Goal: Transaction & Acquisition: Purchase product/service

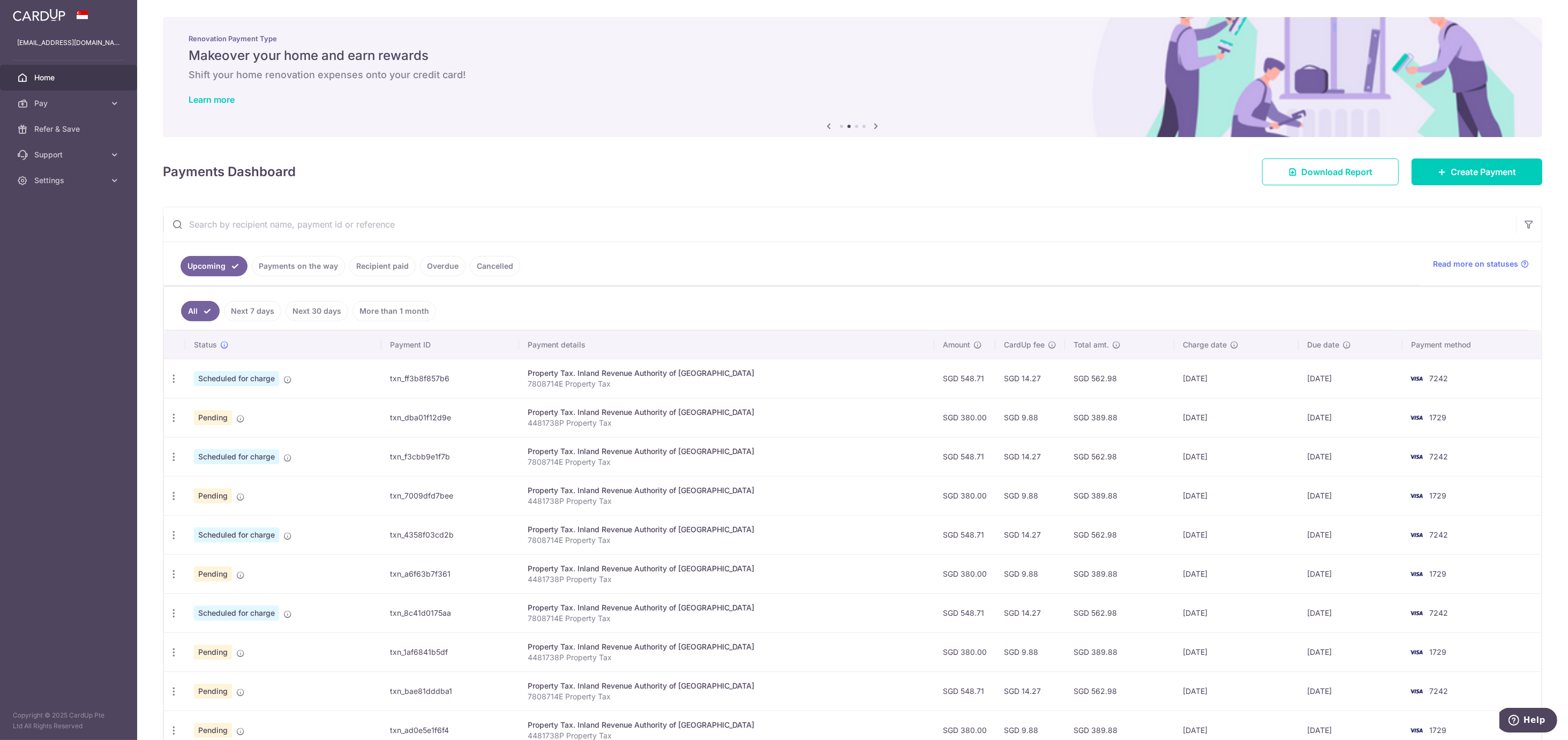
scroll to position [96, 0]
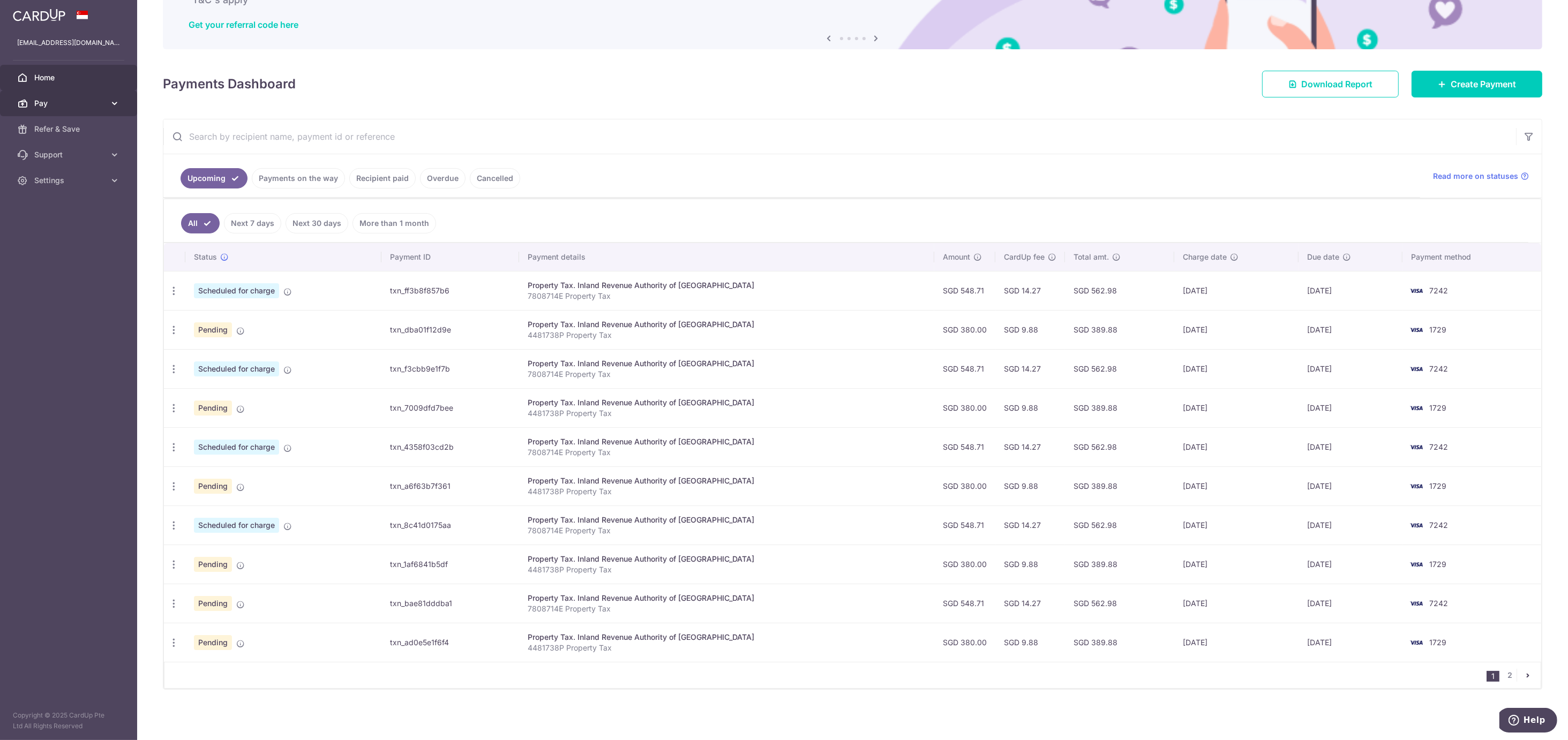
click at [51, 103] on span "Pay" at bounding box center [69, 103] width 71 height 11
click at [58, 133] on span "Payments" at bounding box center [69, 129] width 71 height 11
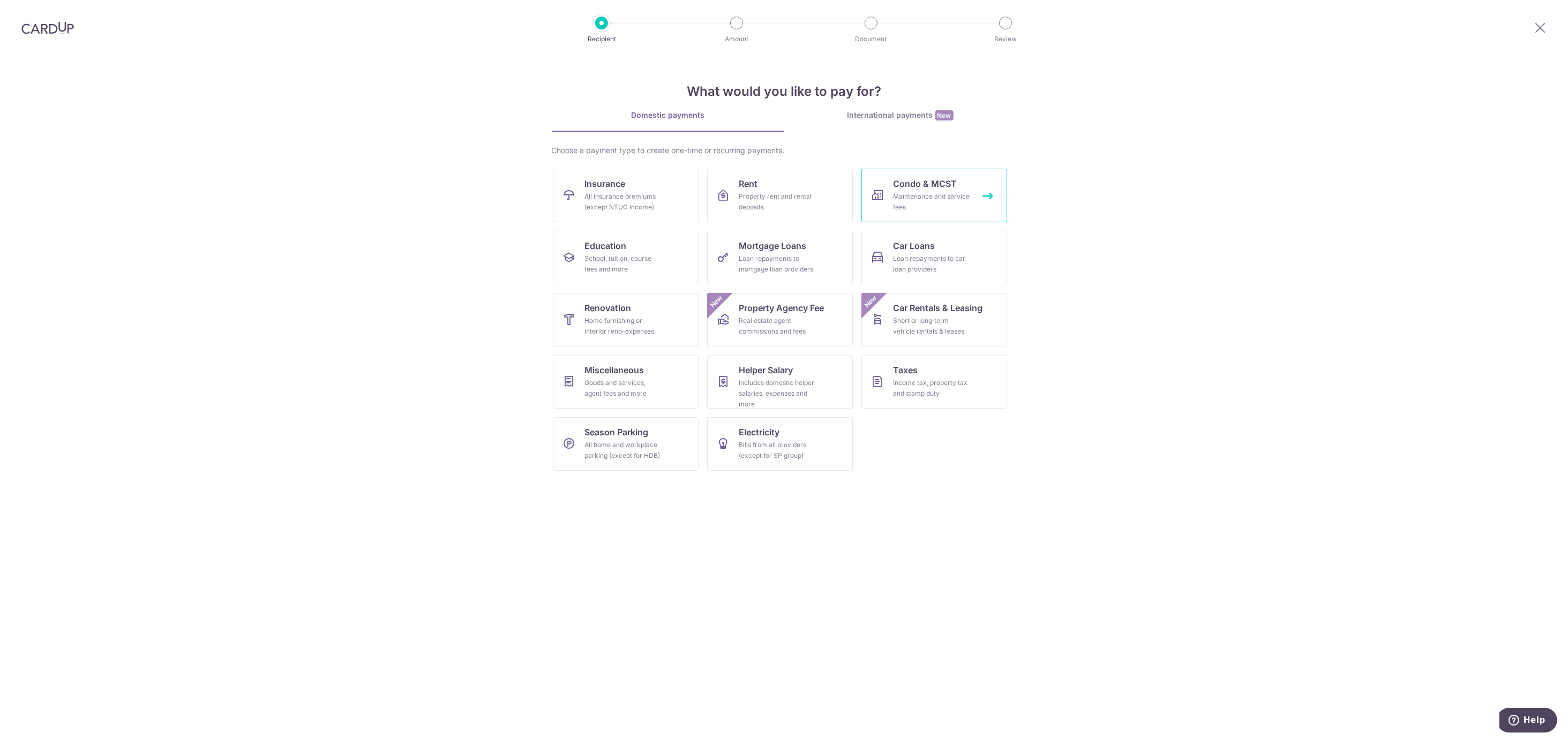
click at [927, 214] on link "Condo & MCST Maintenance and service fees" at bounding box center [934, 195] width 145 height 54
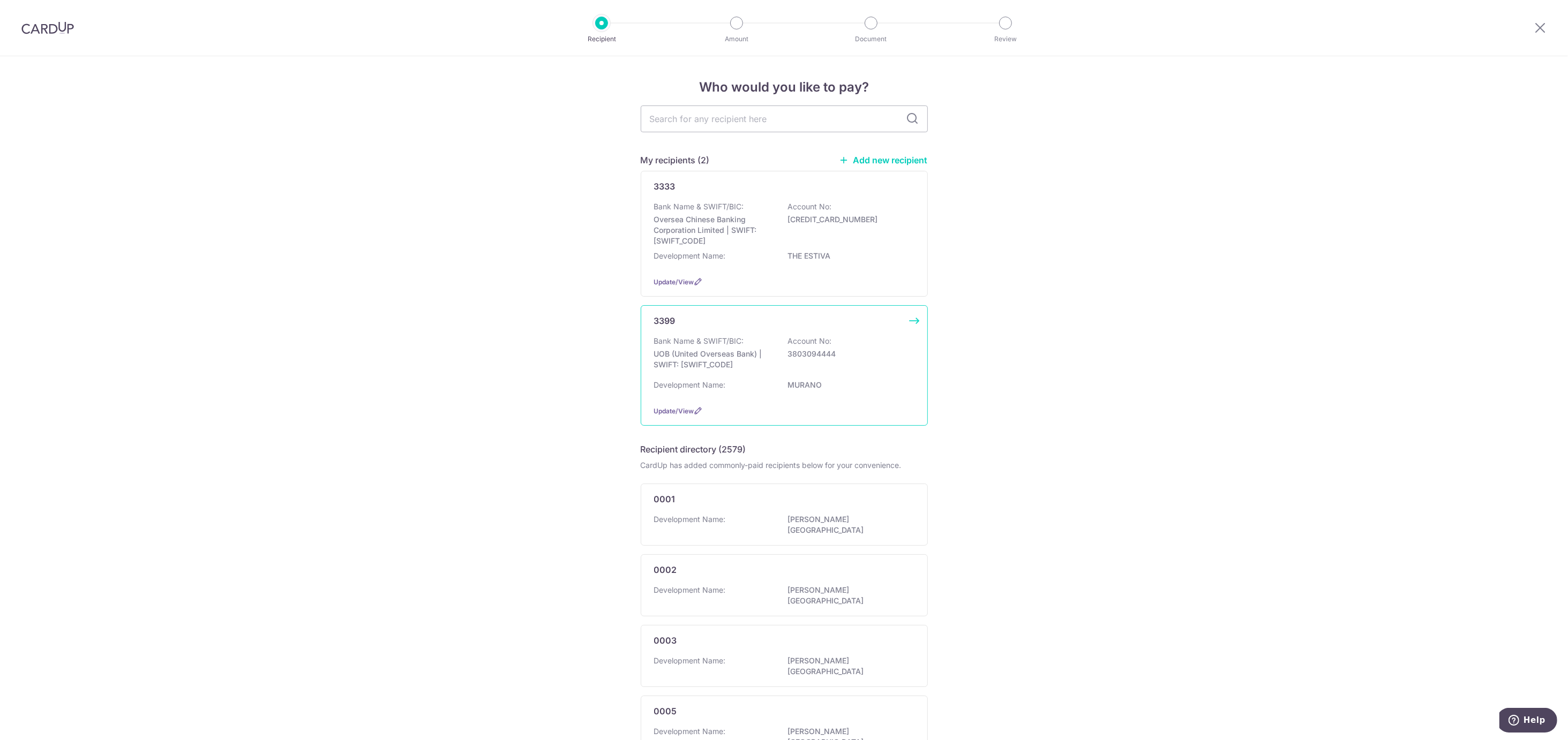
click at [827, 371] on div "Bank Name & SWIFT/BIC: UOB (United Overseas Bank) | SWIFT: [SWIFT_CODE] Account…" at bounding box center [785, 355] width 261 height 40
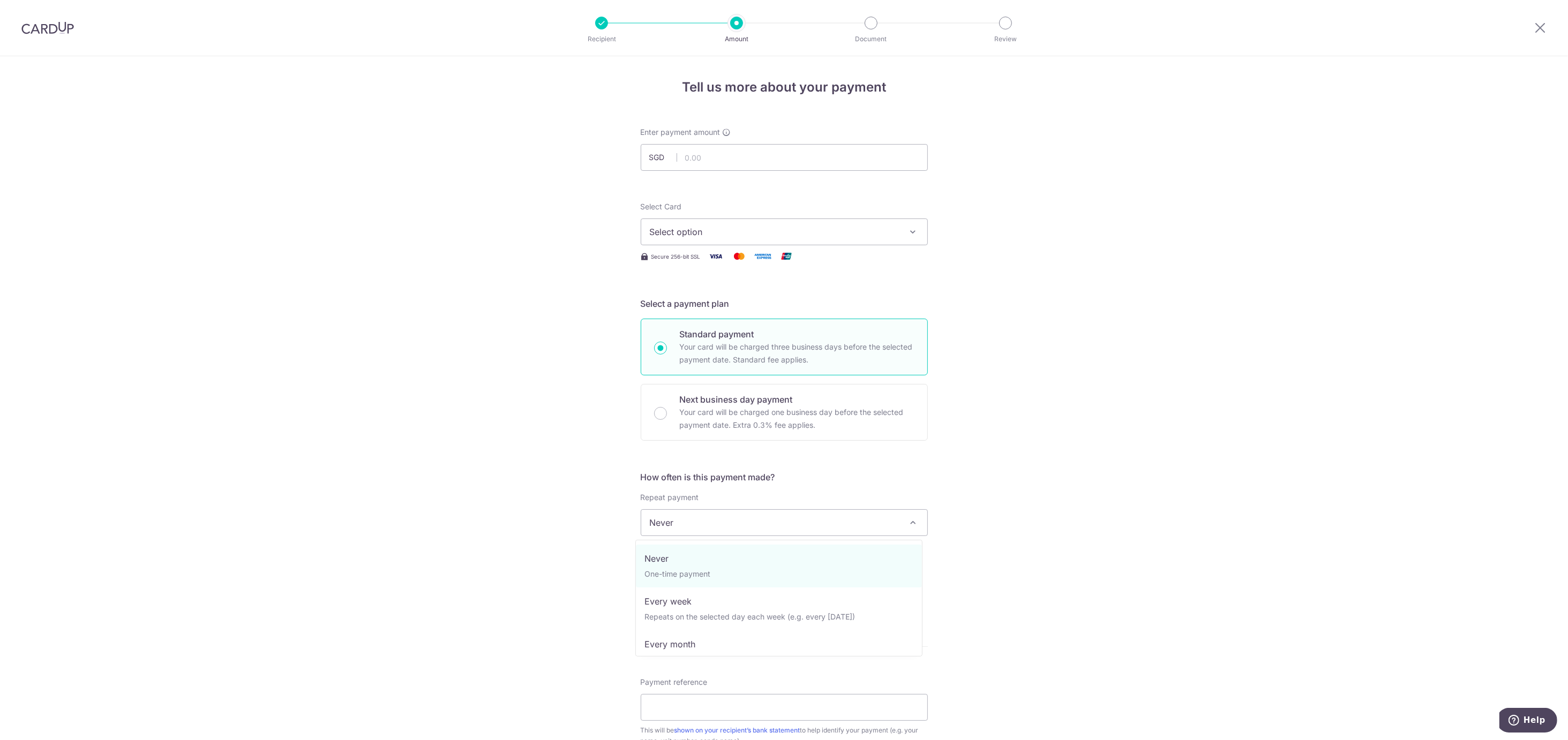
click at [695, 526] on span "Never" at bounding box center [784, 523] width 286 height 26
click at [687, 581] on input "text" at bounding box center [709, 579] width 137 height 27
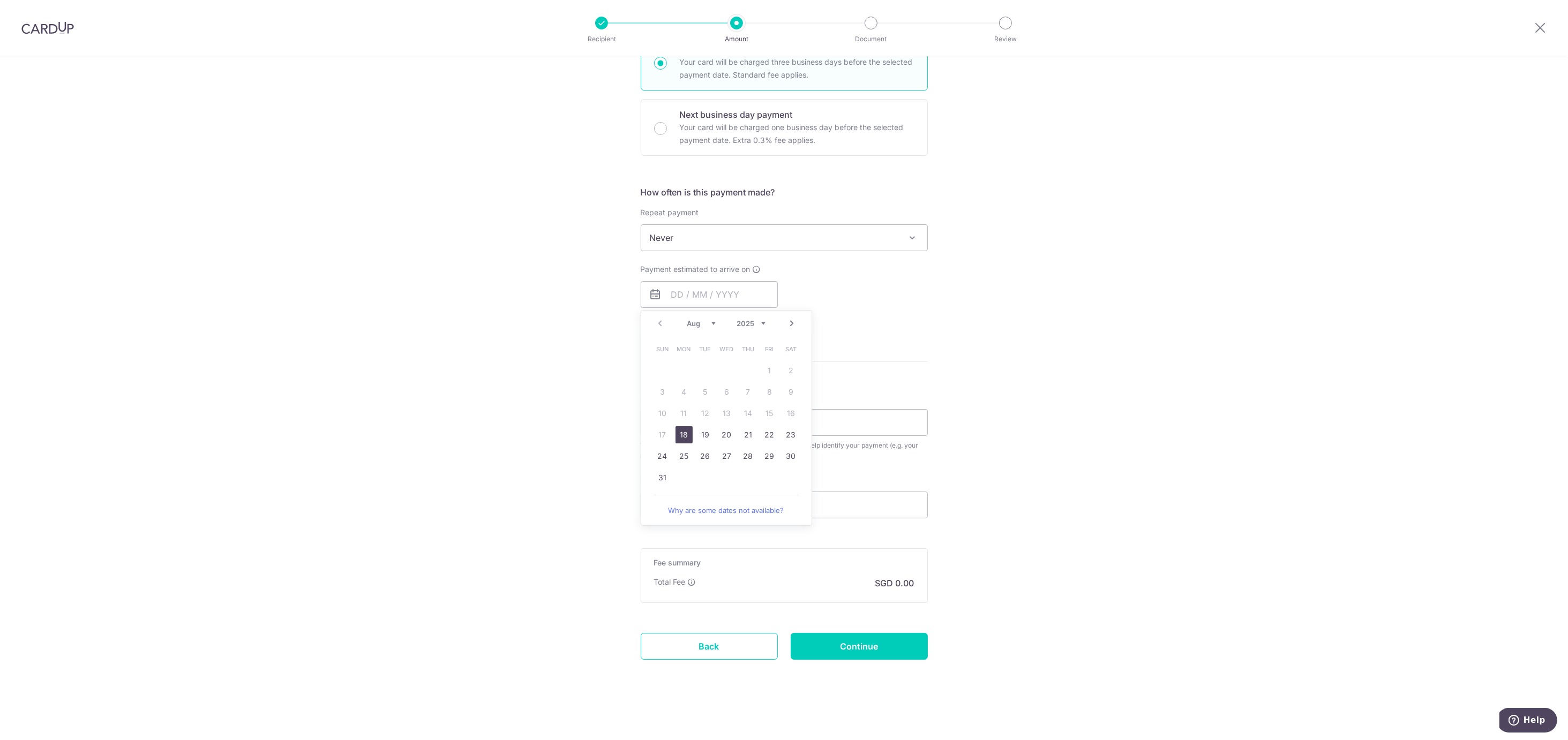
drag, startPoint x: 679, startPoint y: 437, endPoint x: 640, endPoint y: 457, distance: 43.8
click at [678, 437] on link "18" at bounding box center [684, 435] width 17 height 17
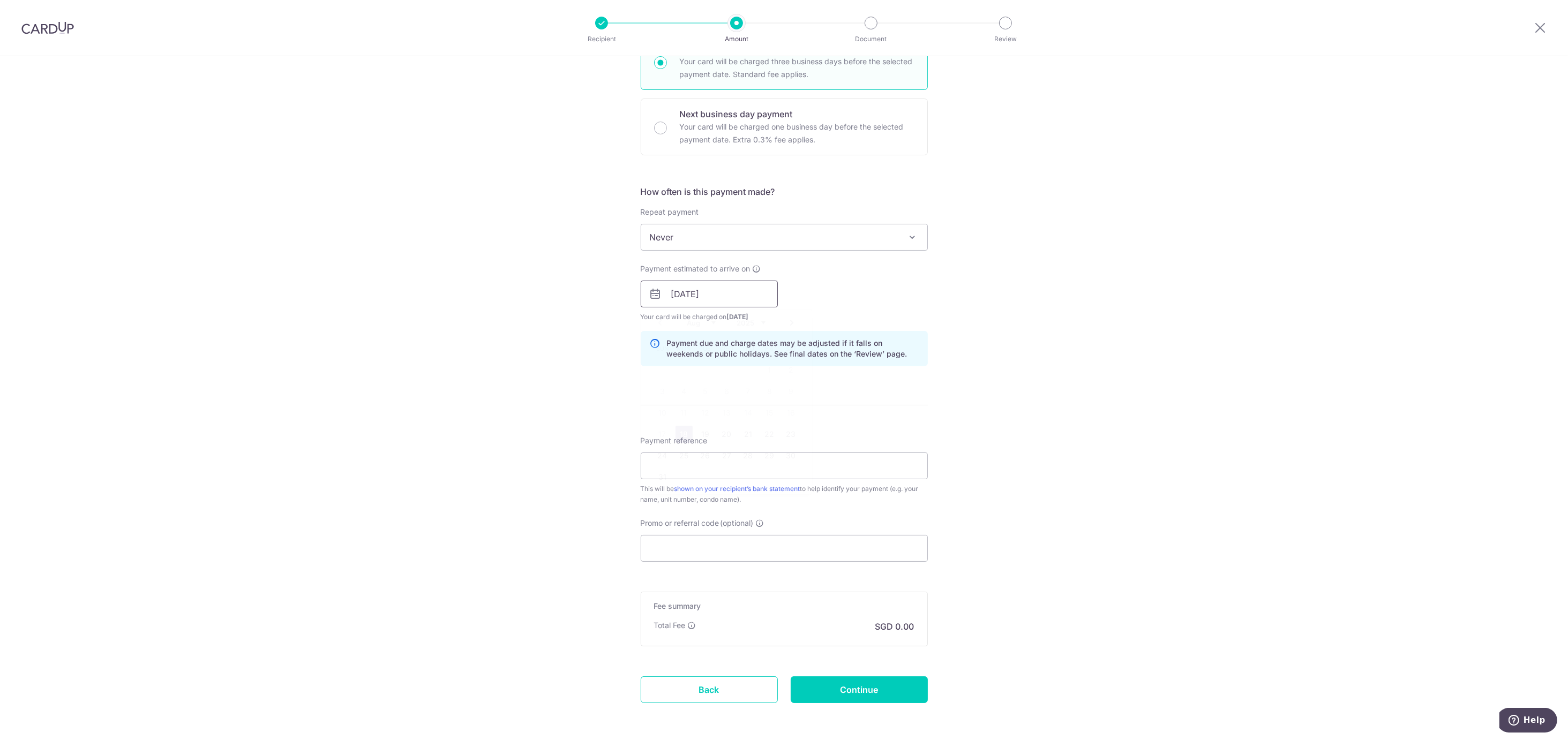
click at [721, 292] on input "18/08/2025" at bounding box center [709, 294] width 137 height 27
click at [744, 436] on link "21" at bounding box center [748, 435] width 17 height 17
click at [713, 292] on input "21/08/2025" at bounding box center [709, 294] width 137 height 27
click at [699, 460] on link "26" at bounding box center [705, 456] width 17 height 17
click at [735, 290] on input "26/08/2025" at bounding box center [709, 294] width 137 height 27
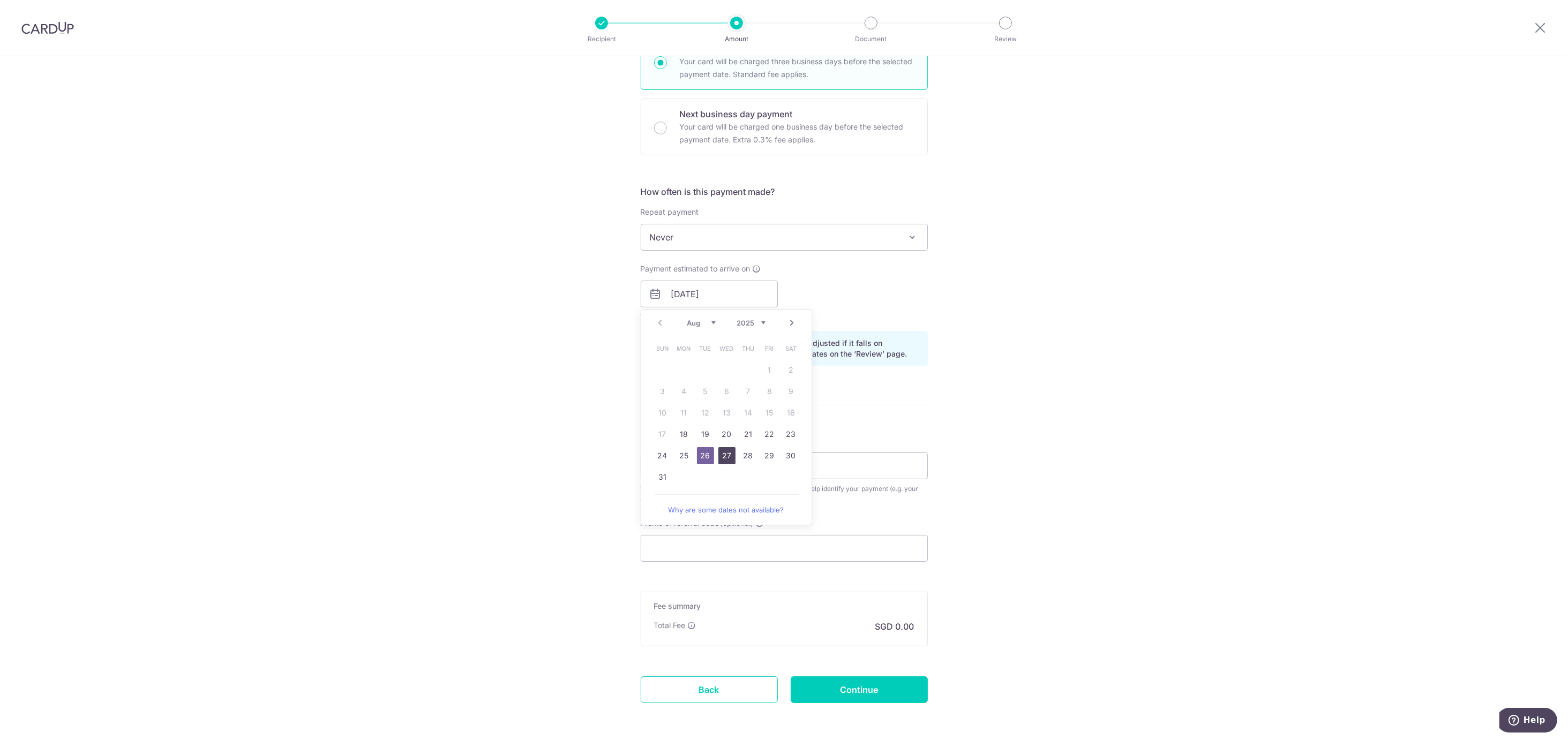
click at [722, 457] on link "27" at bounding box center [727, 456] width 17 height 17
type input "[DATE]"
click at [663, 465] on input "Payment reference" at bounding box center [785, 466] width 287 height 27
type input "03-09"
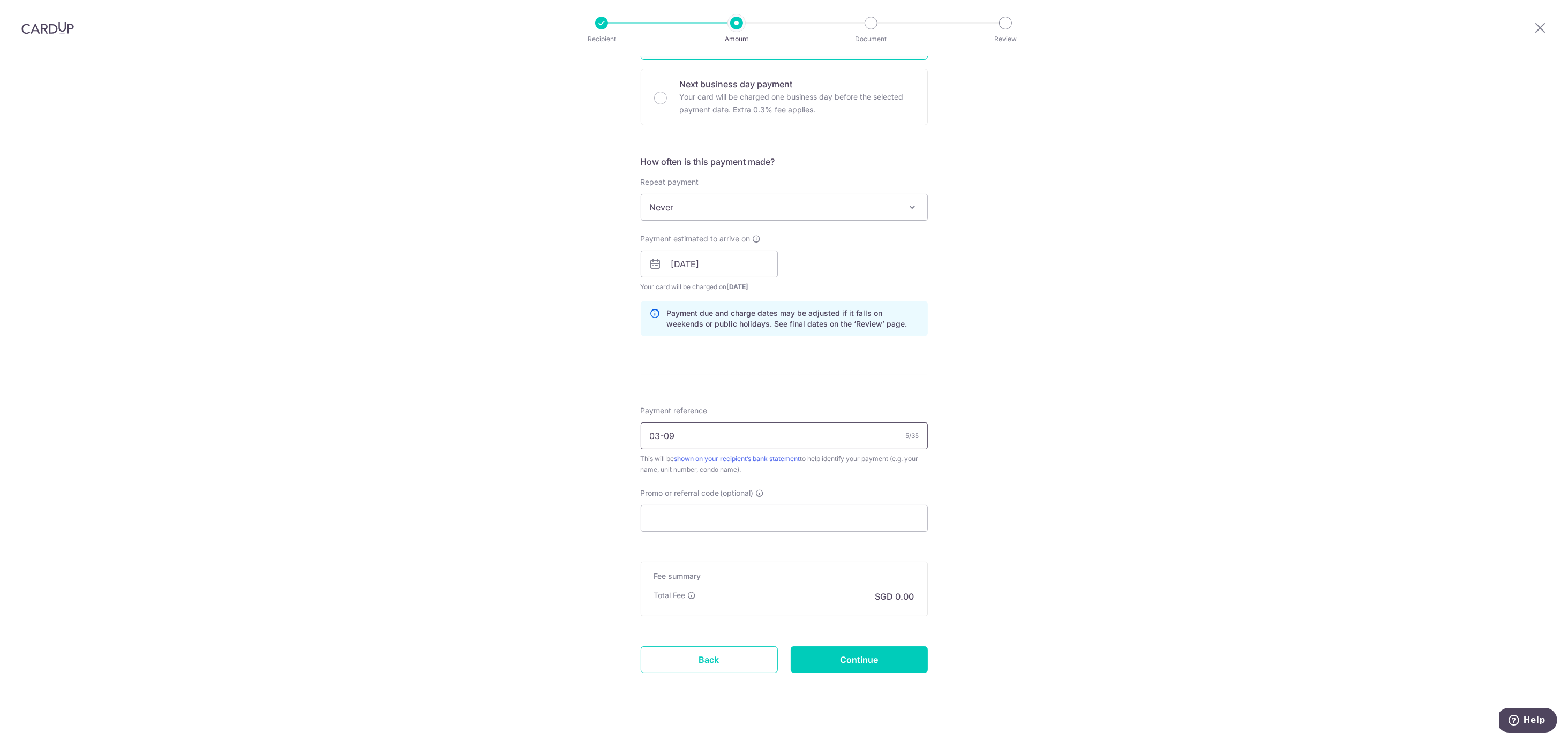
scroll to position [332, 0]
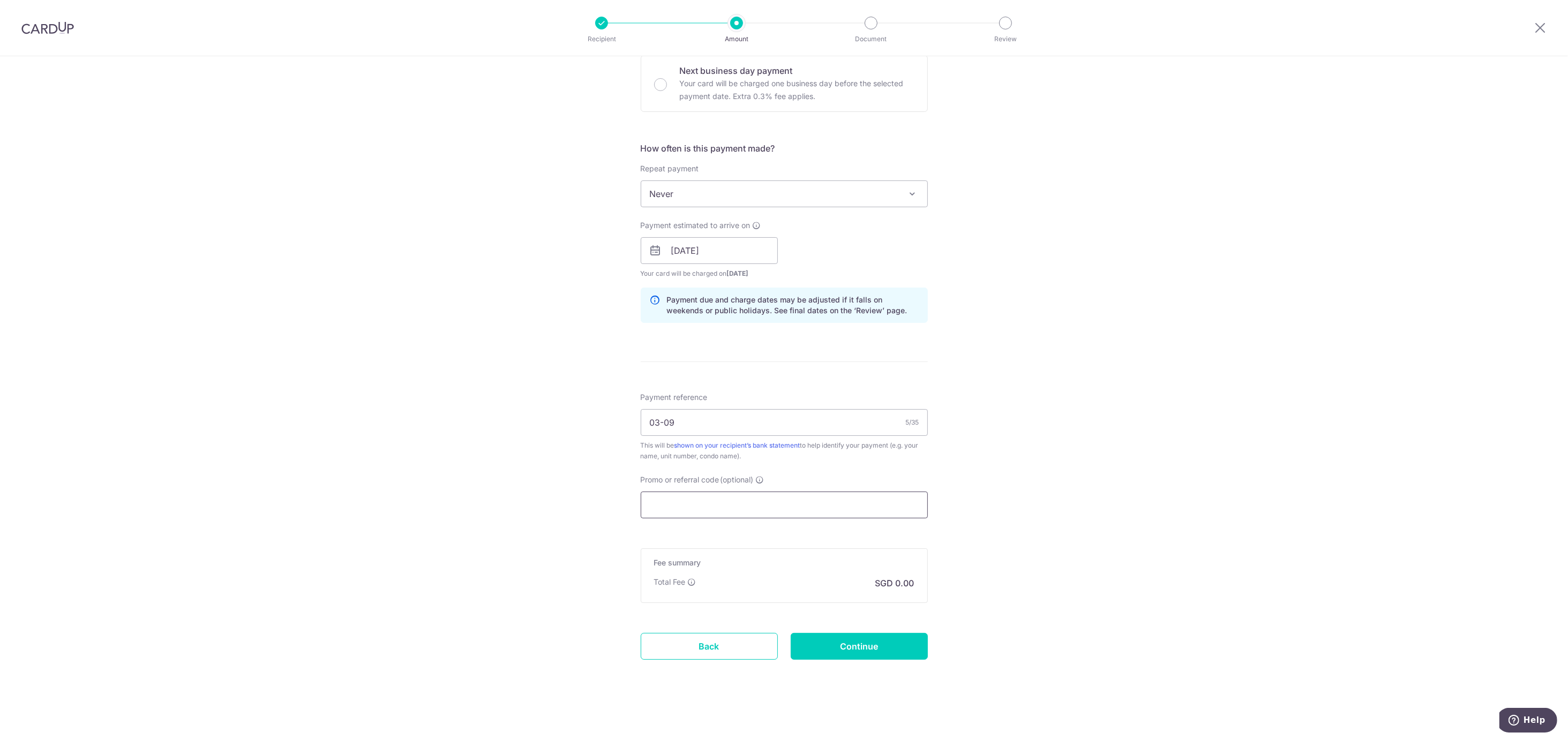
click at [723, 507] on input "Promo or referral code (optional)" at bounding box center [785, 505] width 287 height 27
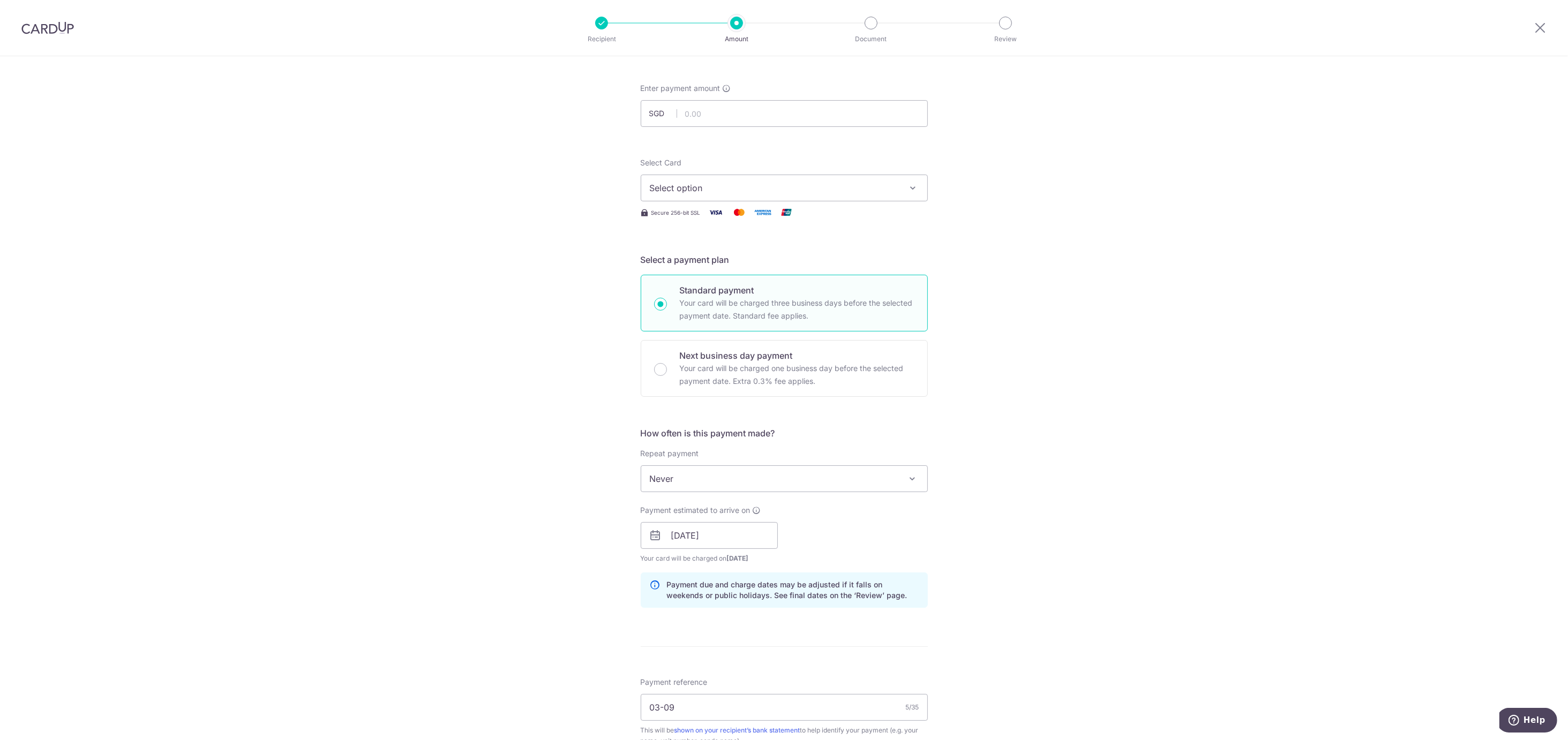
scroll to position [0, 0]
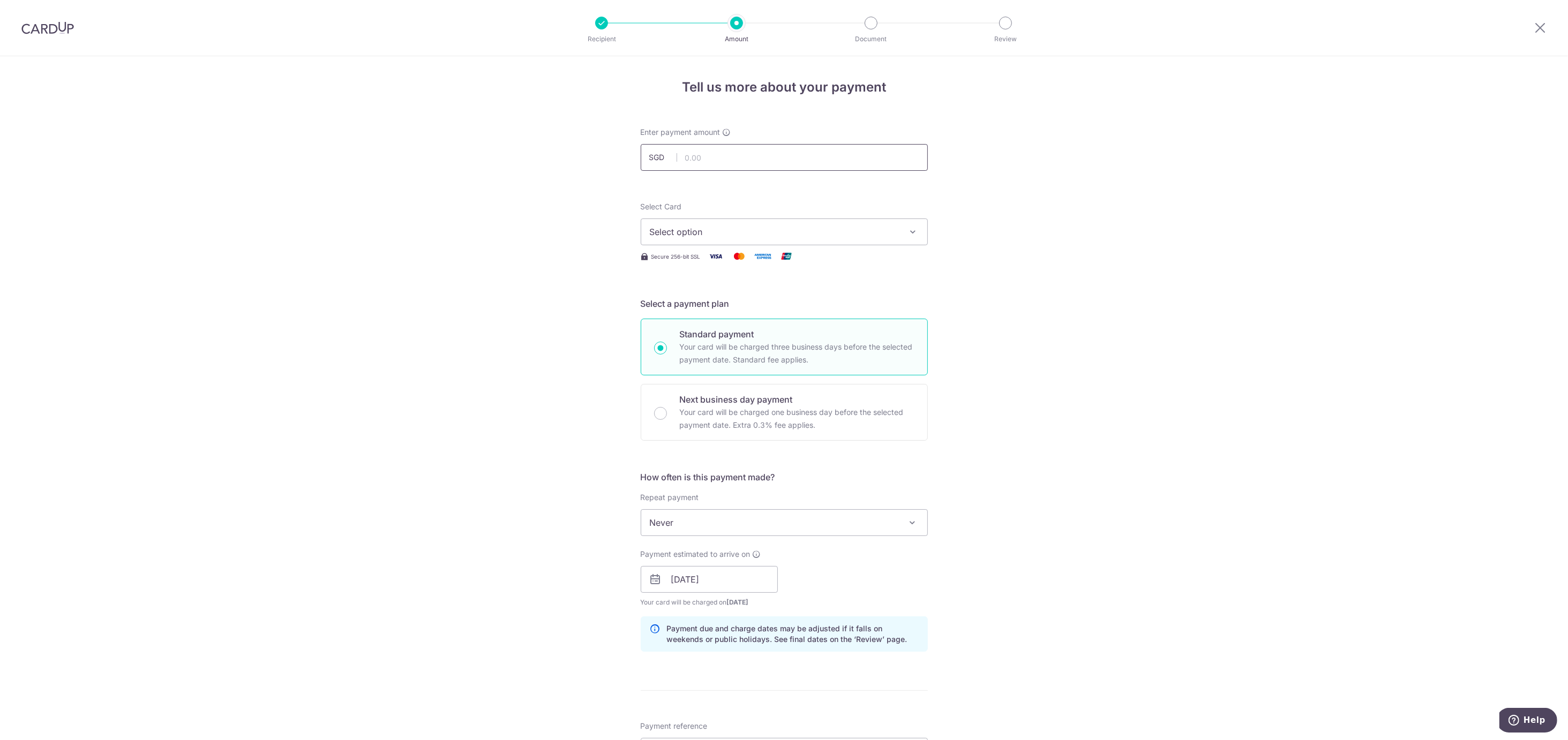
click at [698, 161] on input "text" at bounding box center [785, 158] width 287 height 27
type input "1,026.00"
click at [538, 214] on div "Tell us more about your payment Enter payment amount SGD 1,026.00 1026.00 Selec…" at bounding box center [784, 562] width 1568 height 1013
click at [675, 239] on button "Select option" at bounding box center [785, 232] width 287 height 27
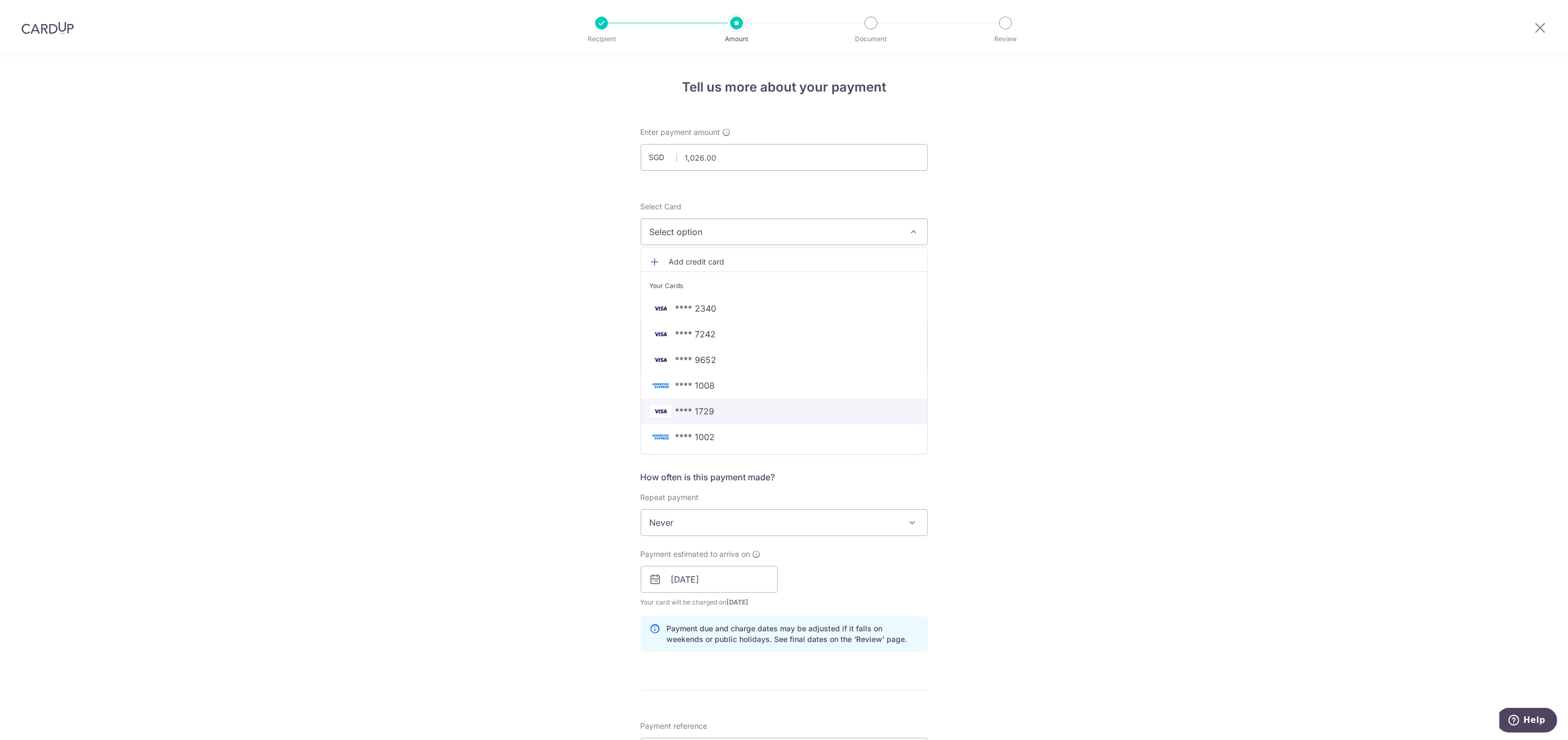
click at [677, 413] on span "**** 1729" at bounding box center [695, 411] width 39 height 13
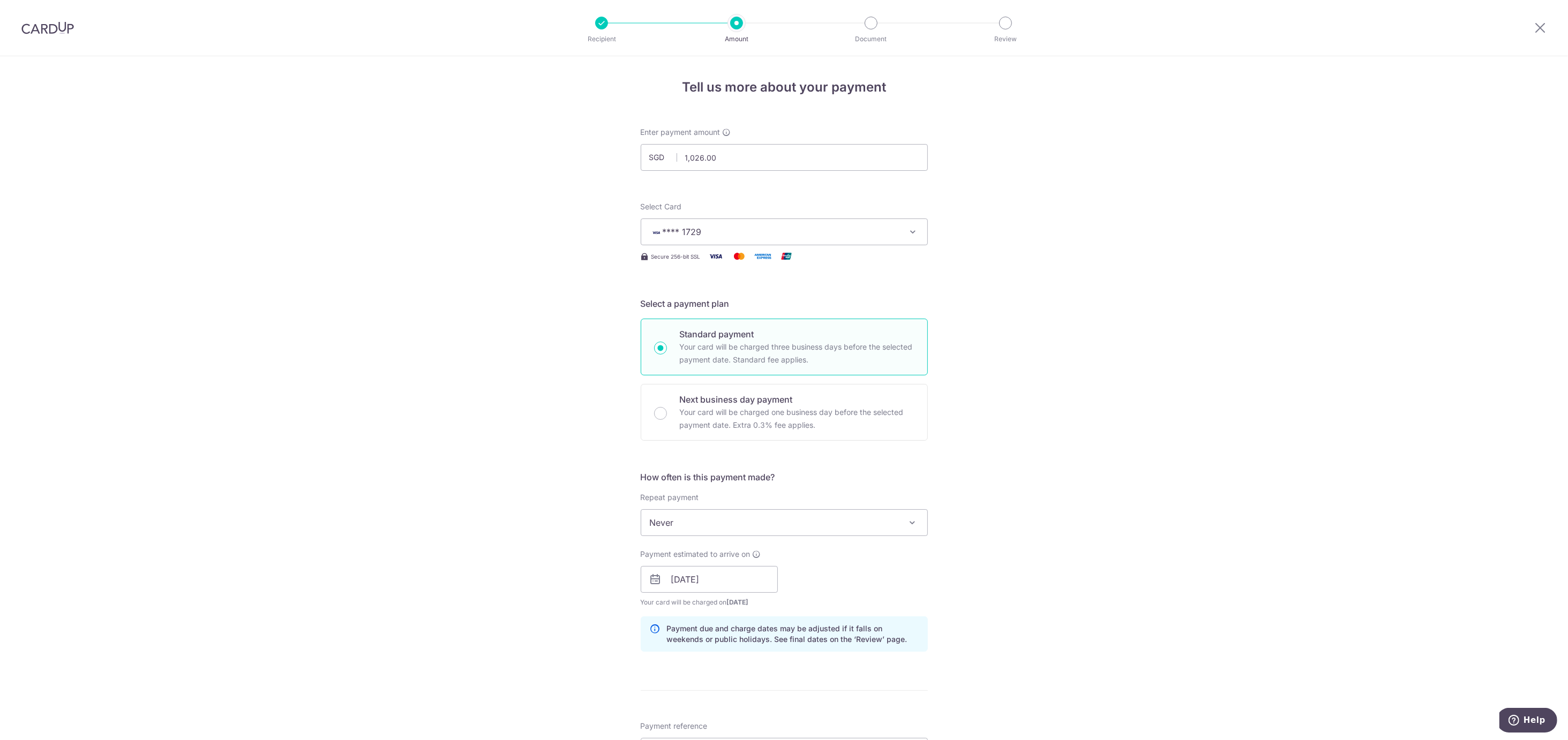
scroll to position [285, 0]
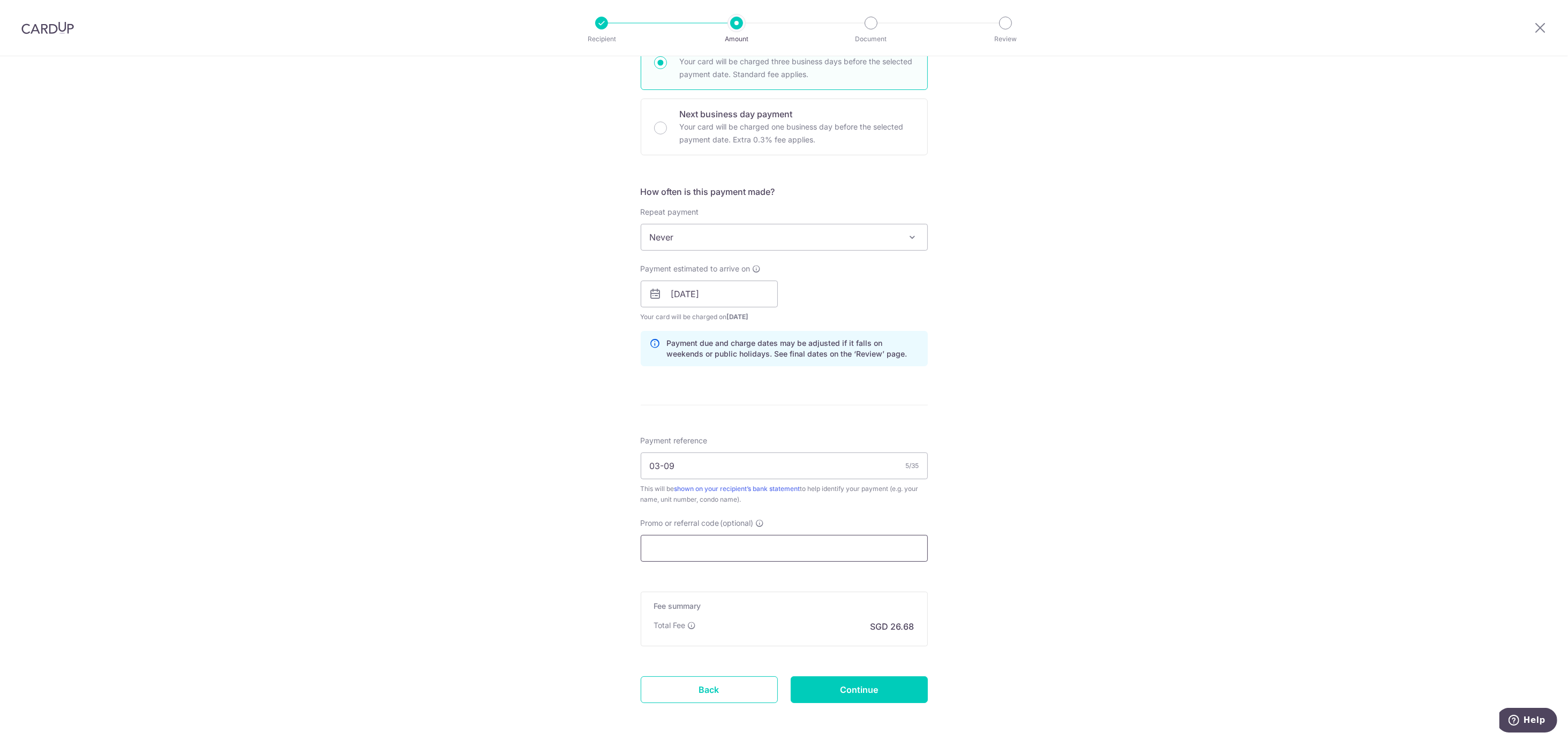
click at [727, 551] on input "Promo or referral code (optional)" at bounding box center [785, 548] width 287 height 27
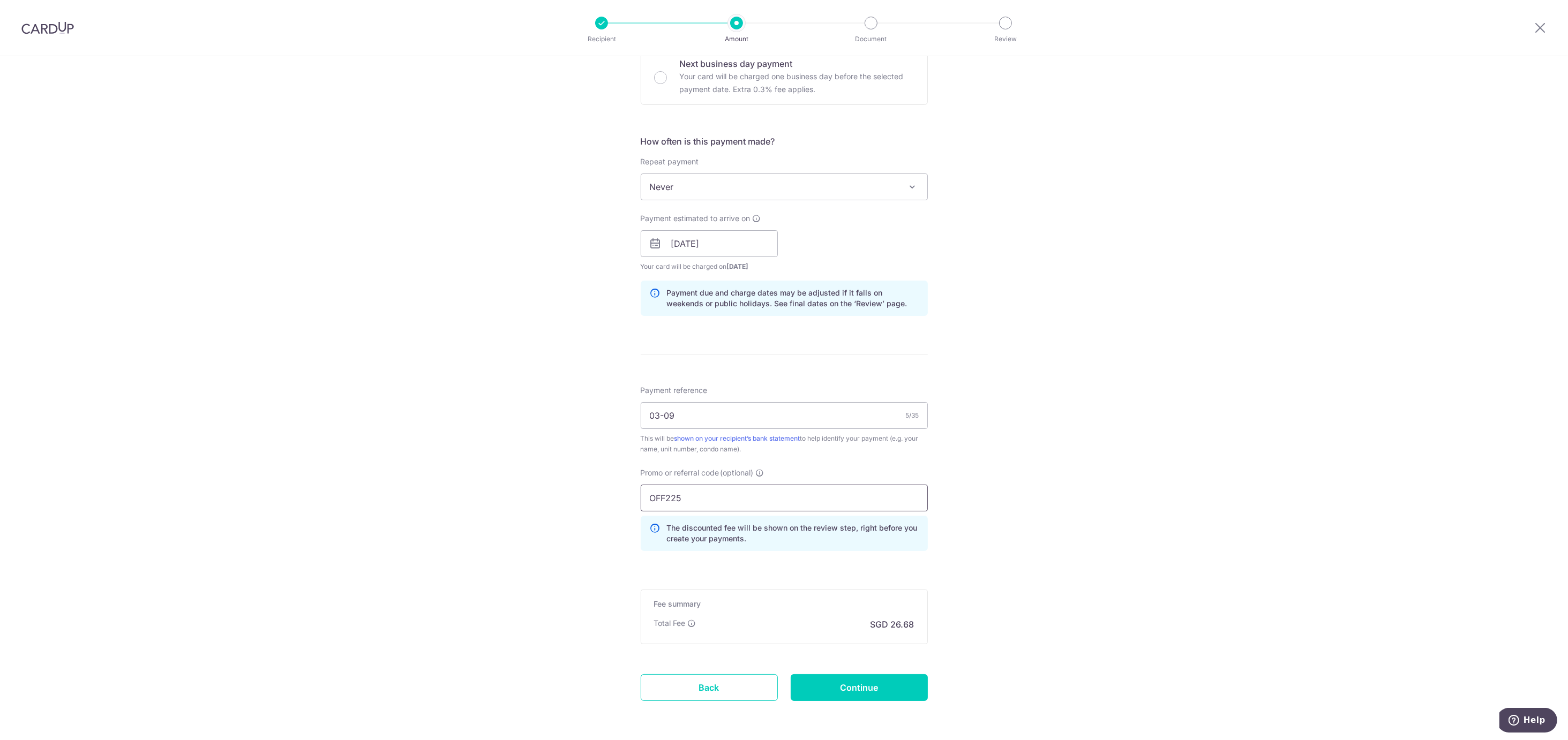
scroll to position [381, 0]
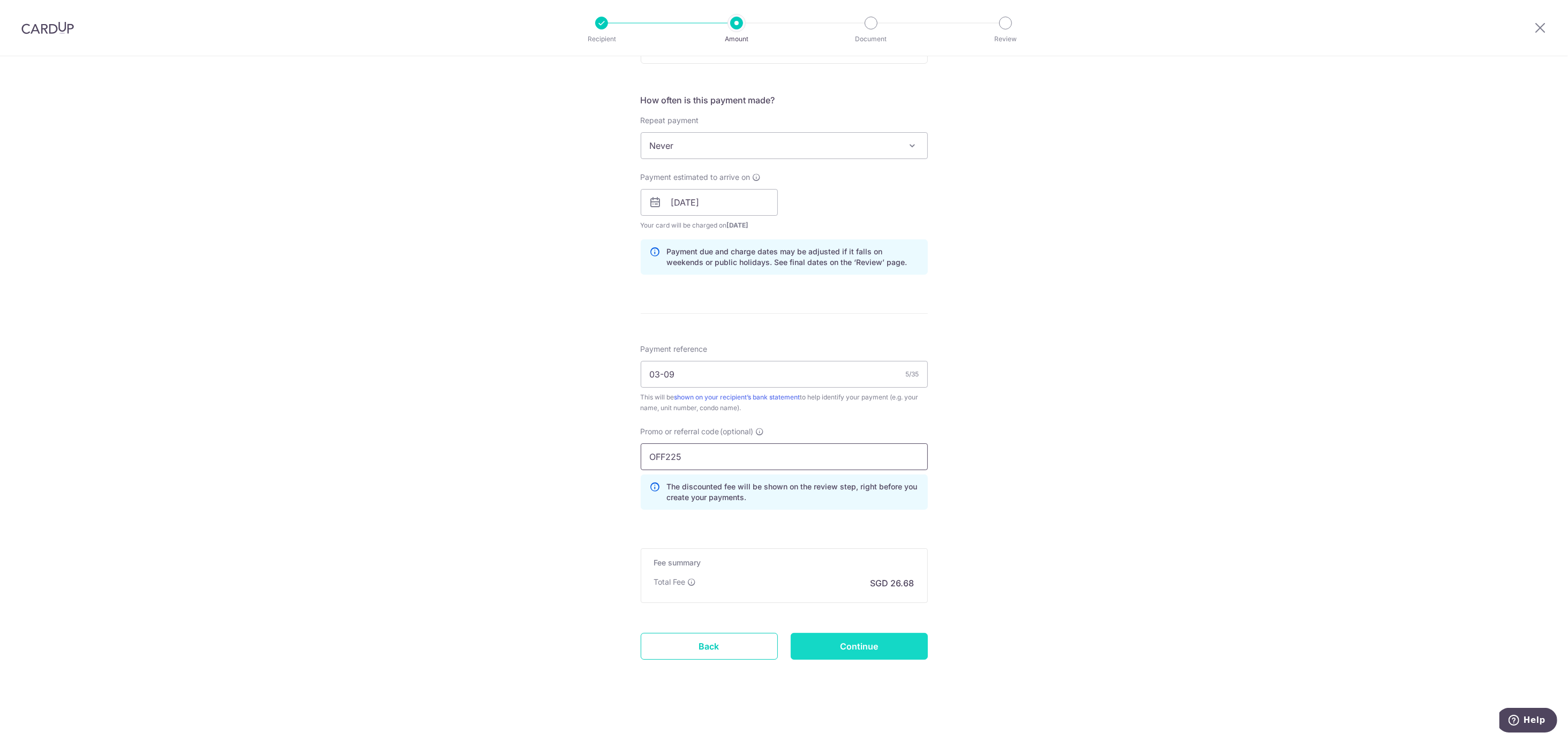
type input "OFF225"
click at [847, 640] on input "Continue" at bounding box center [859, 646] width 137 height 27
type input "Create Schedule"
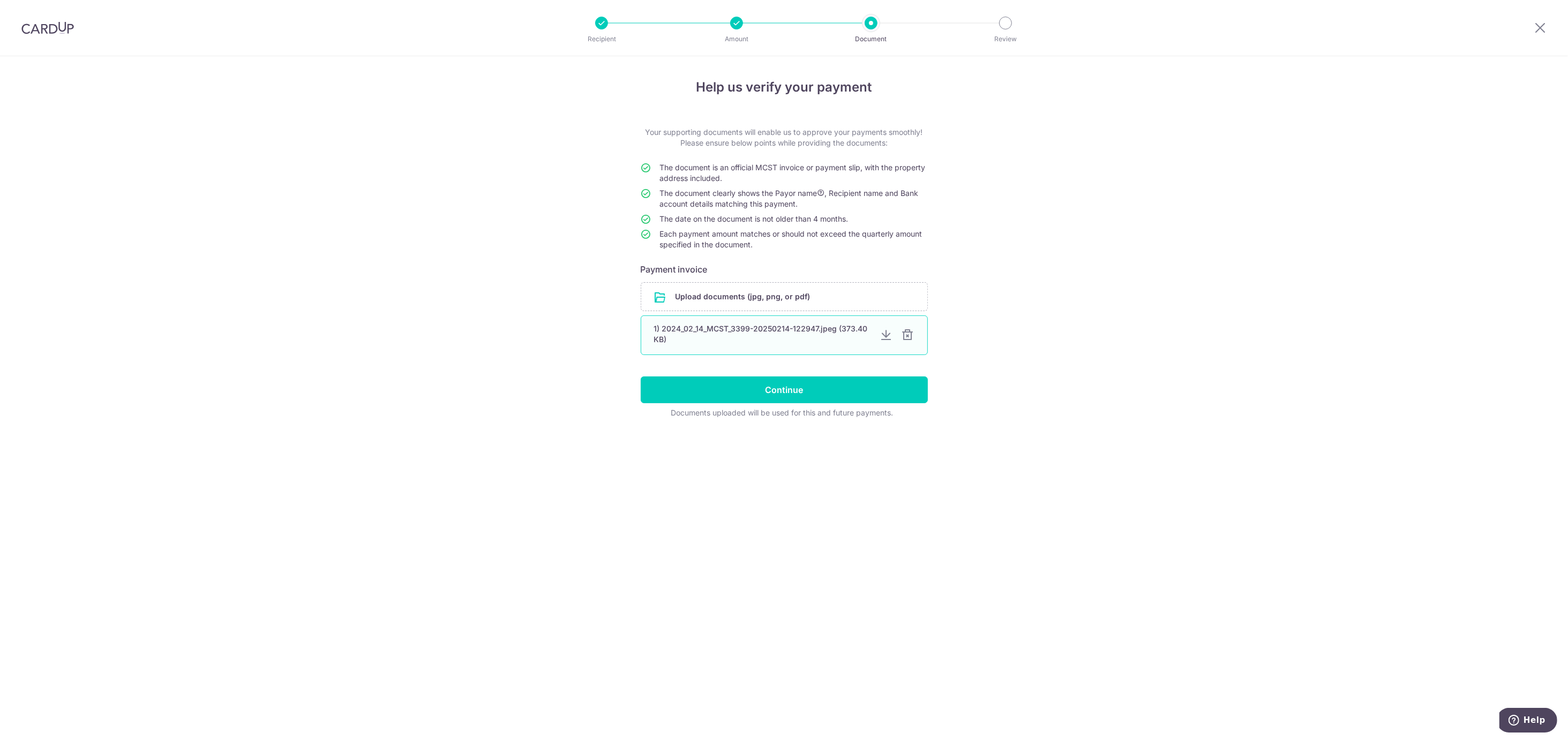
click at [909, 337] on div at bounding box center [908, 335] width 13 height 13
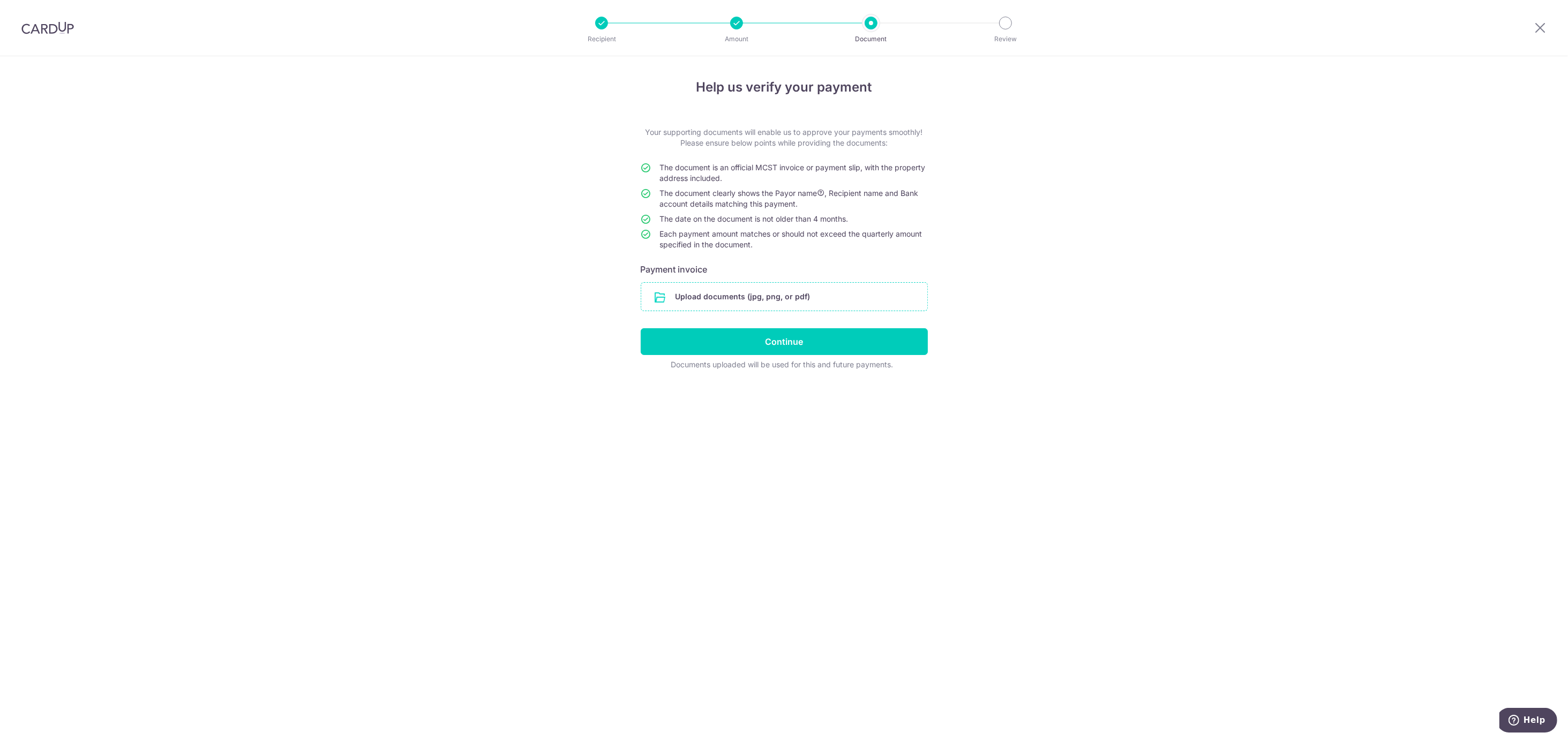
click at [853, 297] on input "file" at bounding box center [784, 297] width 286 height 28
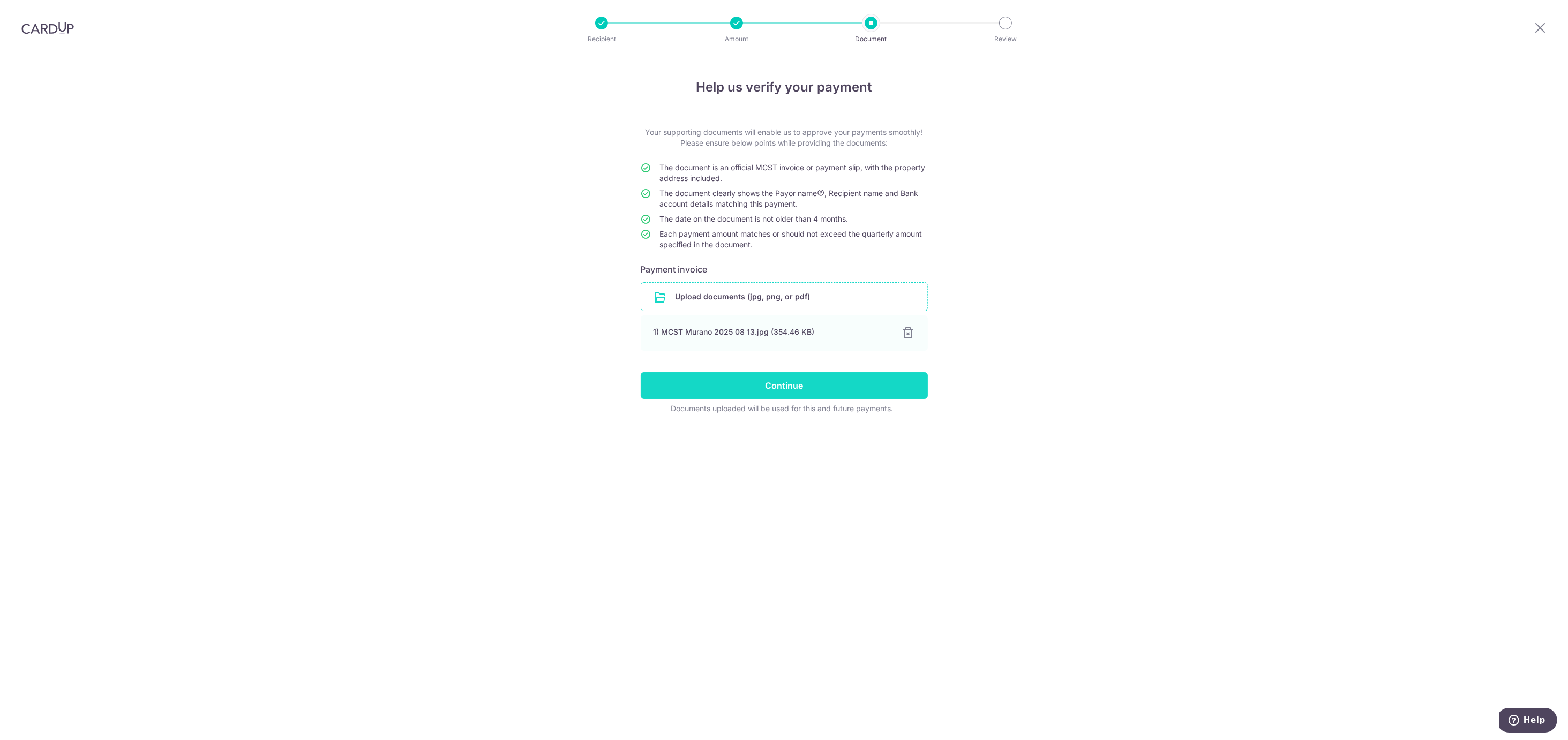
click at [793, 393] on input "Continue" at bounding box center [785, 386] width 287 height 27
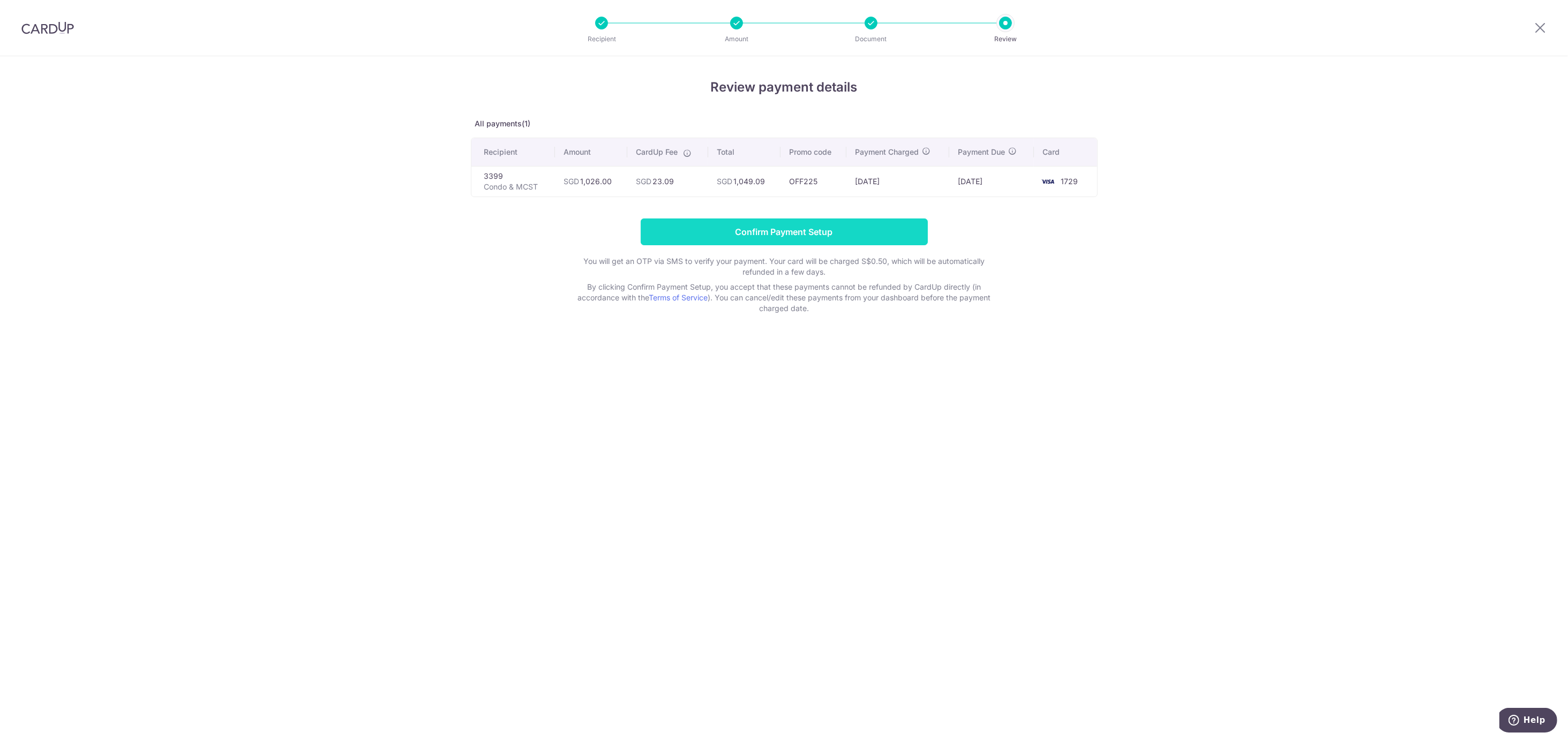
click at [807, 238] on input "Confirm Payment Setup" at bounding box center [785, 232] width 287 height 27
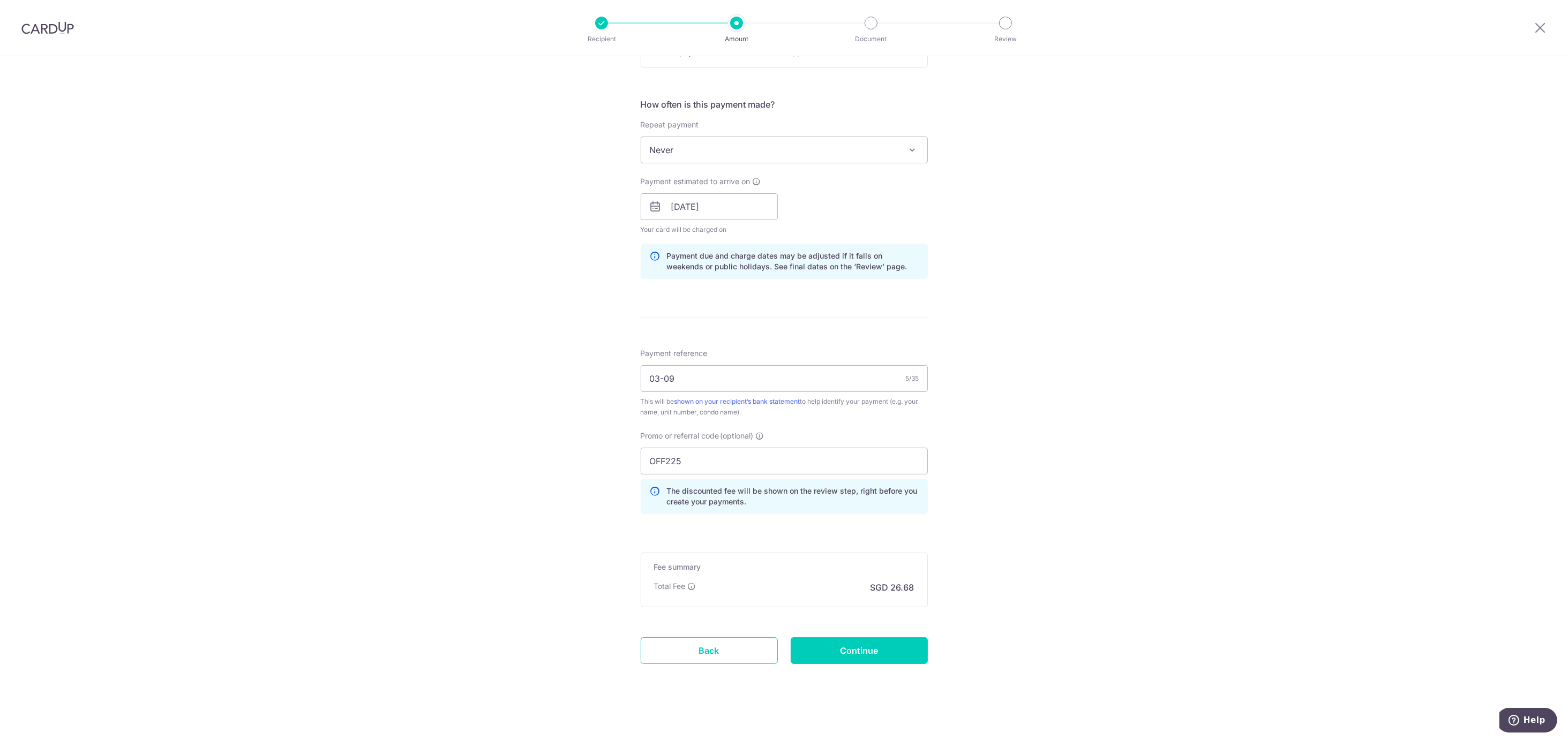
scroll to position [426, 0]
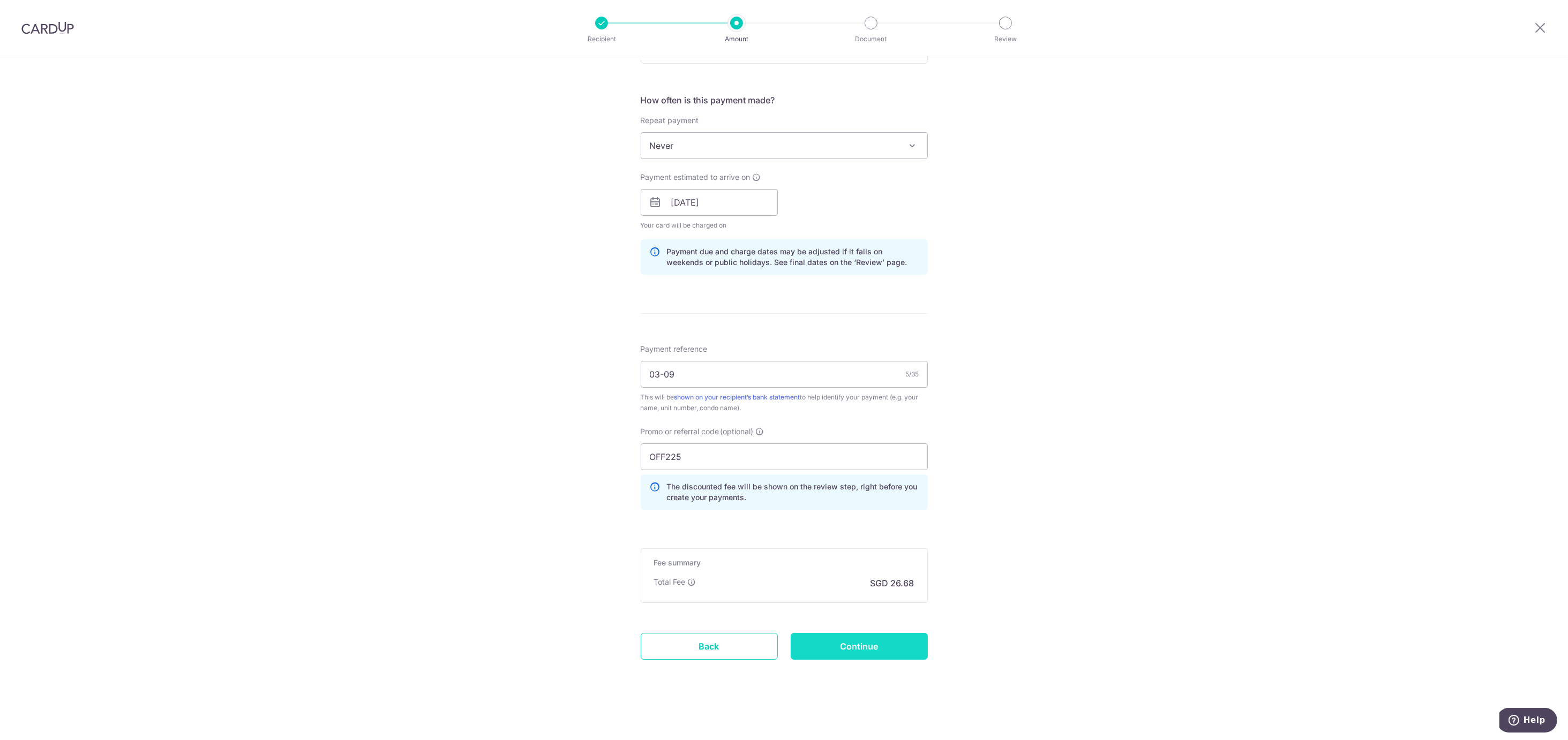
click at [867, 652] on input "Continue" at bounding box center [859, 646] width 137 height 27
type input "Update Schedule"
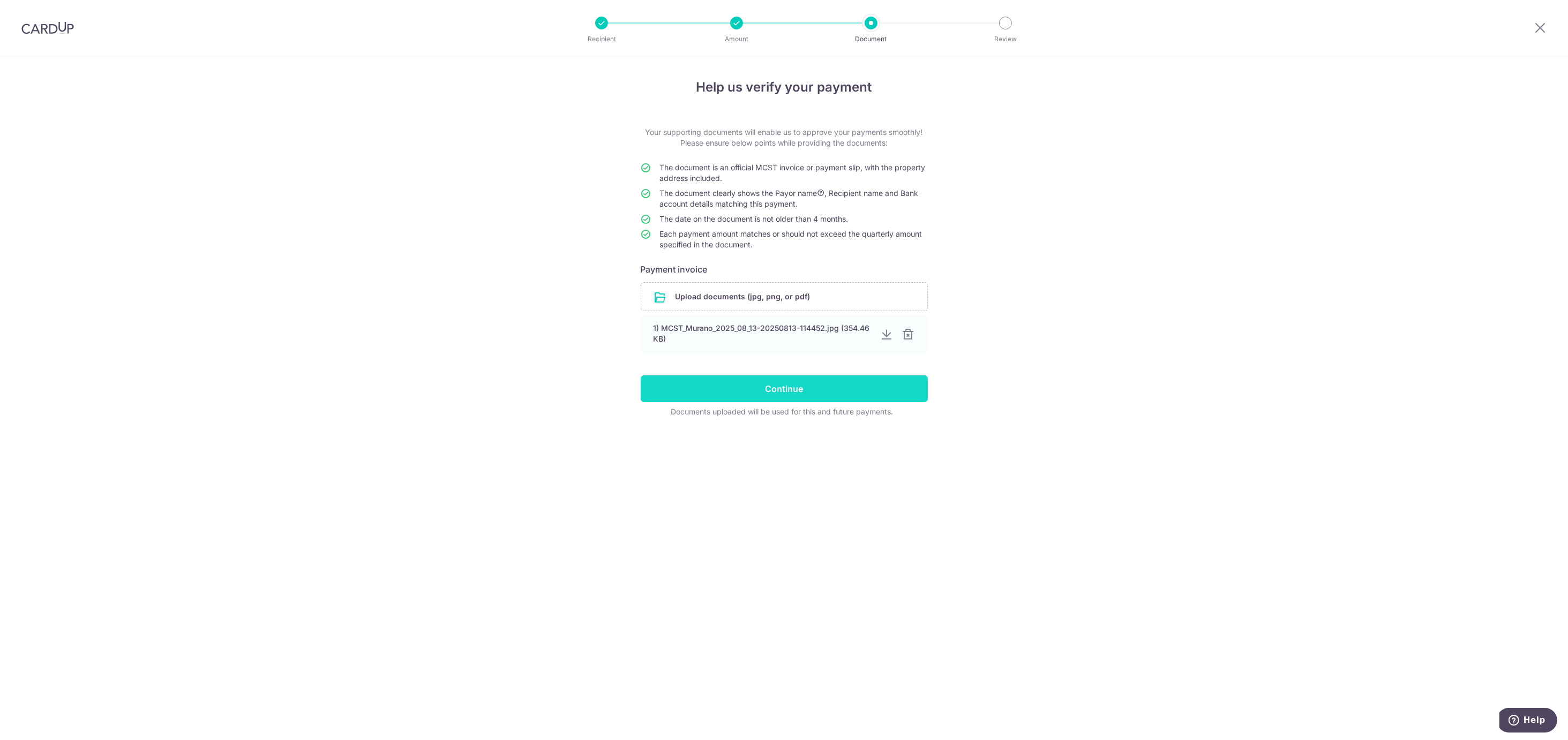
click at [788, 392] on input "Continue" at bounding box center [785, 389] width 287 height 27
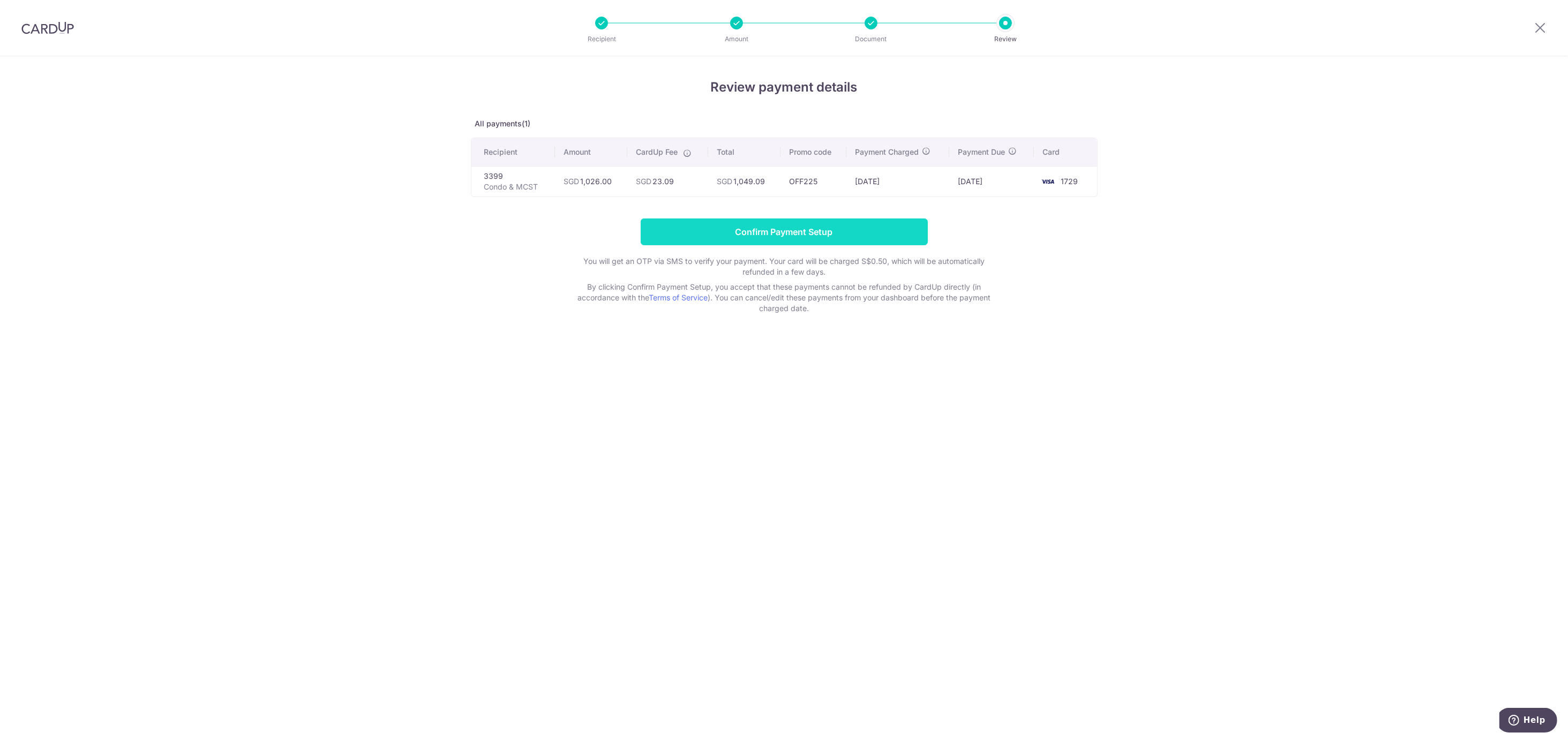
click at [769, 229] on input "Confirm Payment Setup" at bounding box center [785, 232] width 287 height 27
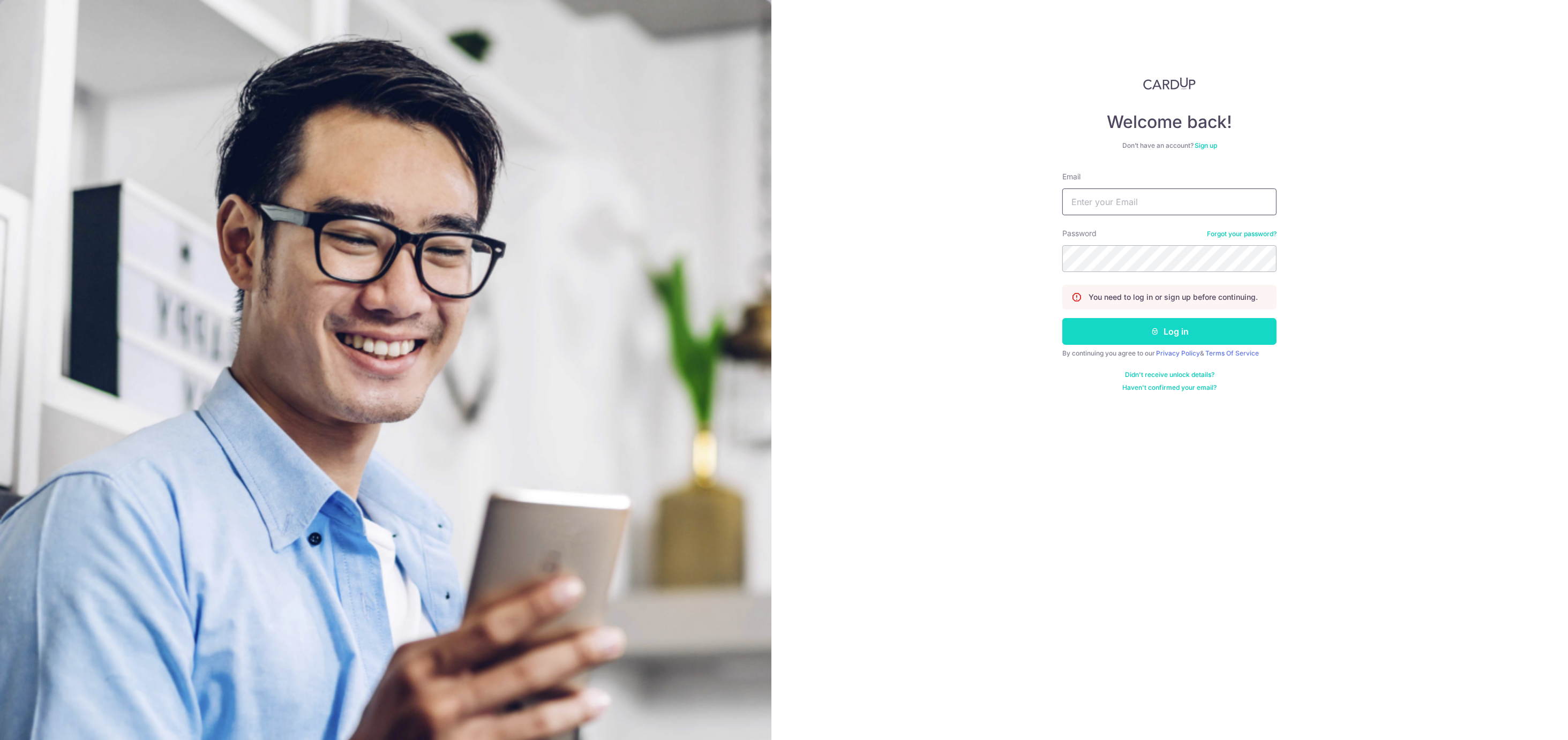
type input "[EMAIL_ADDRESS][DOMAIN_NAME]"
click at [1191, 324] on button "Log in" at bounding box center [1169, 332] width 214 height 27
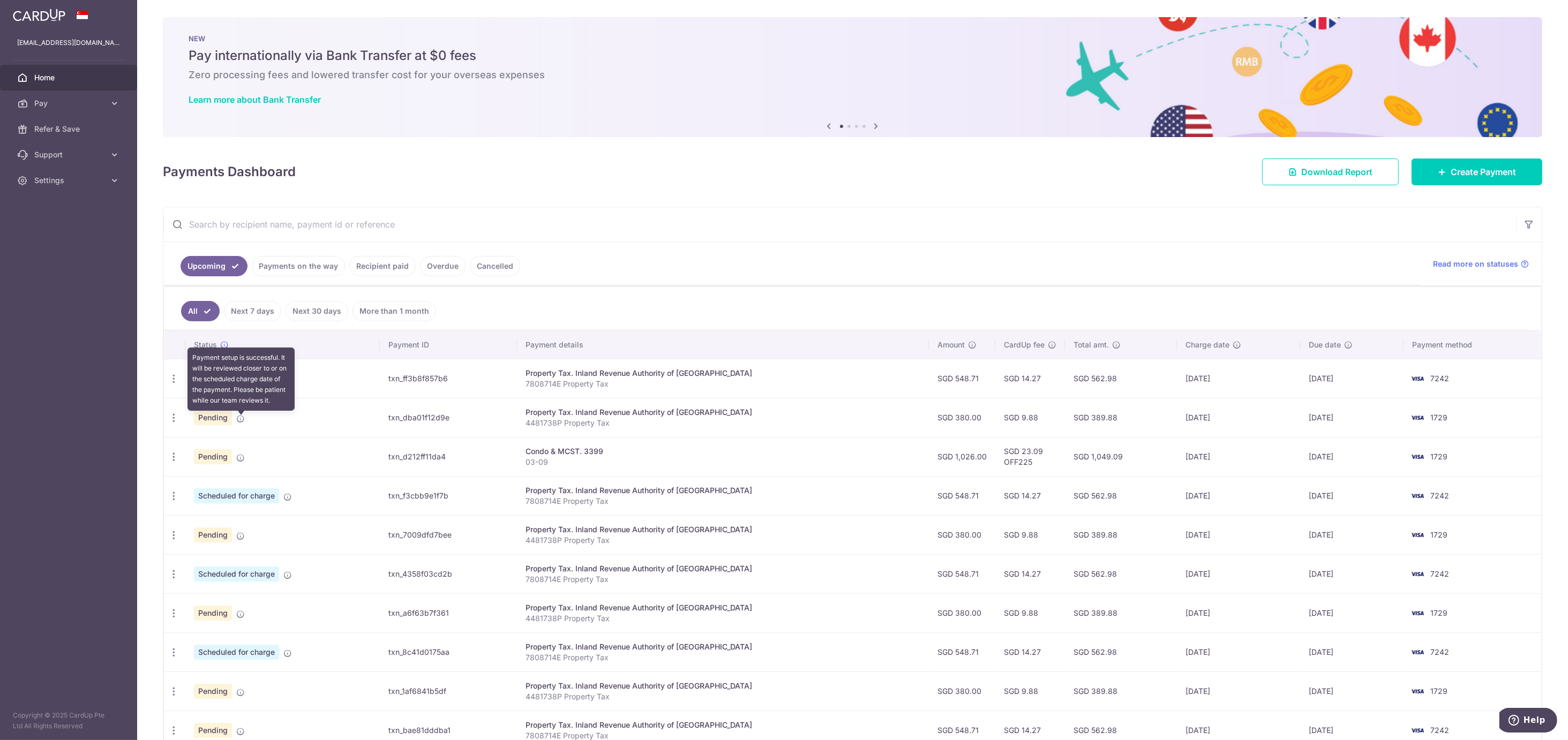
click at [240, 421] on icon at bounding box center [240, 419] width 9 height 9
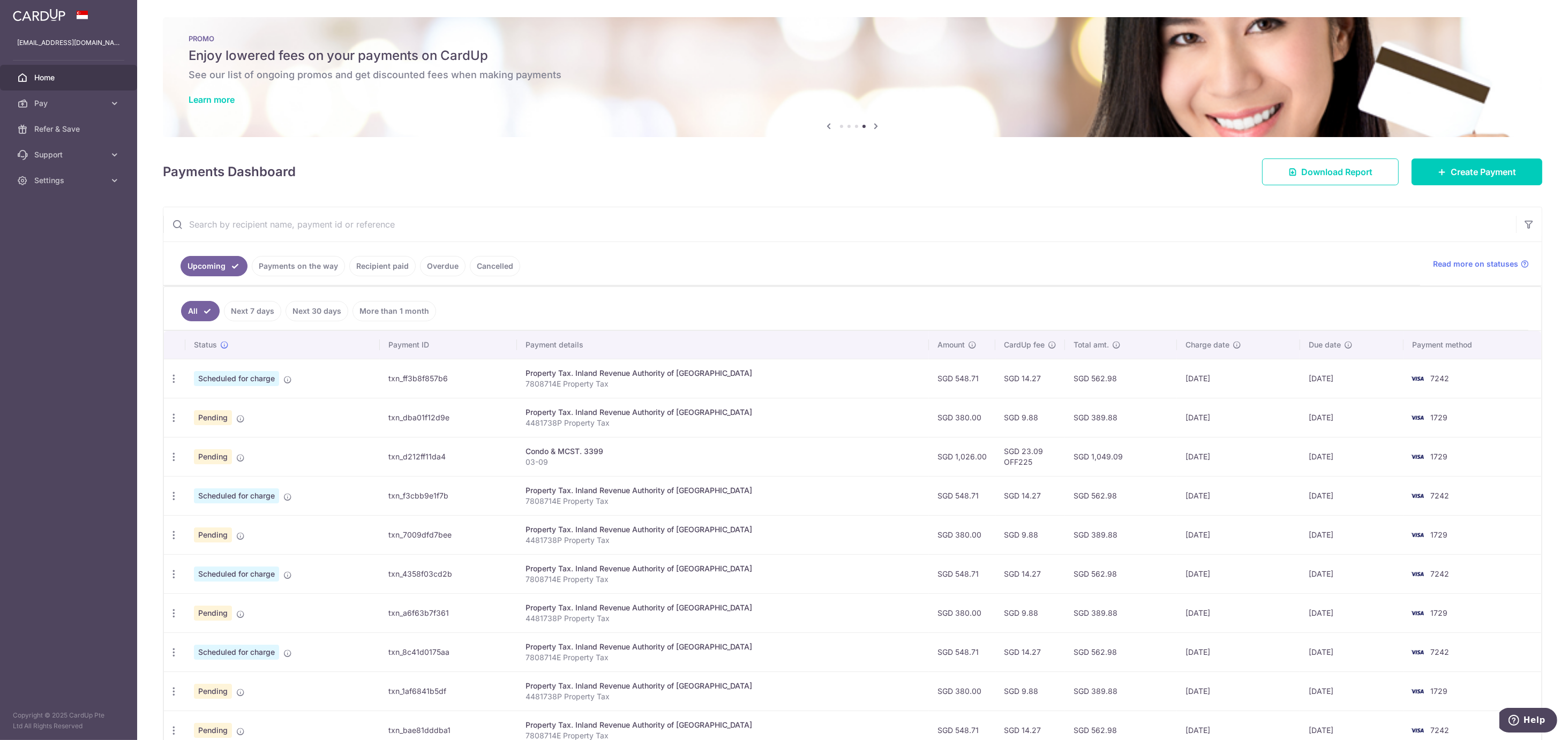
click at [253, 382] on span "Scheduled for charge" at bounding box center [237, 379] width 85 height 15
click at [242, 386] on span "Scheduled for charge" at bounding box center [237, 379] width 85 height 15
click at [173, 382] on icon "button" at bounding box center [173, 379] width 11 height 11
click at [233, 413] on span "Update payment" at bounding box center [231, 408] width 73 height 13
radio input "true"
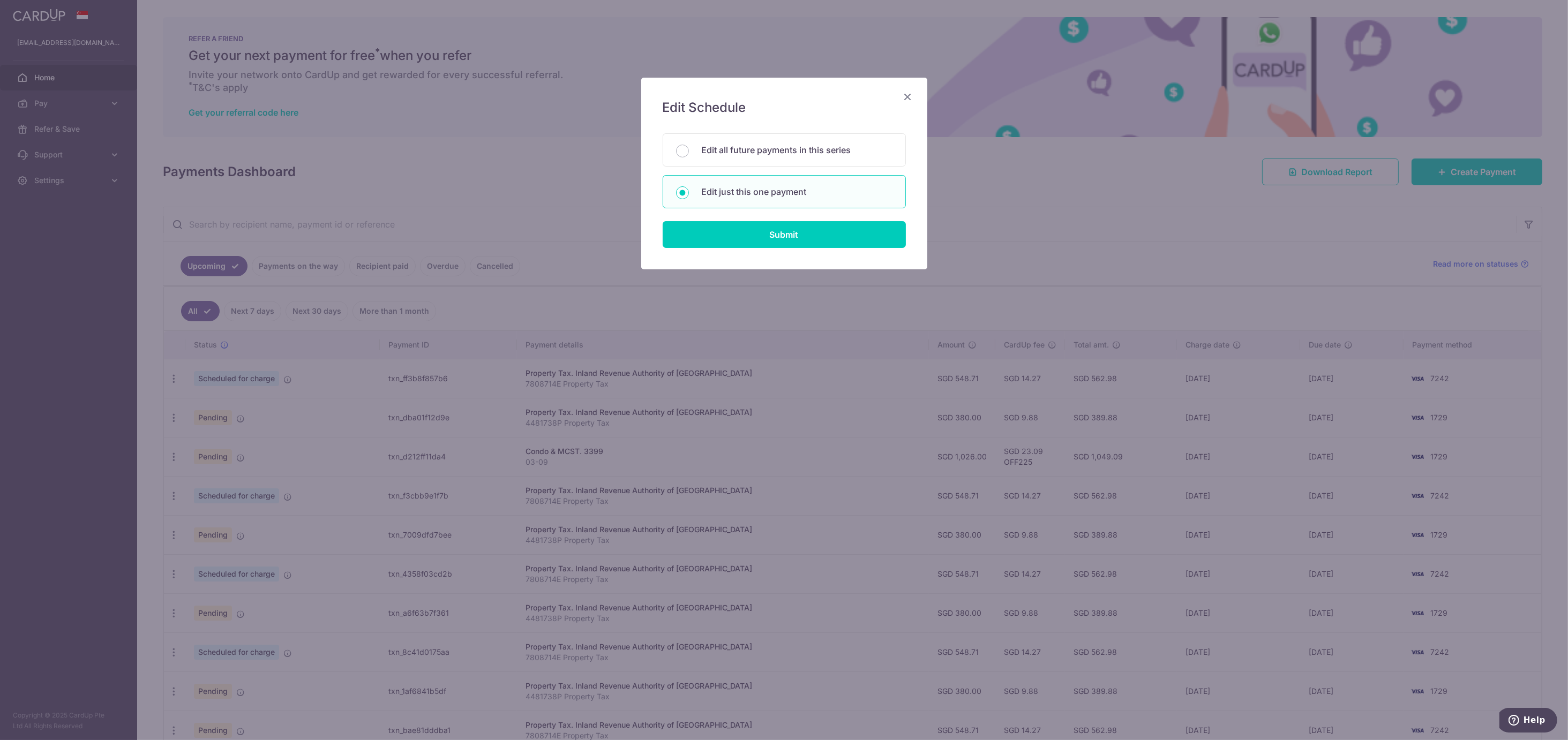
click at [906, 88] on div "Edit Schedule You will be editing all 9 payments to Inland Revenue Authority of…" at bounding box center [784, 173] width 286 height 192
click at [908, 96] on icon "Close" at bounding box center [908, 97] width 13 height 13
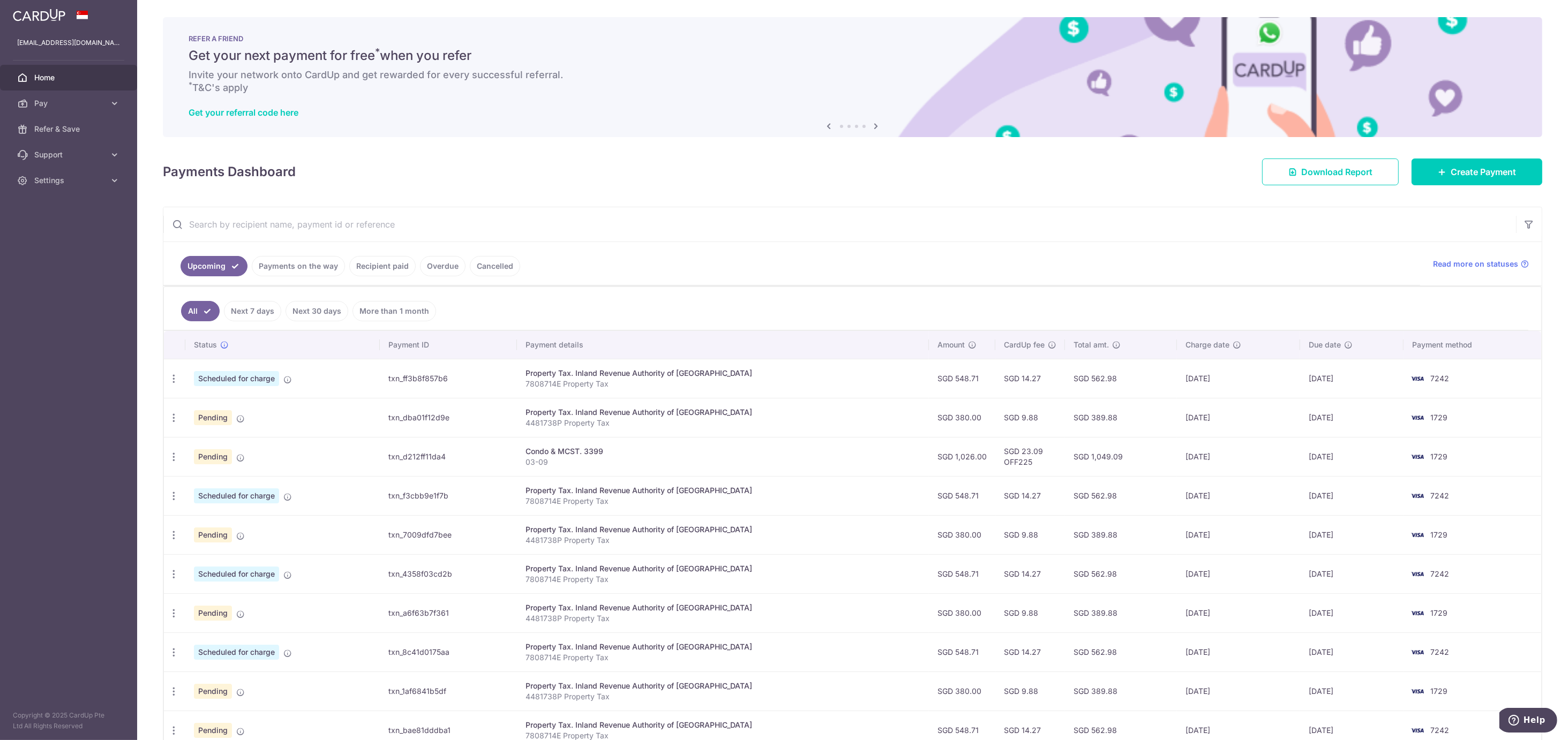
click at [425, 381] on td "txn_ff3b8f857b6" at bounding box center [448, 379] width 136 height 39
click at [173, 381] on icon "button" at bounding box center [173, 379] width 11 height 11
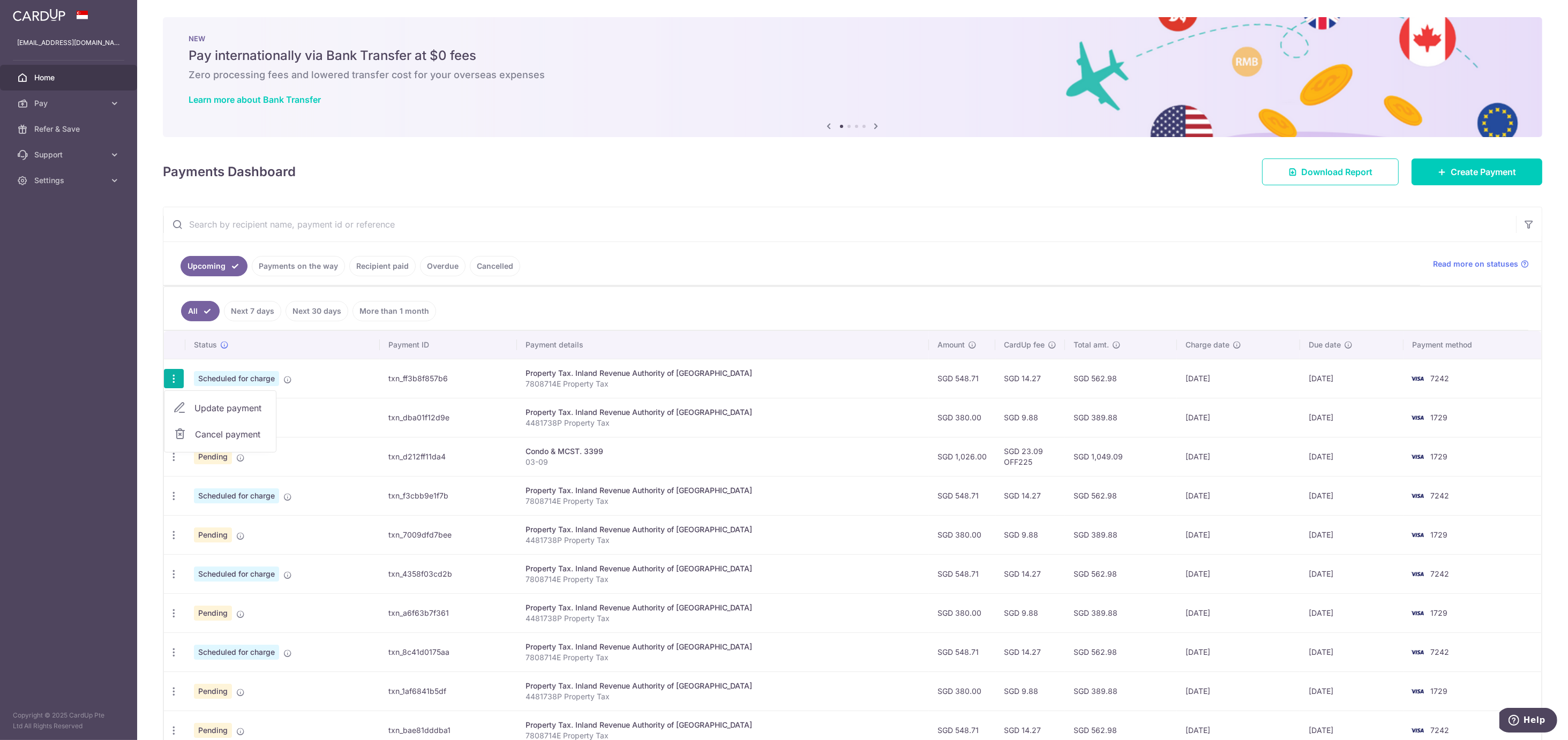
click at [225, 409] on span "Update payment" at bounding box center [231, 408] width 73 height 13
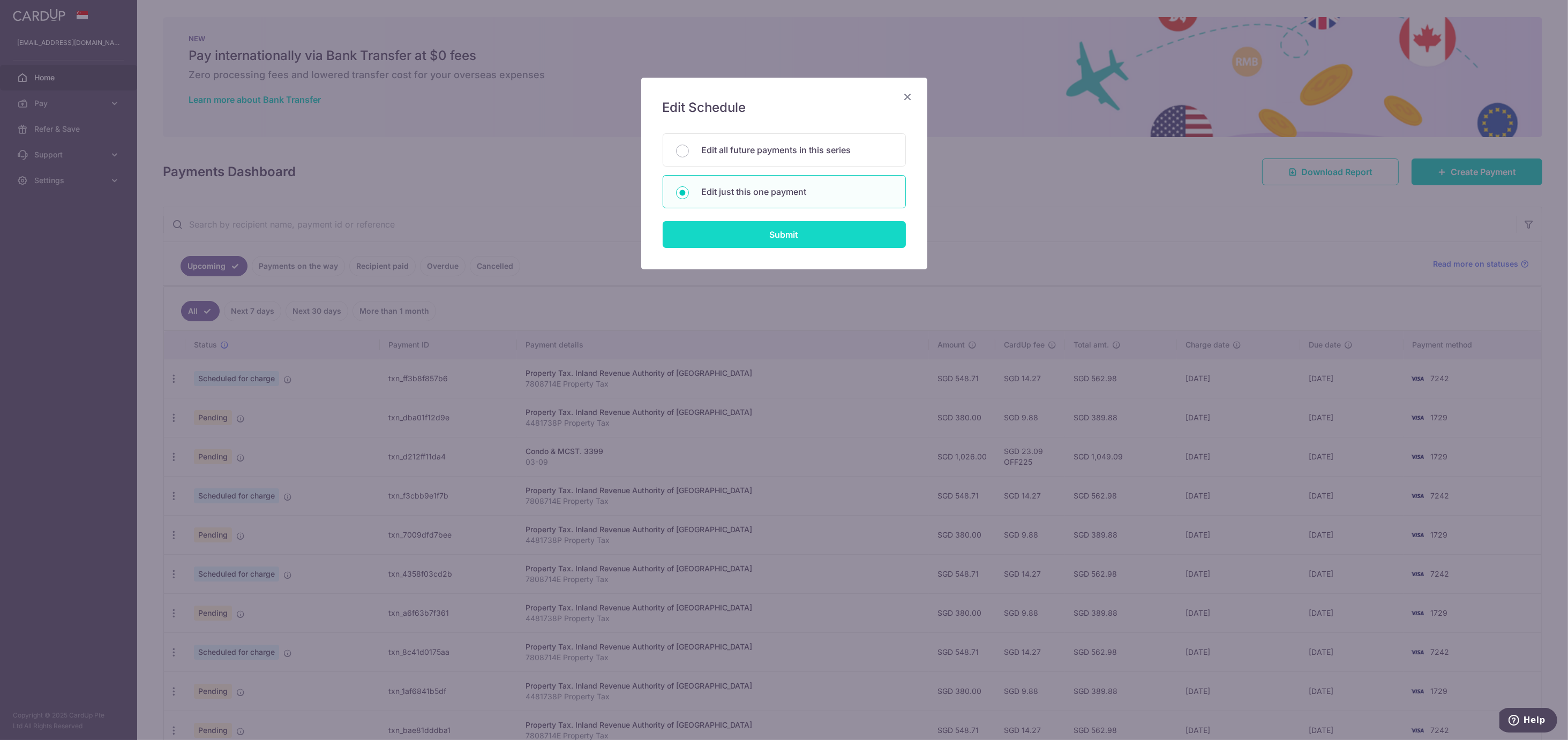
click at [753, 226] on input "Submit" at bounding box center [785, 234] width 243 height 27
radio input "true"
type input "548.71"
type input "[DATE]"
type input "7808714E"
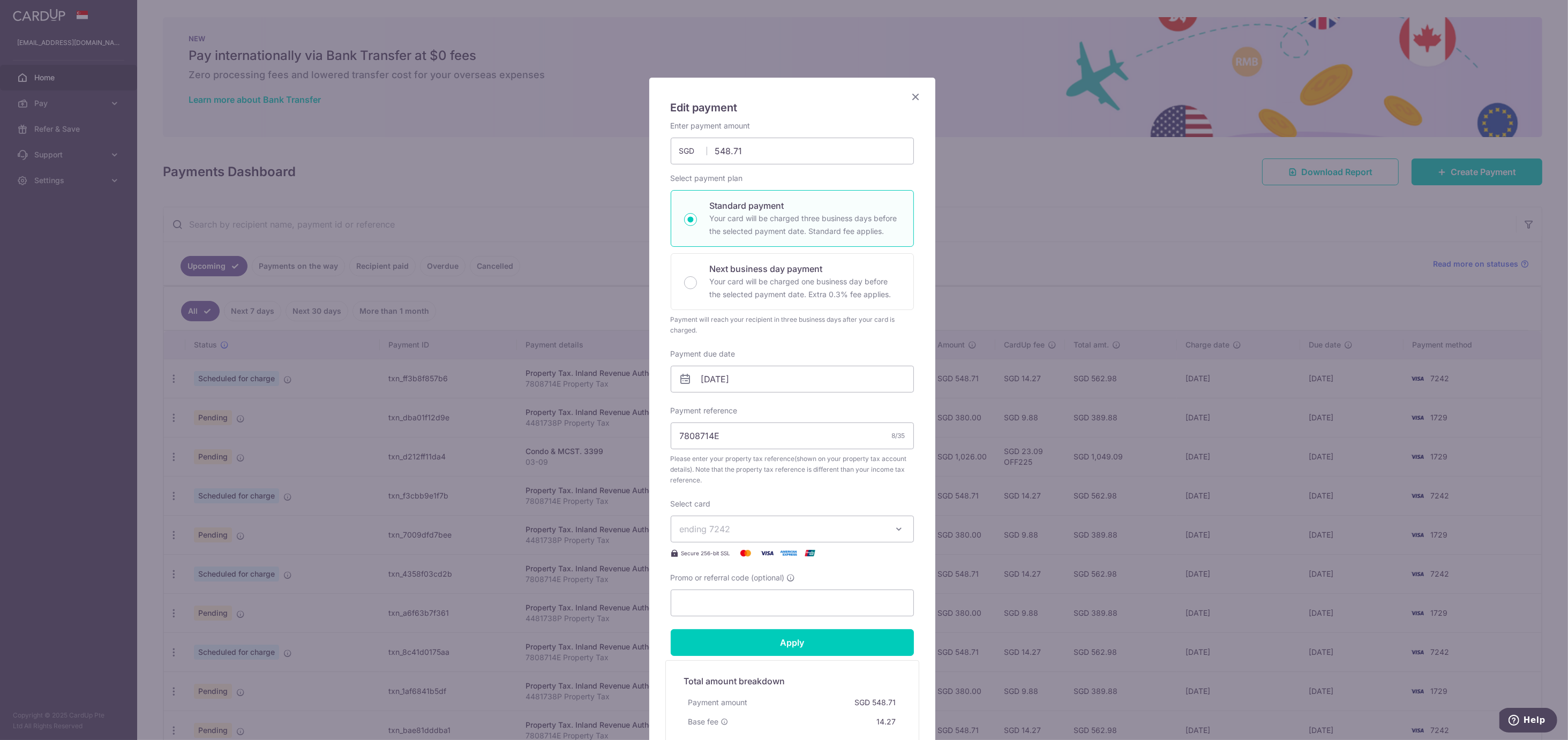
click at [909, 96] on icon "Close" at bounding box center [915, 97] width 13 height 13
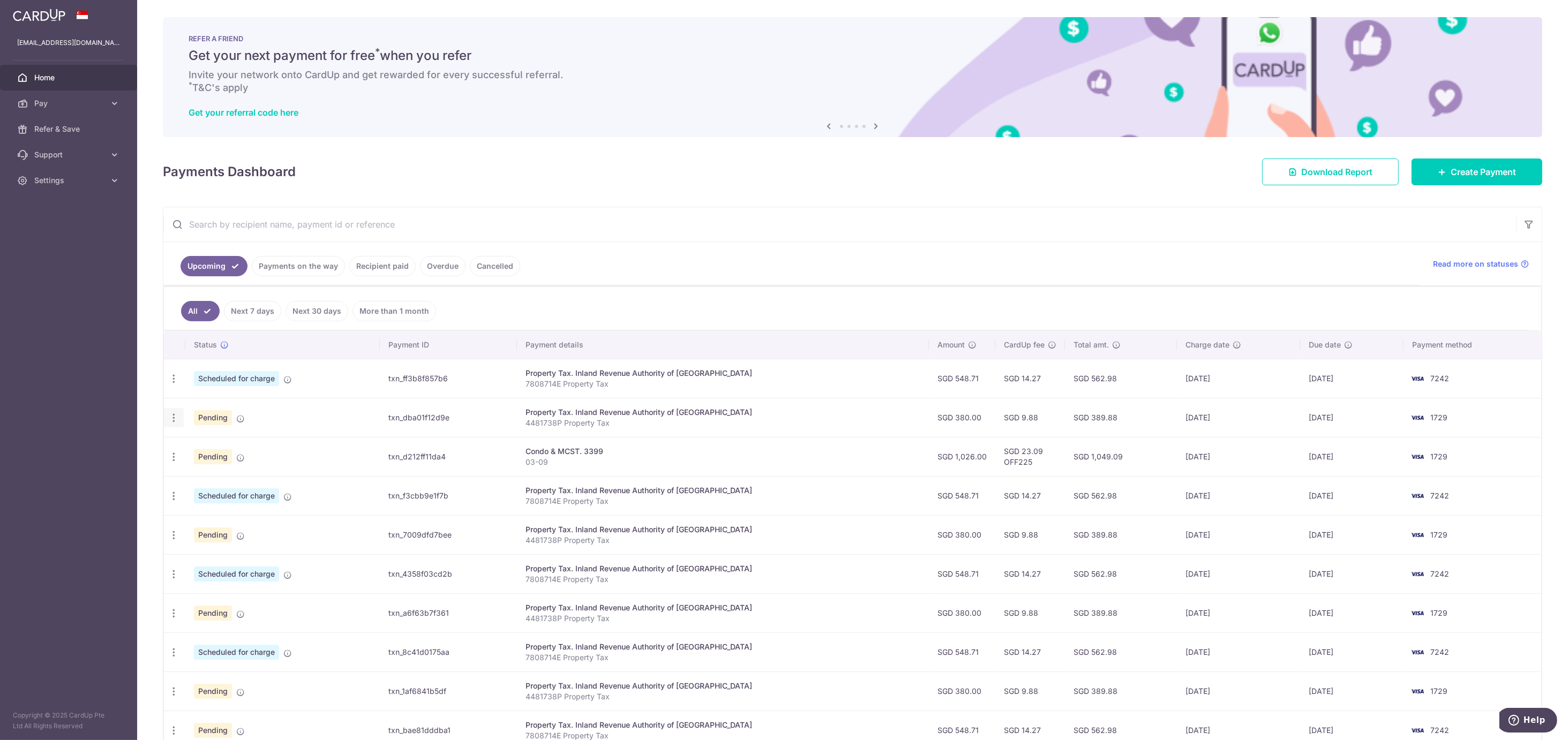
click at [172, 385] on icon "button" at bounding box center [173, 379] width 11 height 11
click at [223, 479] on span "Cancel payment" at bounding box center [231, 473] width 72 height 13
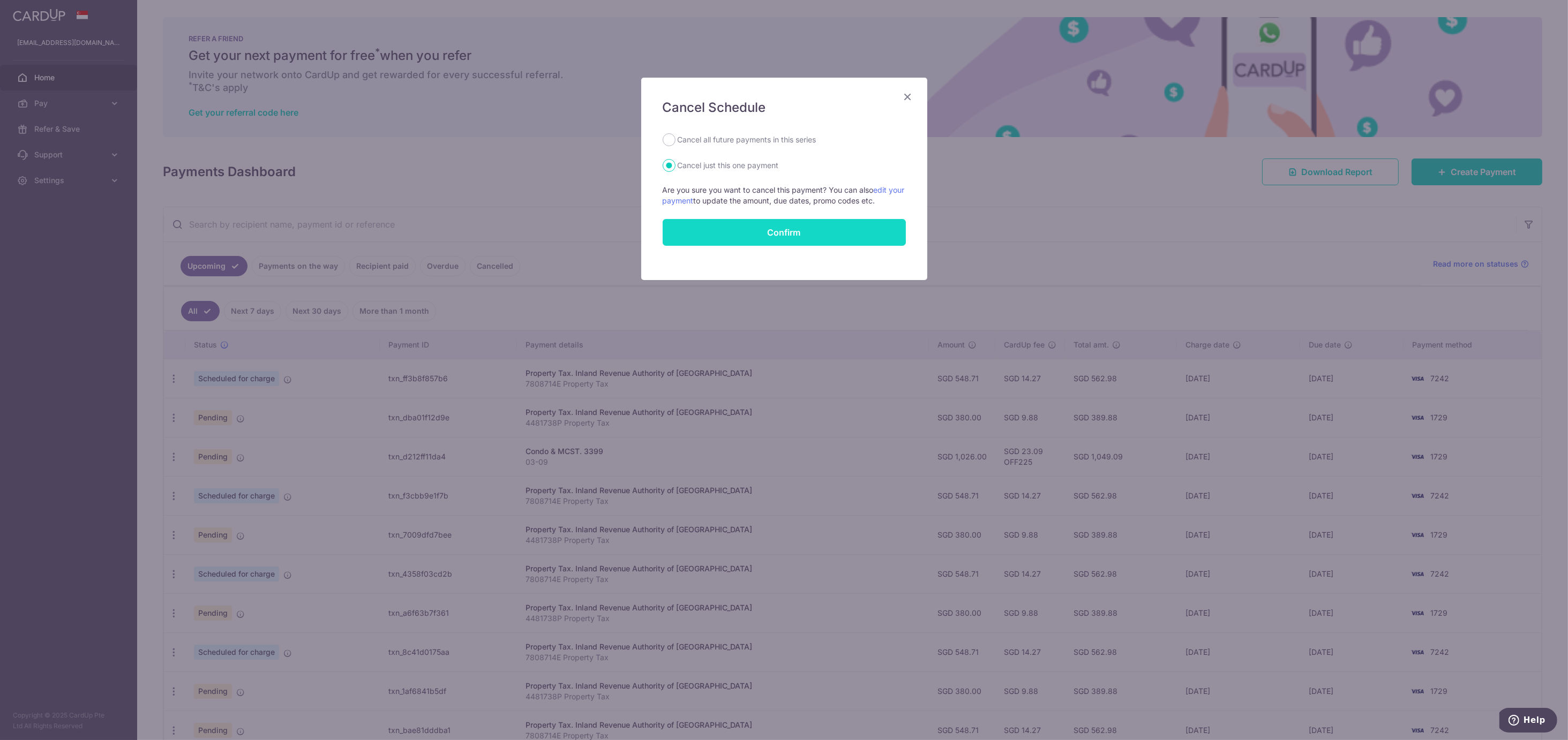
click at [740, 224] on input "Confirm" at bounding box center [785, 232] width 243 height 27
click at [740, 224] on div "Confirm" at bounding box center [784, 232] width 256 height 27
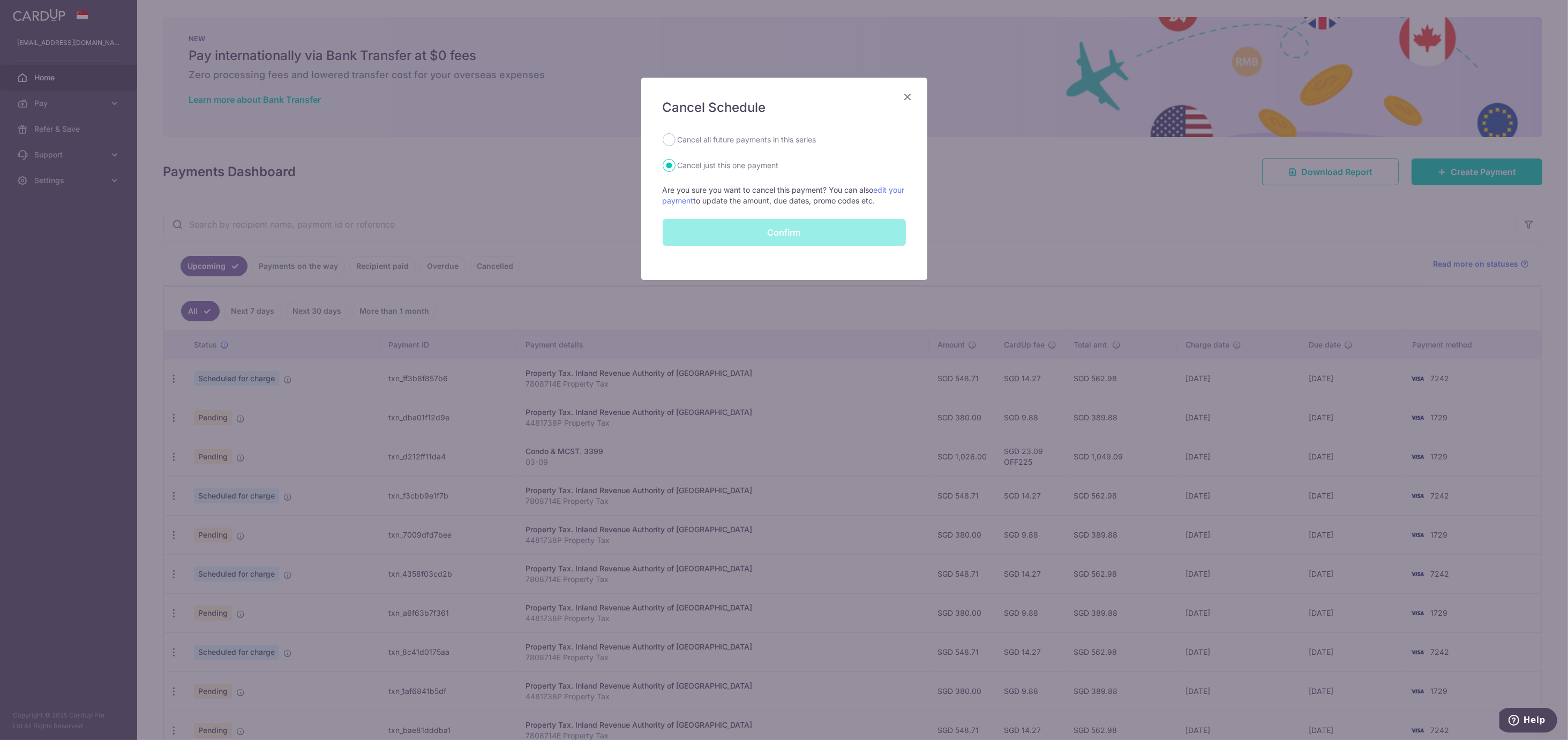
click at [912, 94] on icon "Close" at bounding box center [908, 97] width 13 height 13
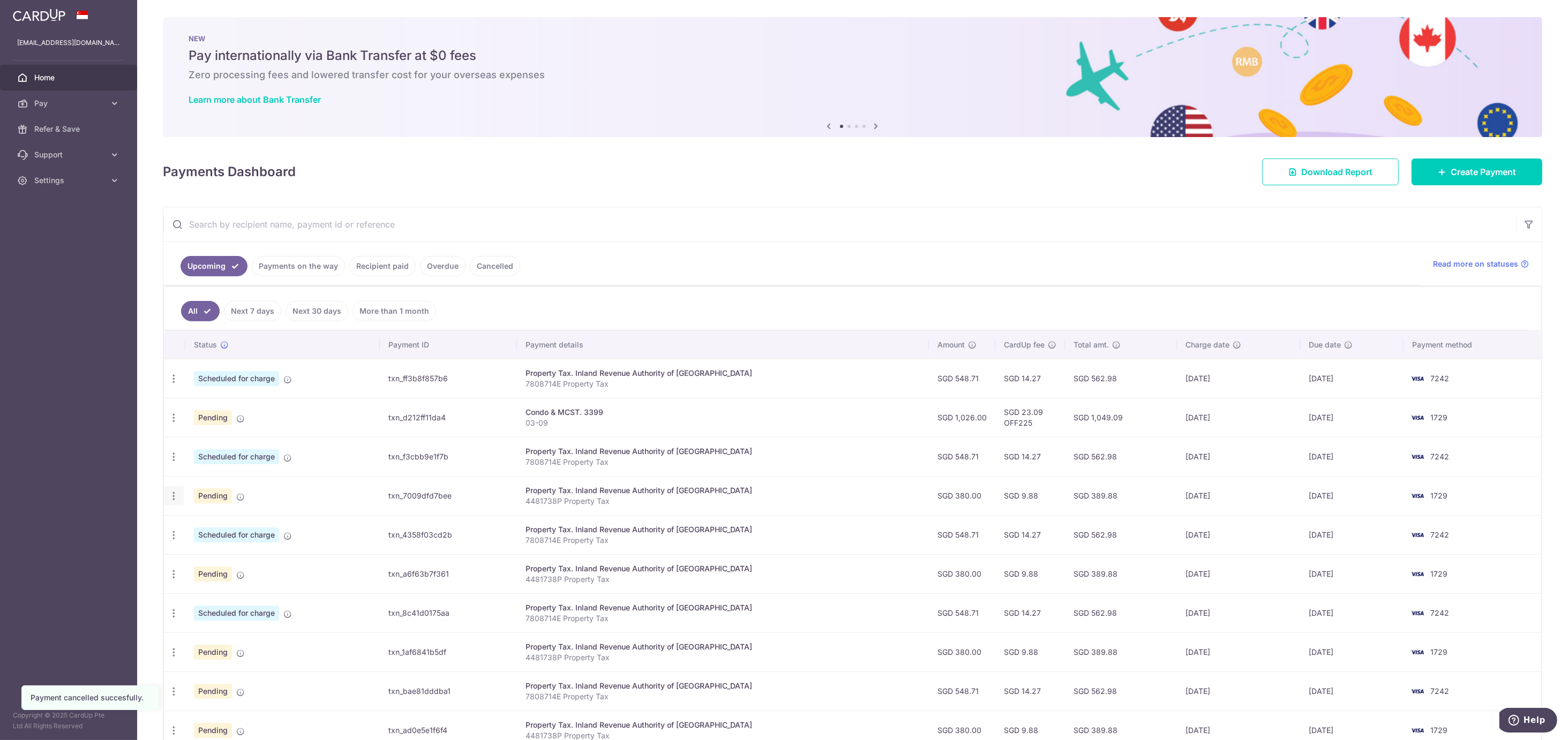
click at [172, 385] on icon "button" at bounding box center [173, 379] width 11 height 11
click at [233, 553] on span "Cancel payment" at bounding box center [231, 551] width 72 height 13
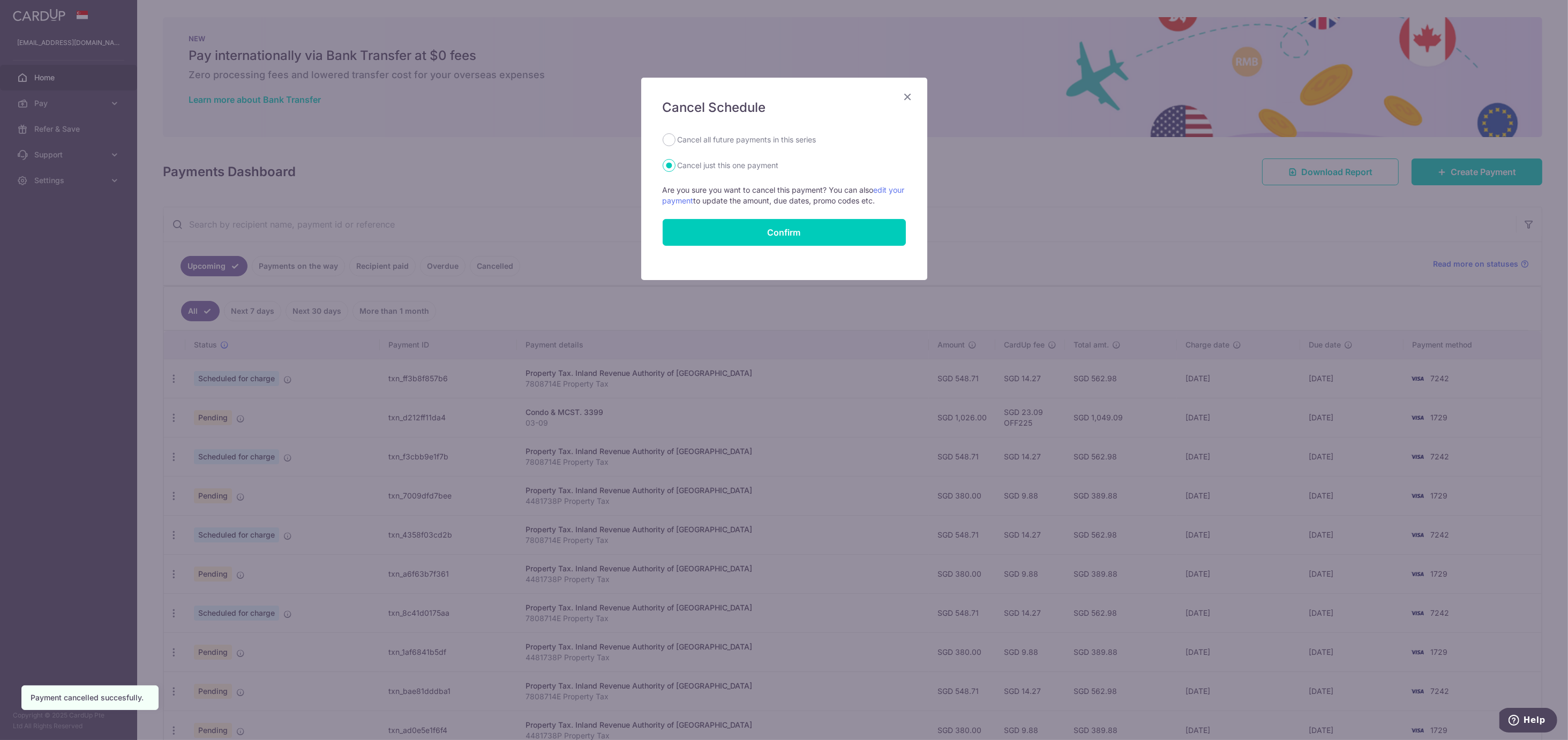
click at [685, 140] on label "Cancel all future payments in this series" at bounding box center [747, 139] width 139 height 13
click at [676, 140] on input "Cancel all future payments in this series" at bounding box center [669, 139] width 13 height 13
radio input "true"
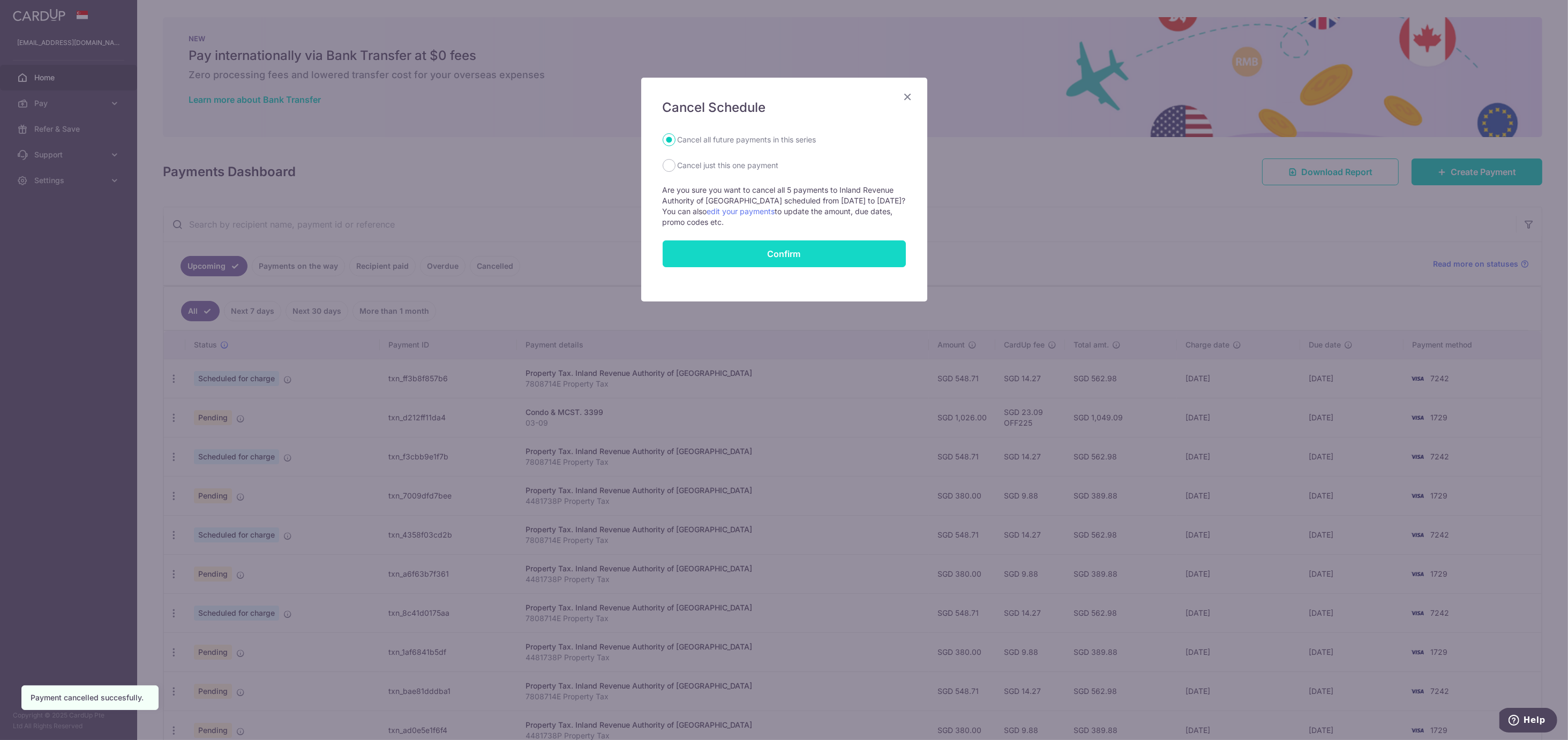
click at [721, 251] on input "Confirm" at bounding box center [785, 254] width 243 height 27
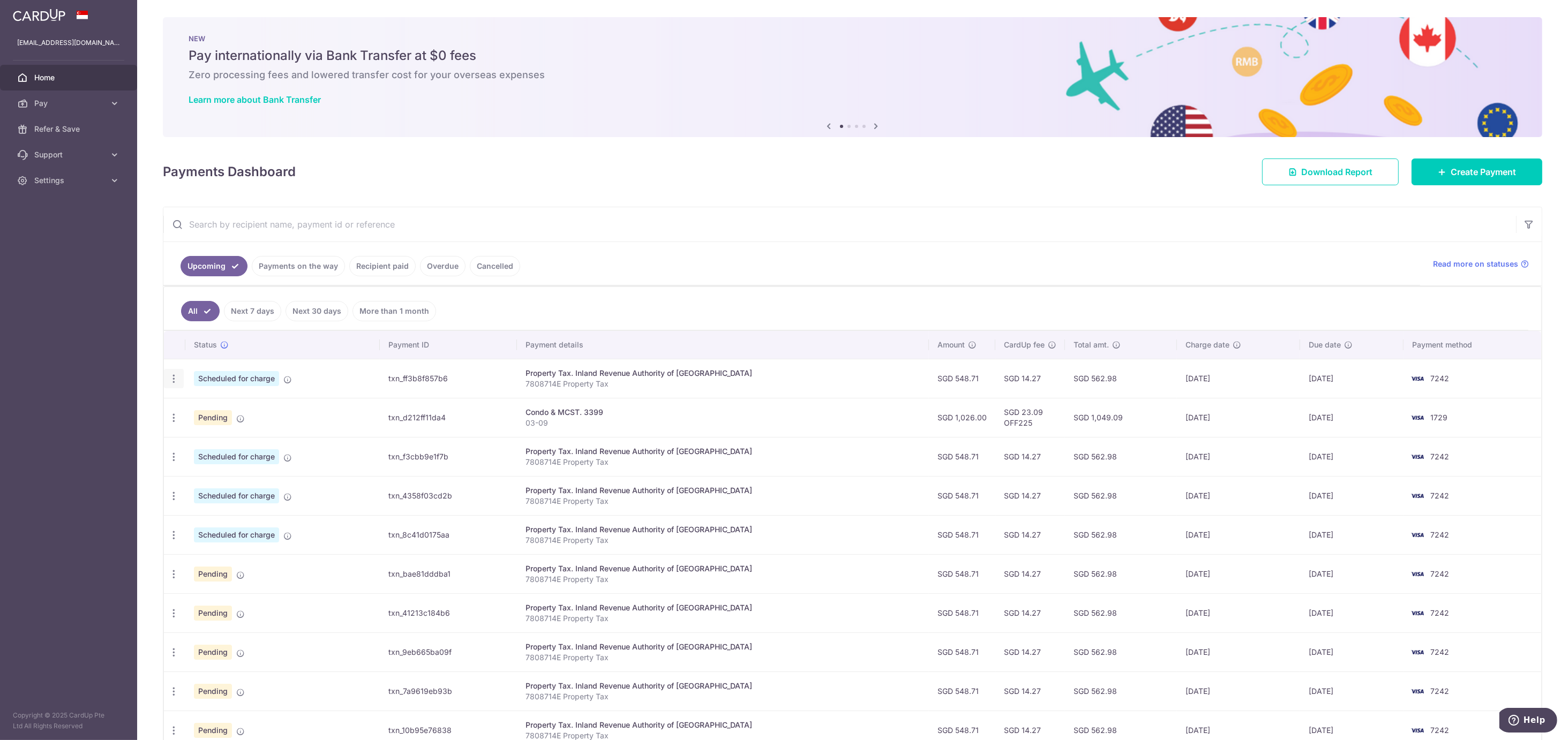
click at [172, 382] on icon "button" at bounding box center [173, 379] width 11 height 11
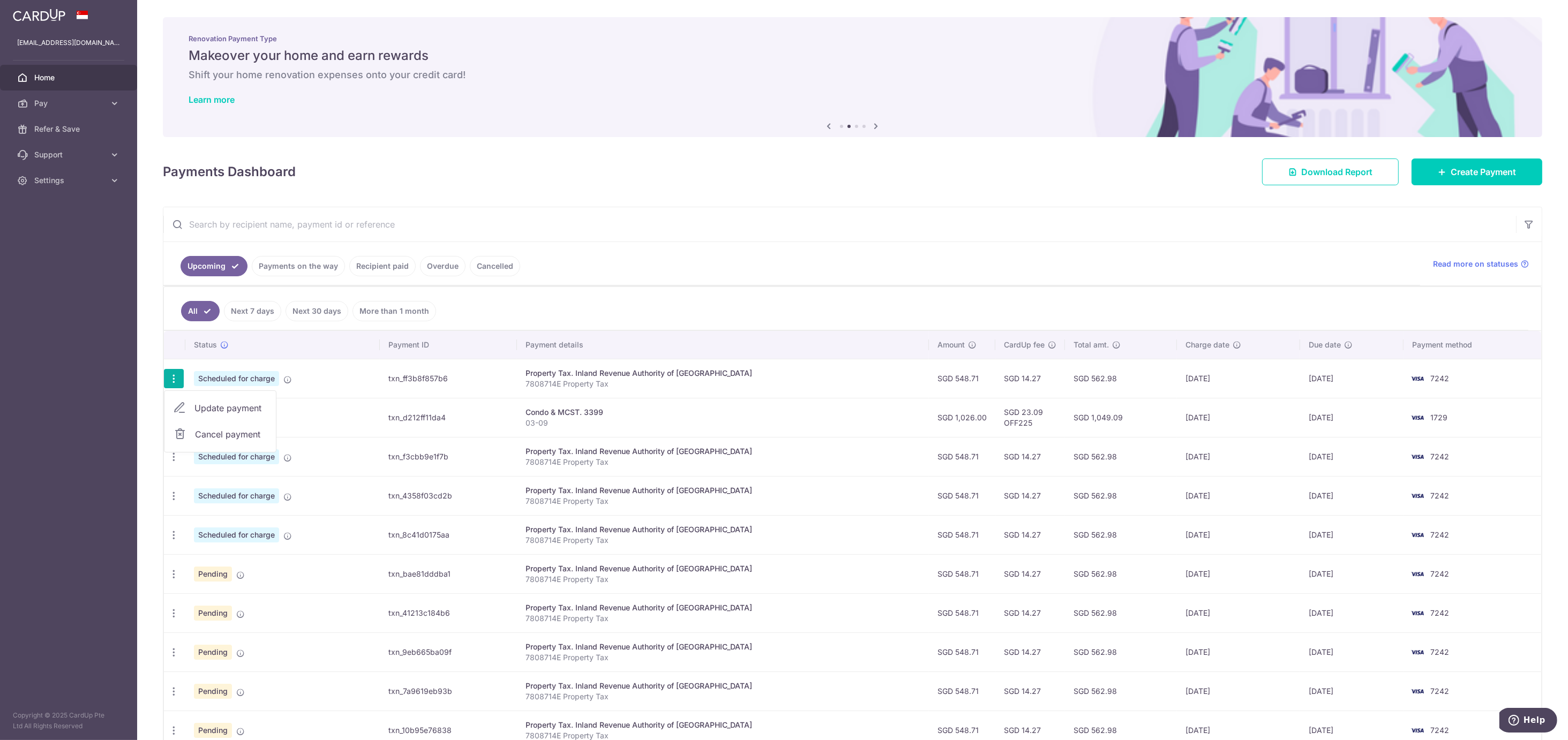
click at [651, 272] on ul "Upcoming Payments on the way Recipient paid Overdue Cancelled" at bounding box center [791, 264] width 1257 height 43
click at [169, 384] on icon "button" at bounding box center [173, 379] width 11 height 11
click at [226, 440] on span "Cancel payment" at bounding box center [231, 434] width 72 height 13
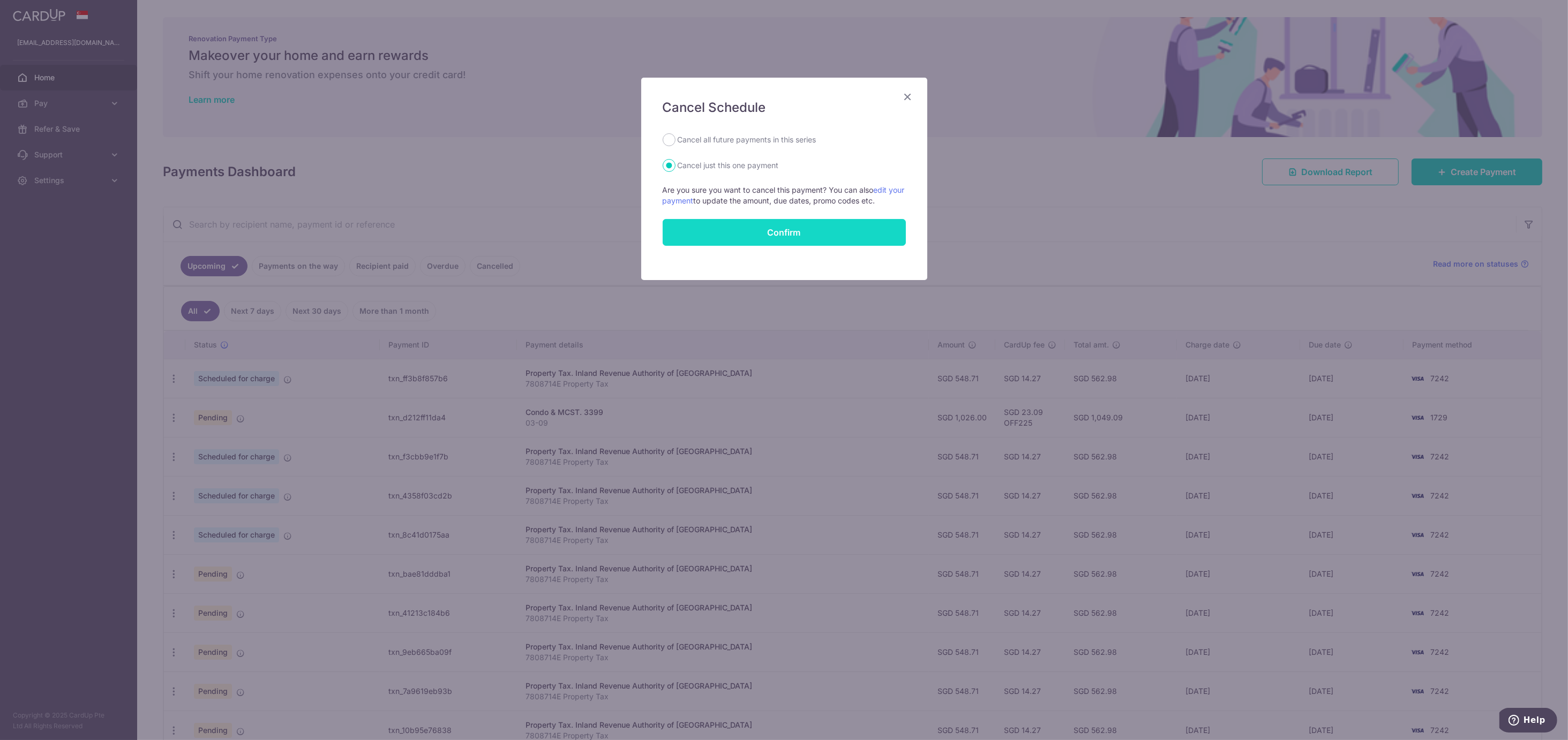
click at [740, 239] on input "Confirm" at bounding box center [785, 232] width 243 height 27
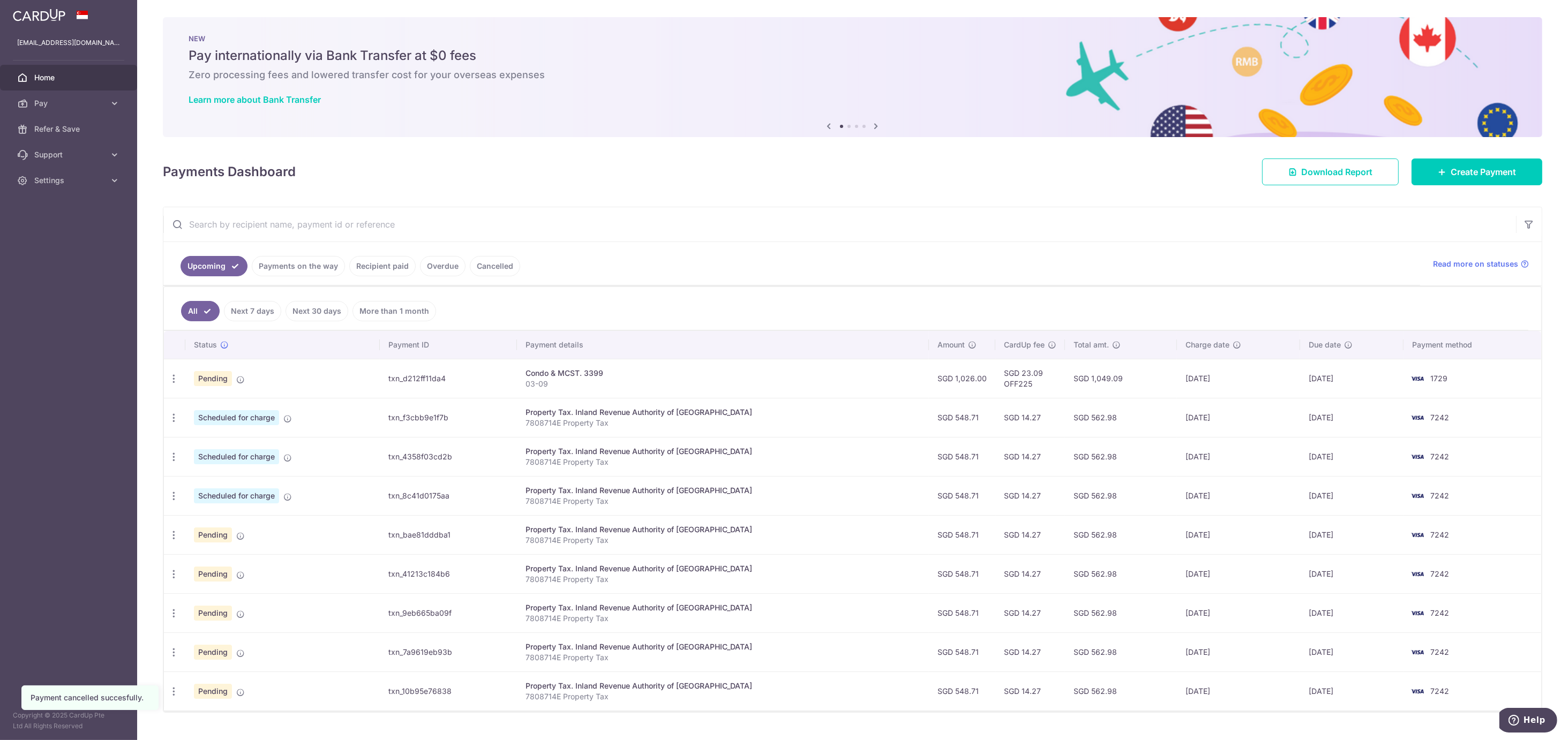
click at [163, 379] on div "All Next 7 days Next 30 days More than 1 month Status Payment ID Payment detail…" at bounding box center [852, 499] width 1378 height 427
click at [177, 385] on icon "button" at bounding box center [173, 379] width 11 height 11
click at [223, 594] on span "Cancel payment" at bounding box center [231, 590] width 72 height 13
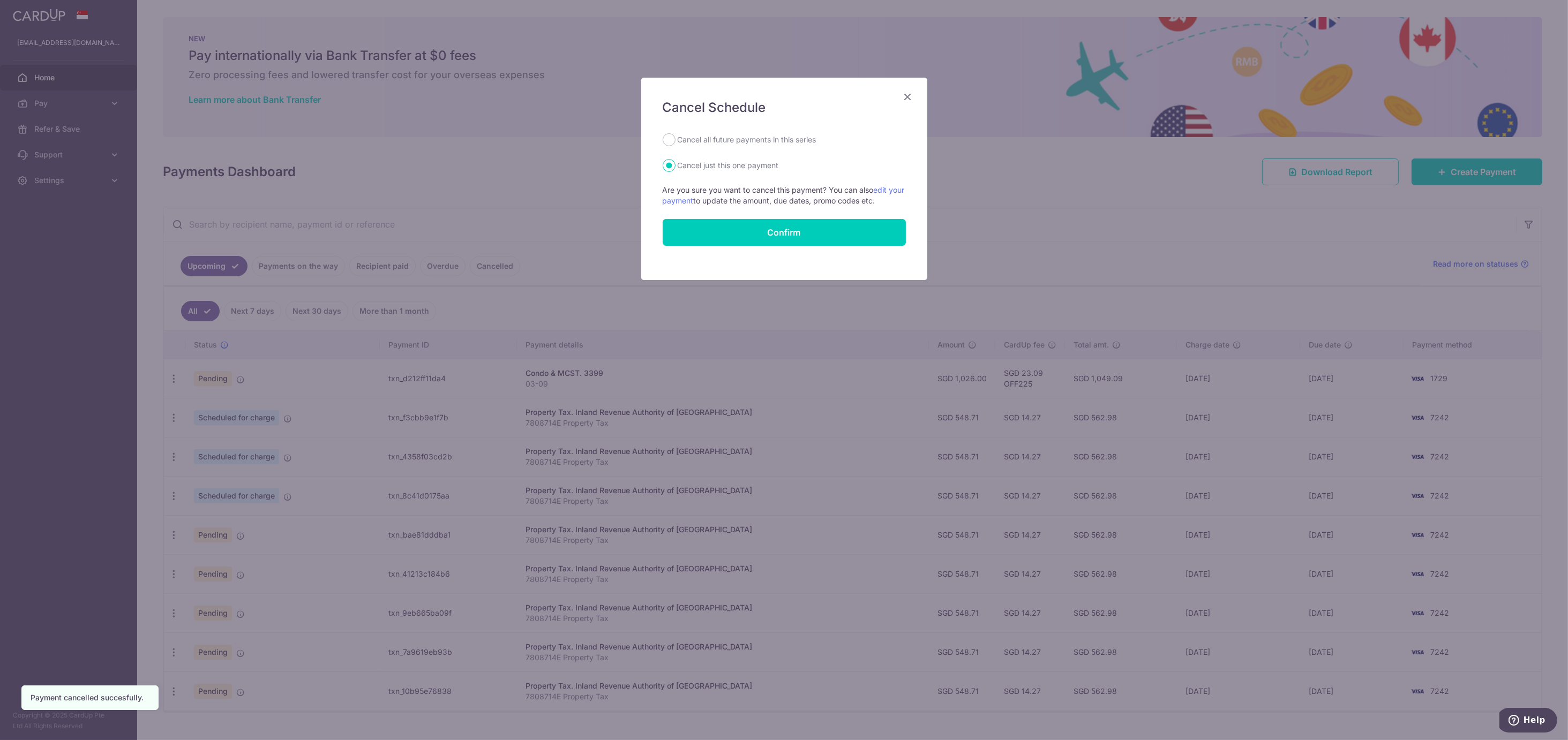
click at [720, 132] on div "Cancel Schedule Cancel all future payments in this series Cancel just this one …" at bounding box center [784, 179] width 286 height 203
click at [697, 142] on label "Cancel all future payments in this series" at bounding box center [747, 139] width 139 height 13
click at [676, 142] on input "Cancel all future payments in this series" at bounding box center [669, 139] width 13 height 13
radio input "true"
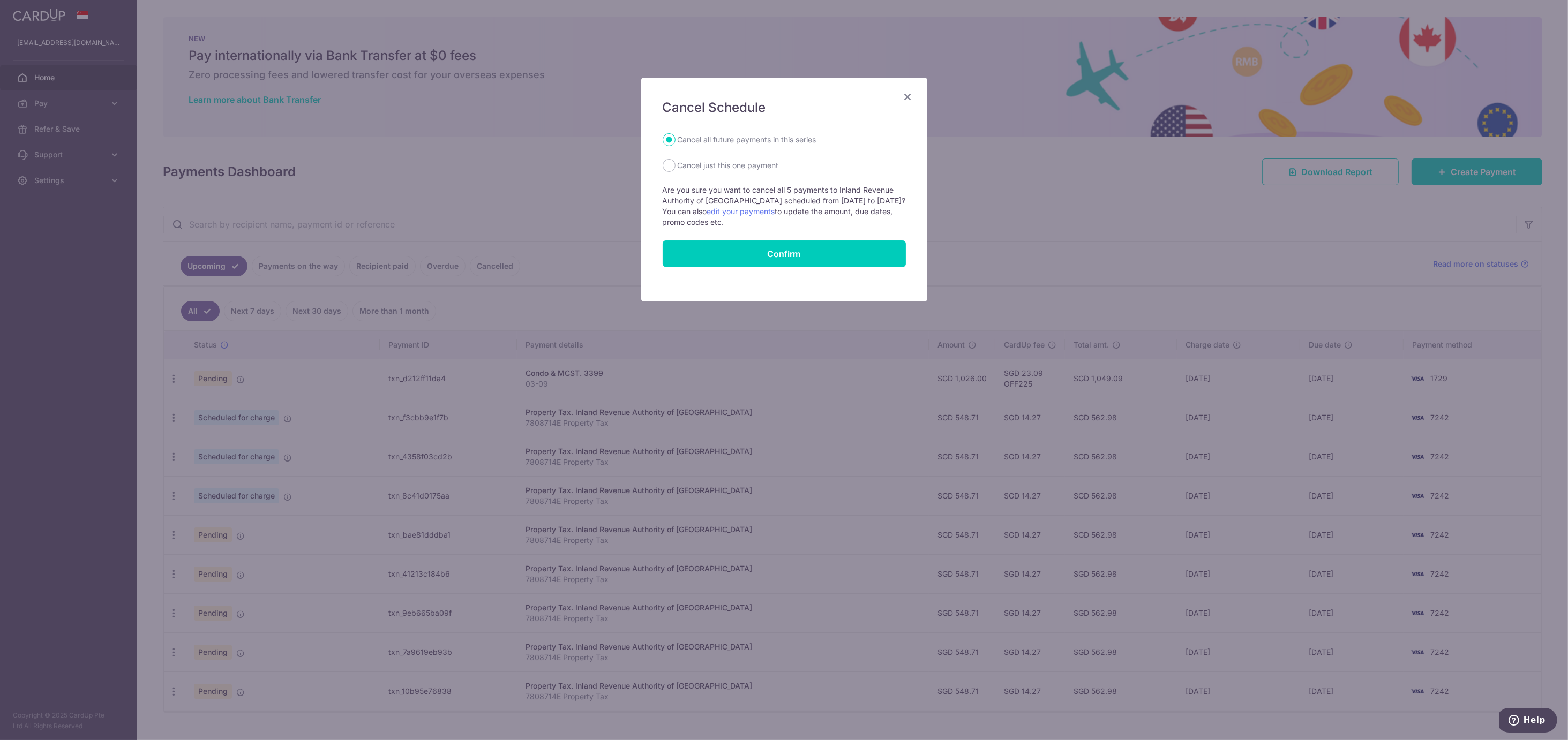
click at [903, 99] on icon "Close" at bounding box center [908, 97] width 13 height 13
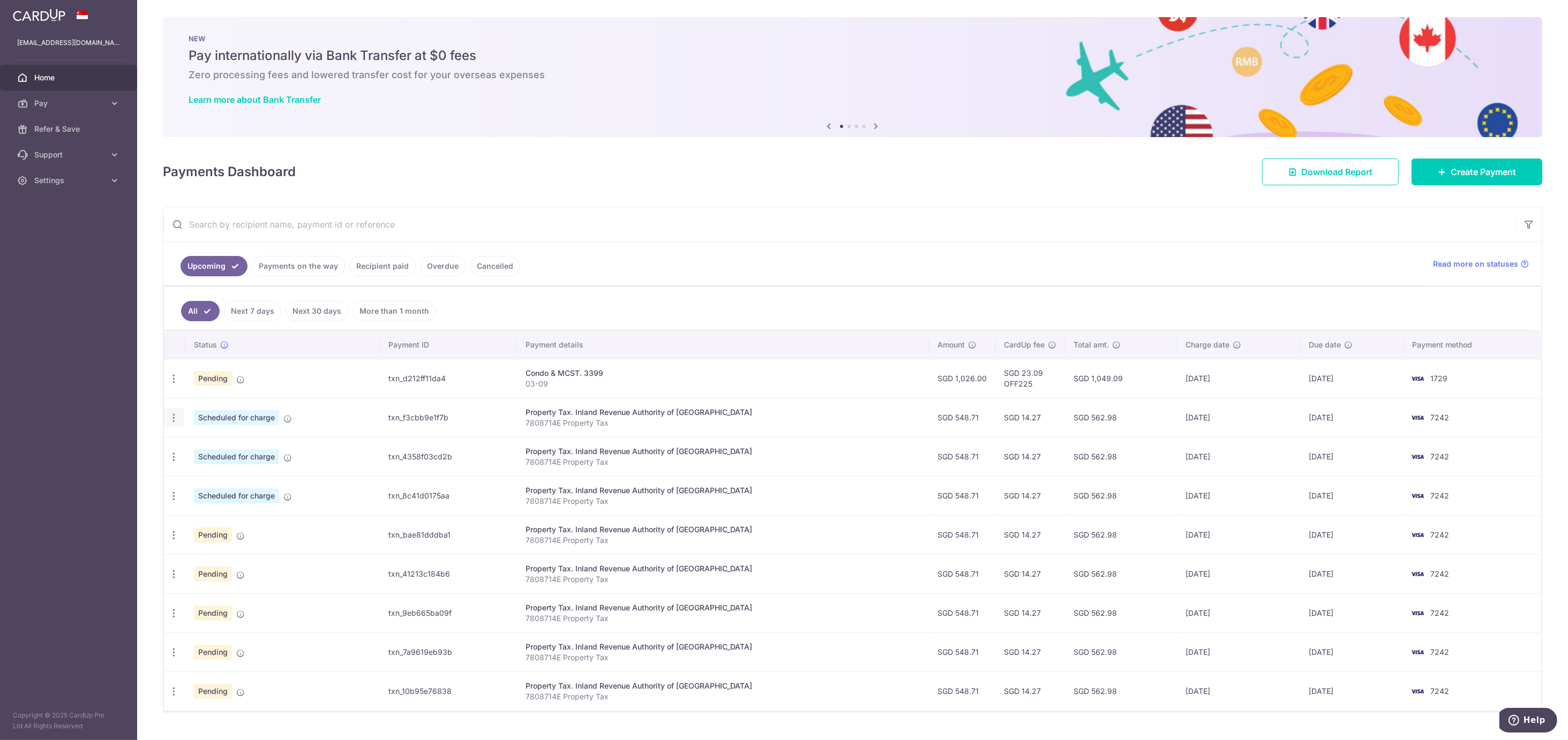
click at [175, 385] on icon "button" at bounding box center [173, 379] width 11 height 11
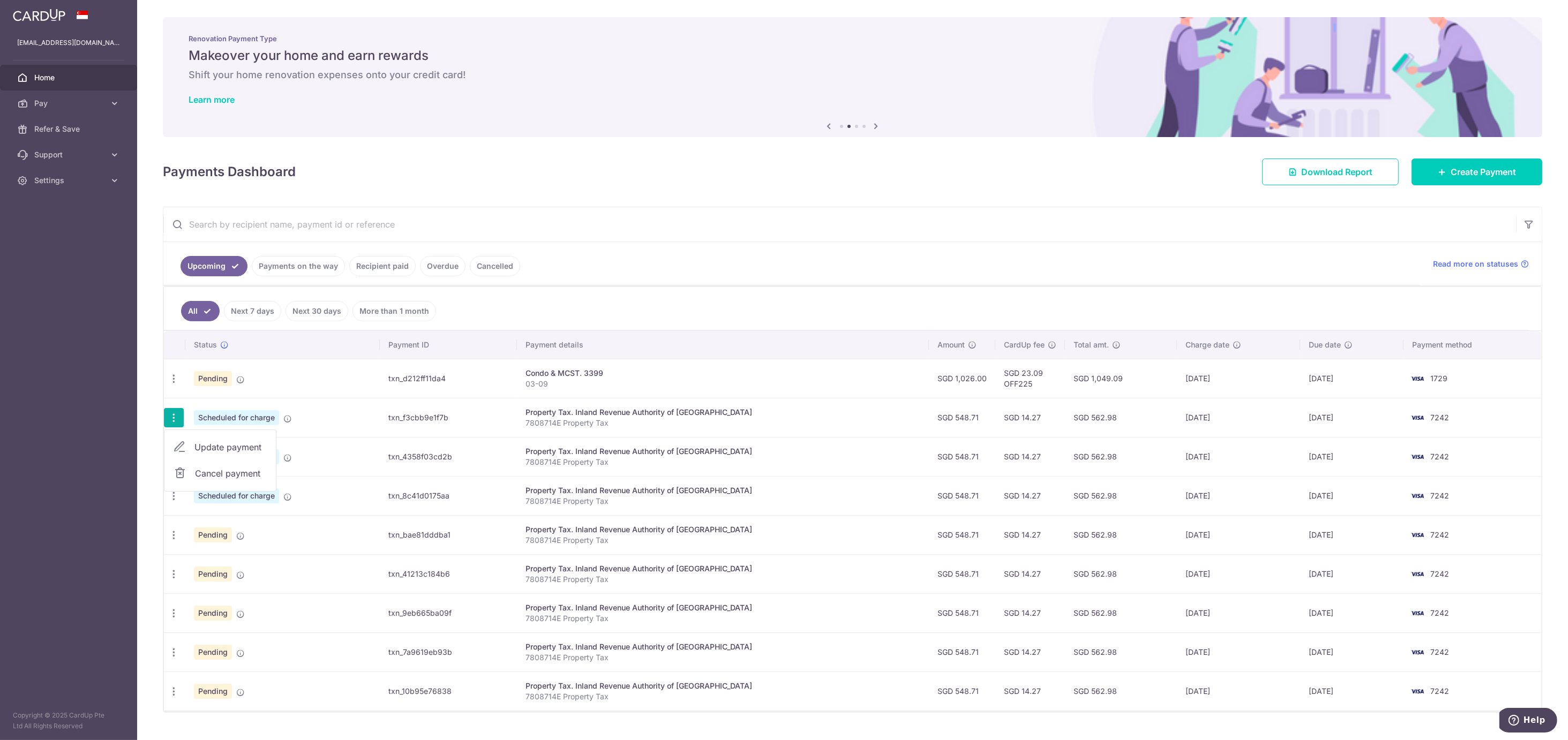
click at [231, 478] on span "Cancel payment" at bounding box center [231, 473] width 72 height 13
radio input "true"
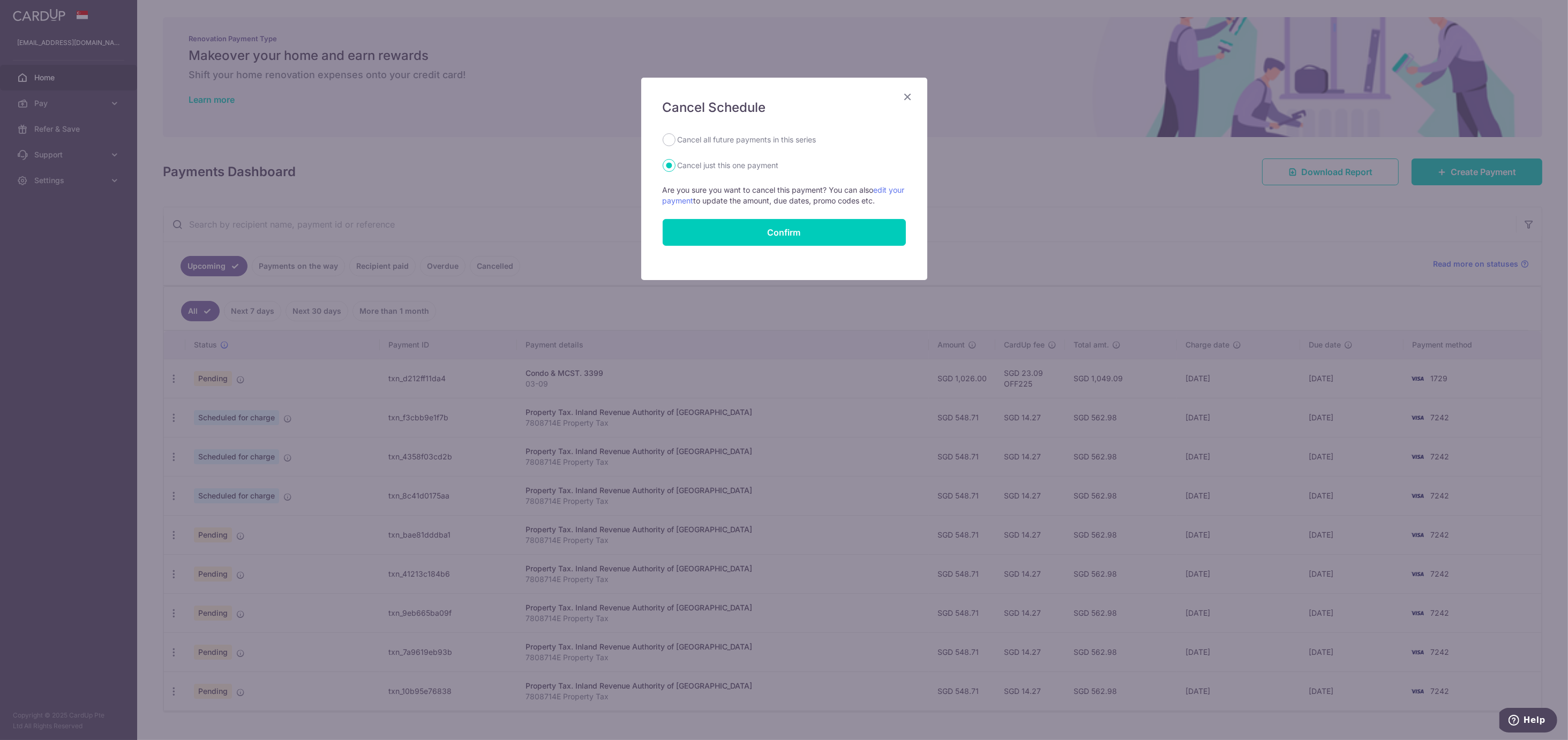
click at [685, 148] on form "Cancel all future payments in this series Cancel just this one payment Are you …" at bounding box center [785, 189] width 243 height 113
click at [681, 141] on label "Cancel all future payments in this series" at bounding box center [747, 139] width 139 height 13
click at [676, 141] on input "Cancel all future payments in this series" at bounding box center [669, 139] width 13 height 13
radio input "true"
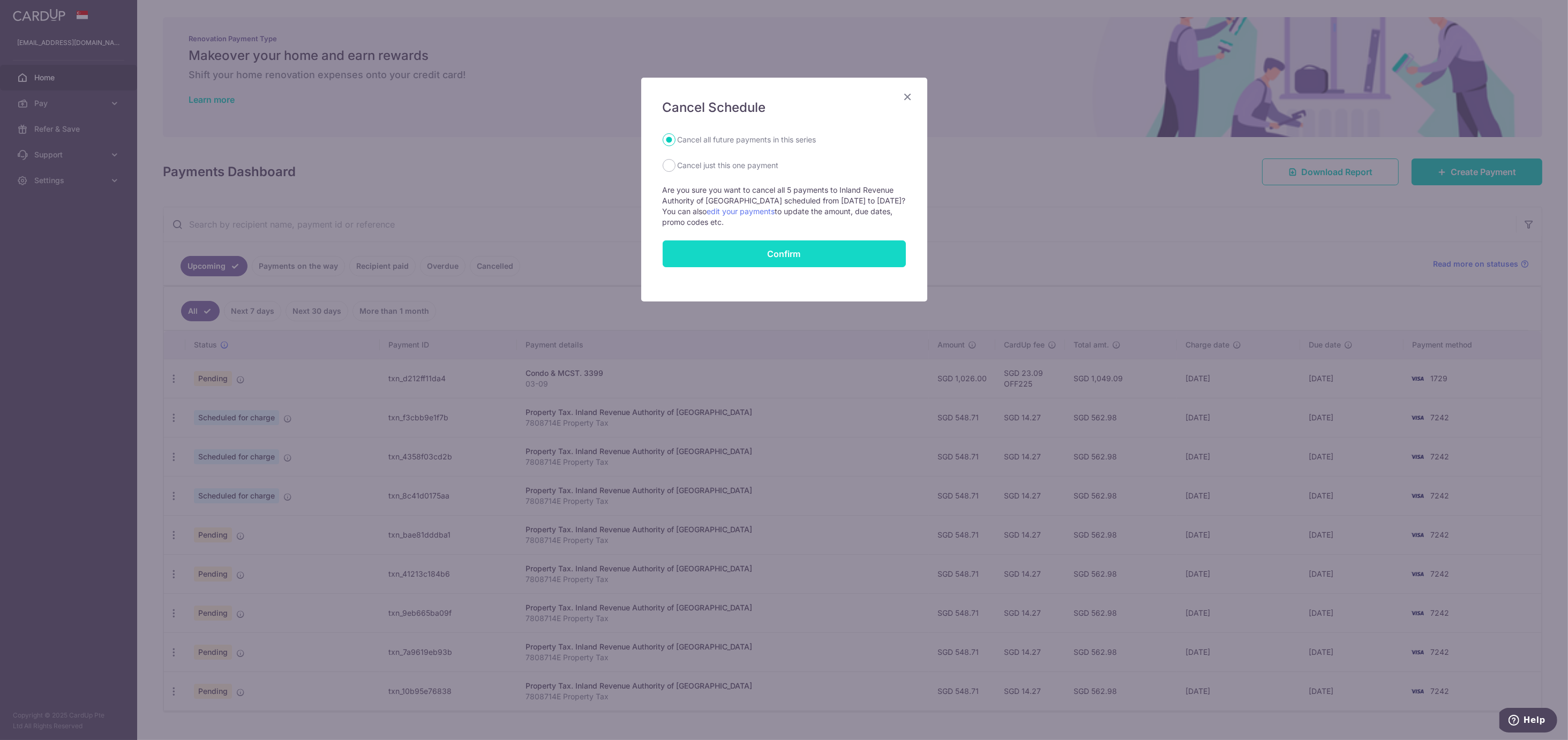
click at [716, 250] on input "Confirm" at bounding box center [785, 254] width 243 height 27
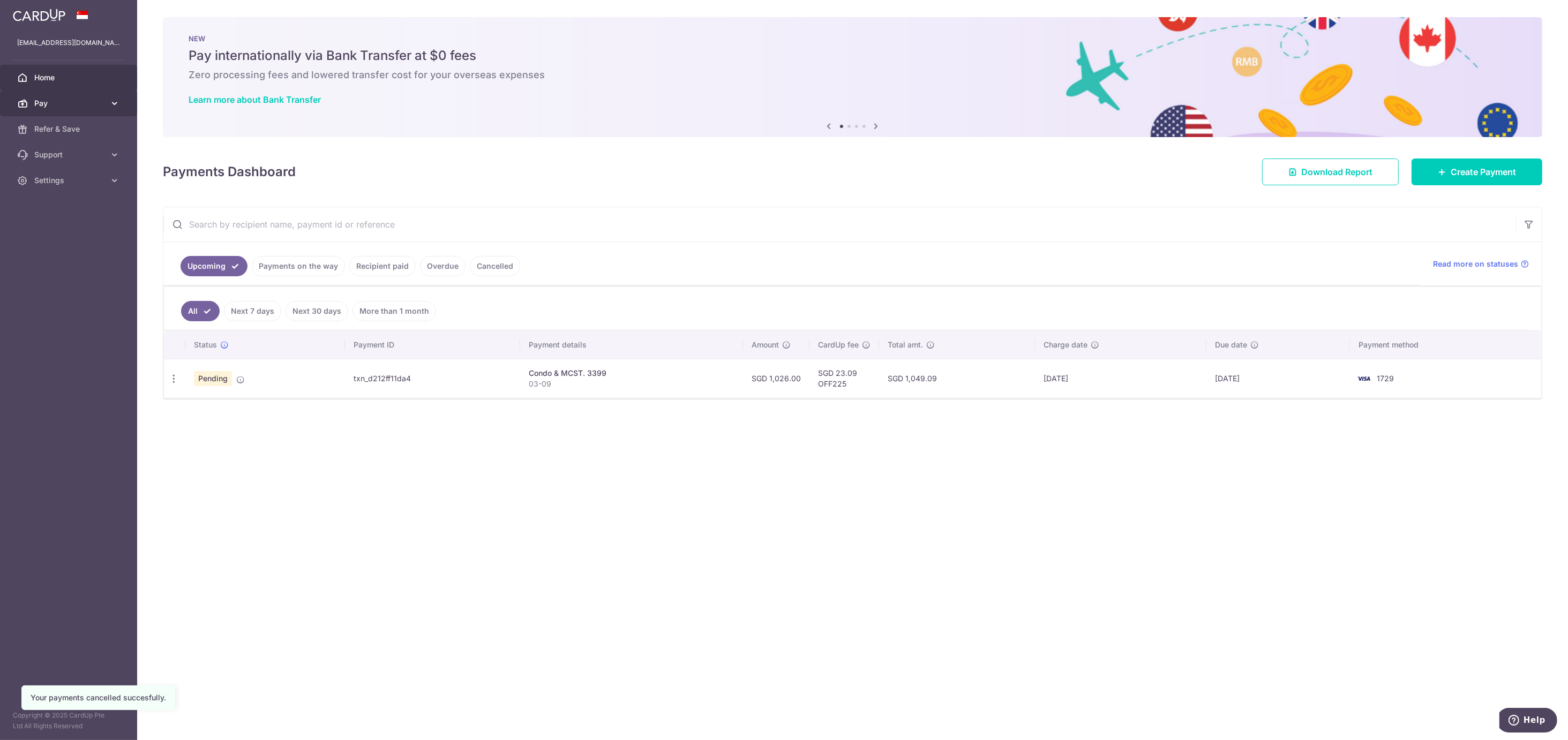
click at [58, 105] on span "Pay" at bounding box center [69, 103] width 71 height 11
click at [70, 138] on link "Payments" at bounding box center [68, 129] width 137 height 26
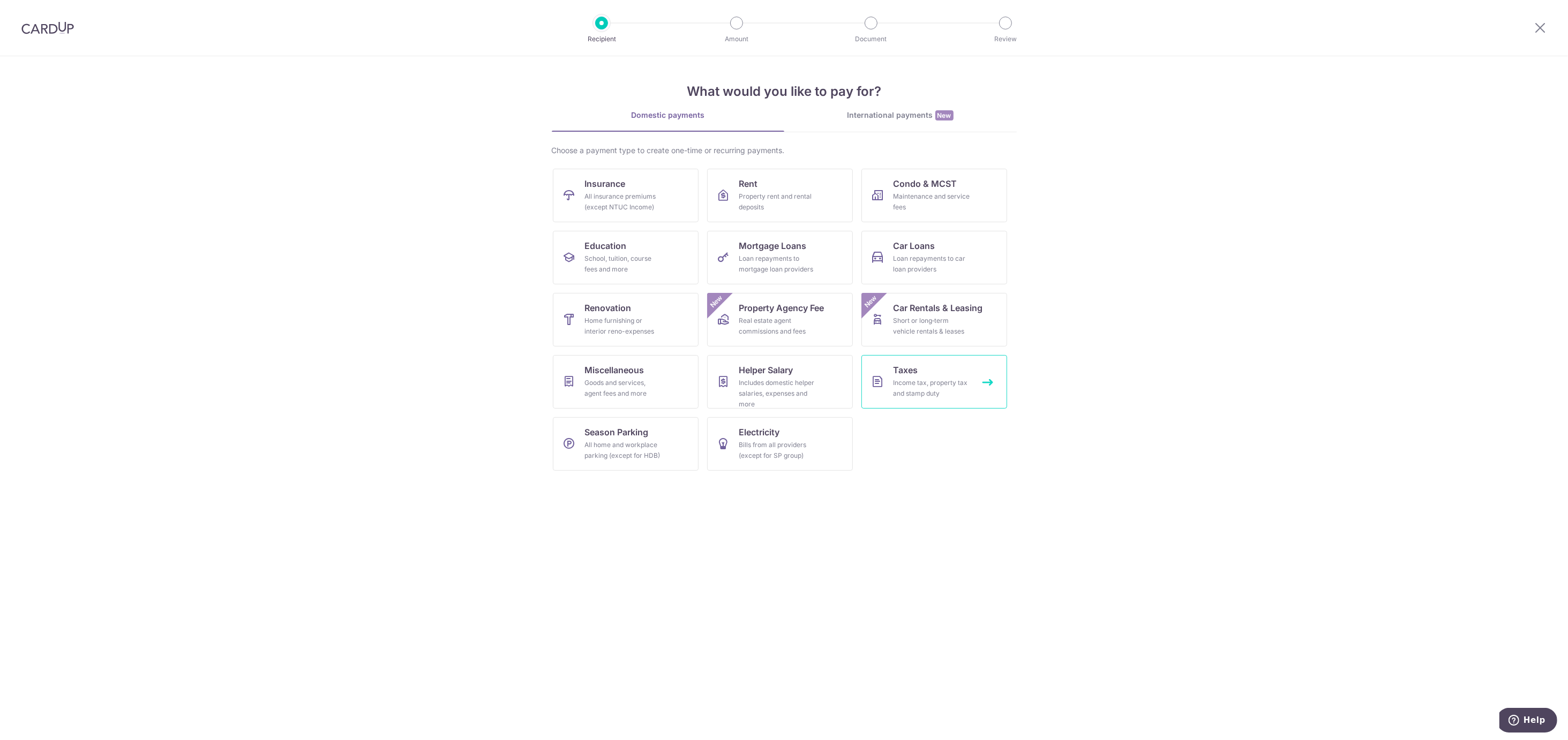
click at [963, 378] on div "Income tax, property tax and stamp duty" at bounding box center [932, 388] width 77 height 21
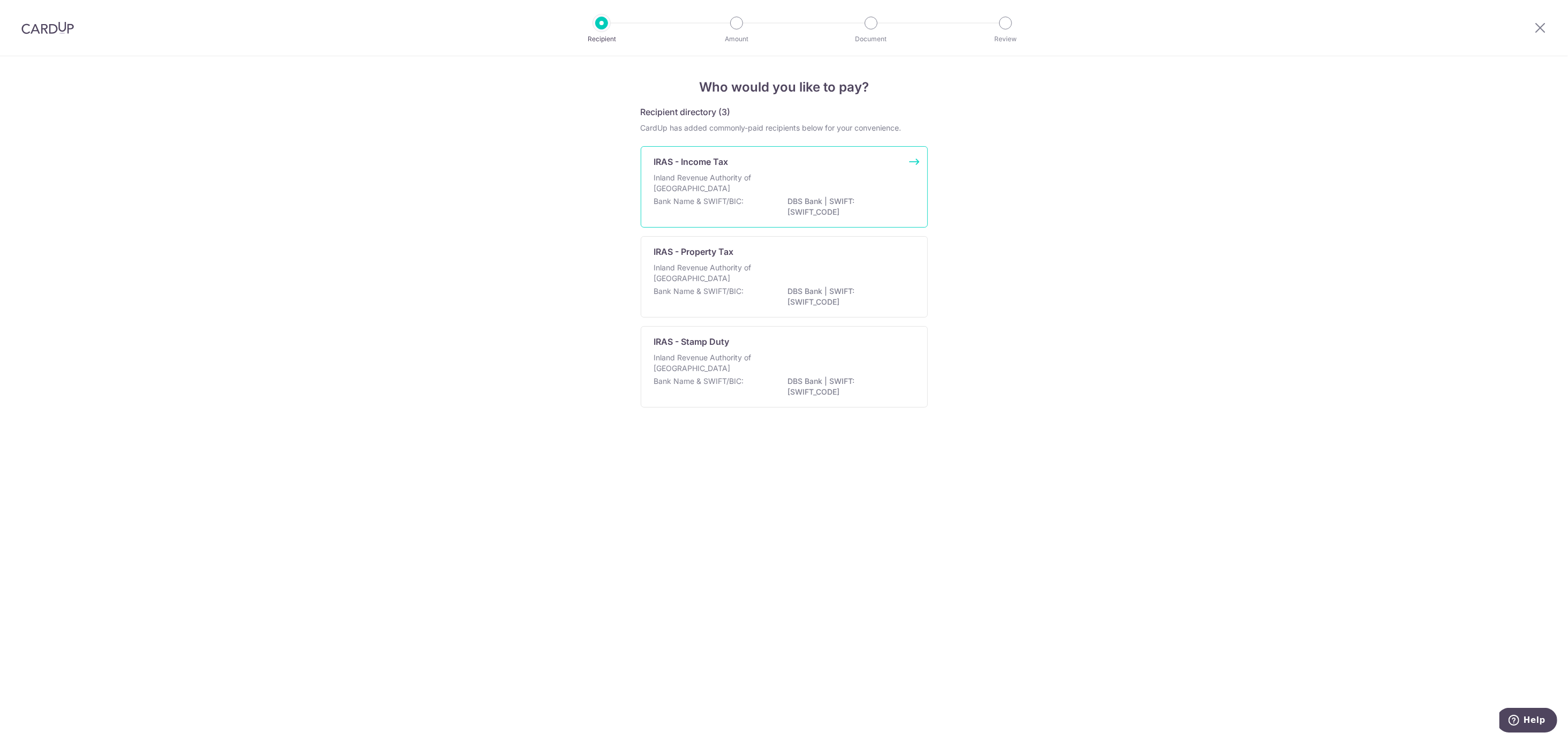
click at [705, 178] on p "Inland Revenue Authority of Singapore" at bounding box center [711, 183] width 114 height 21
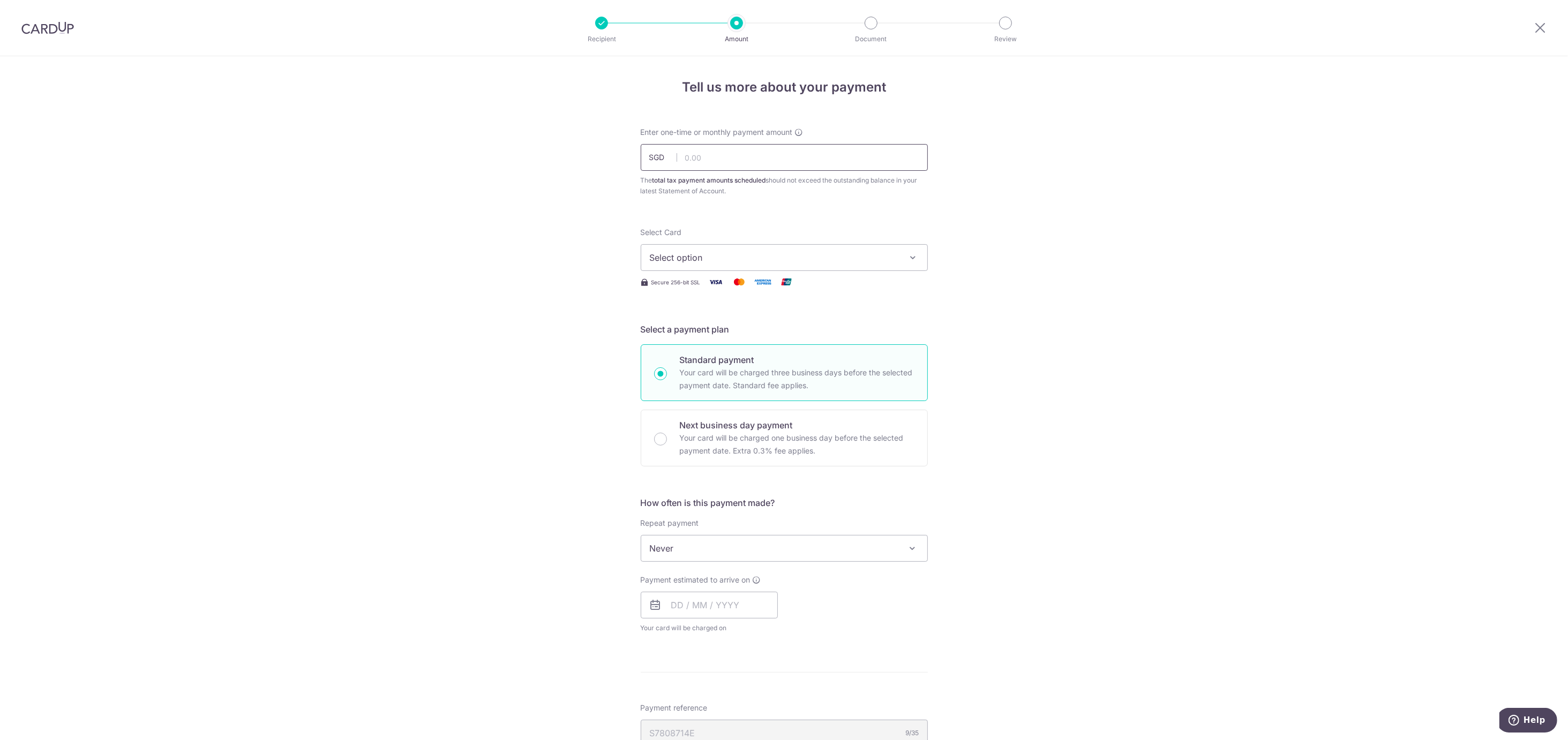
click at [690, 154] on input "text" at bounding box center [785, 158] width 287 height 27
type input "548.71"
click at [557, 245] on div "Tell us more about your payment Enter one-time or monthly payment amount SGD 54…" at bounding box center [784, 553] width 1568 height 994
click at [731, 257] on span "Select option" at bounding box center [775, 257] width 250 height 13
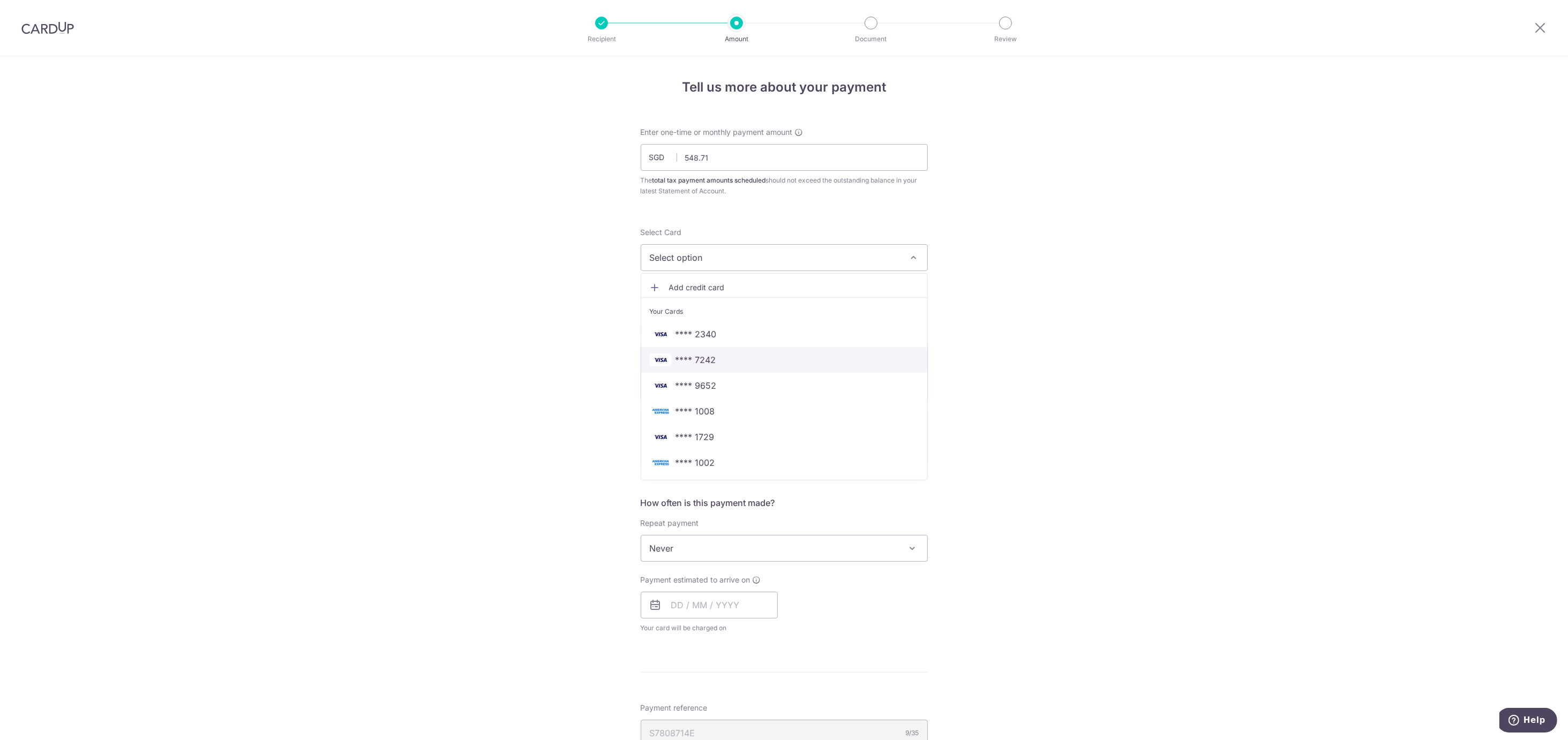
click at [720, 357] on span "**** 7242" at bounding box center [785, 360] width 269 height 13
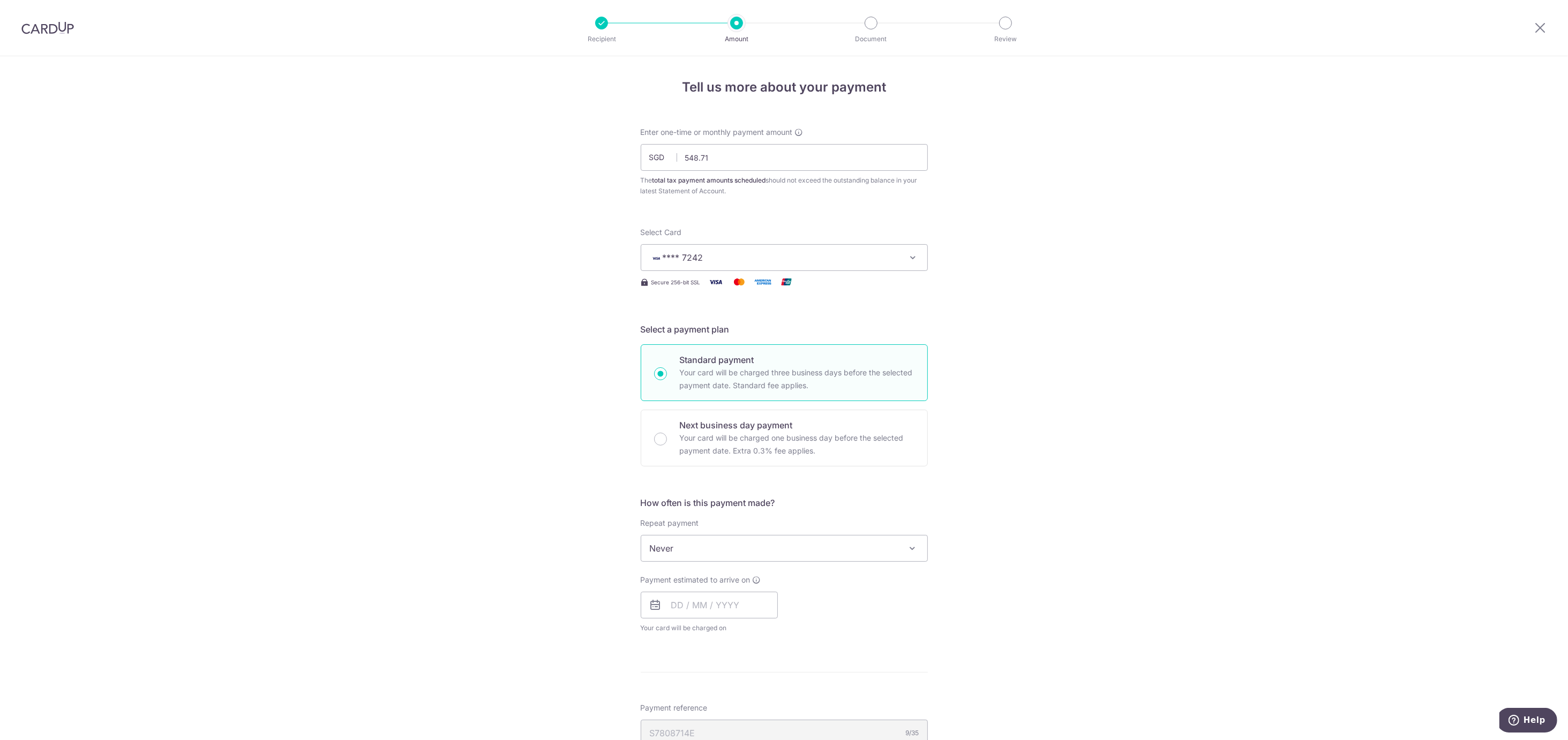
click at [465, 438] on div "Tell us more about your payment Enter one-time or monthly payment amount SGD 54…" at bounding box center [784, 553] width 1568 height 994
click at [695, 607] on input "text" at bounding box center [709, 605] width 137 height 27
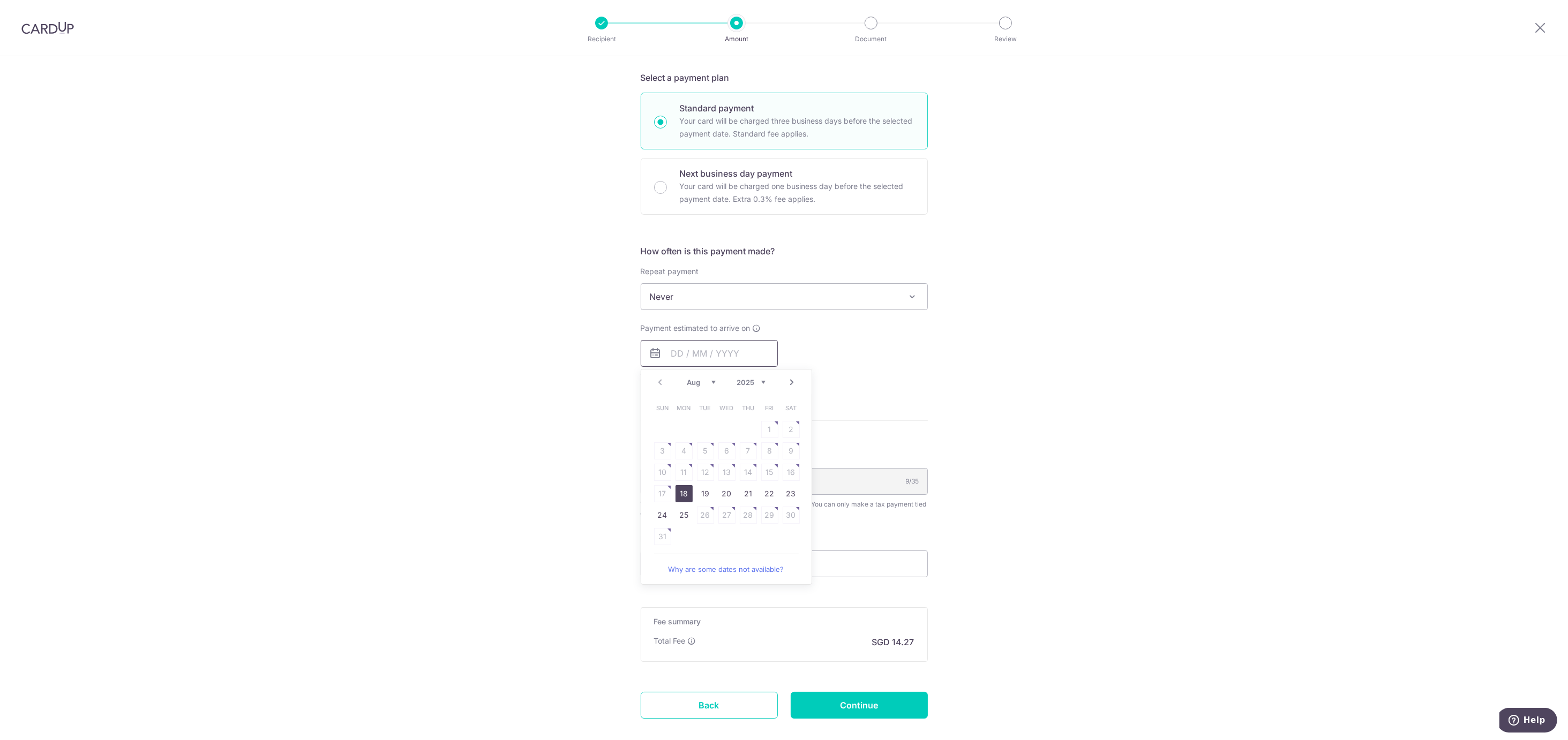
scroll to position [285, 0]
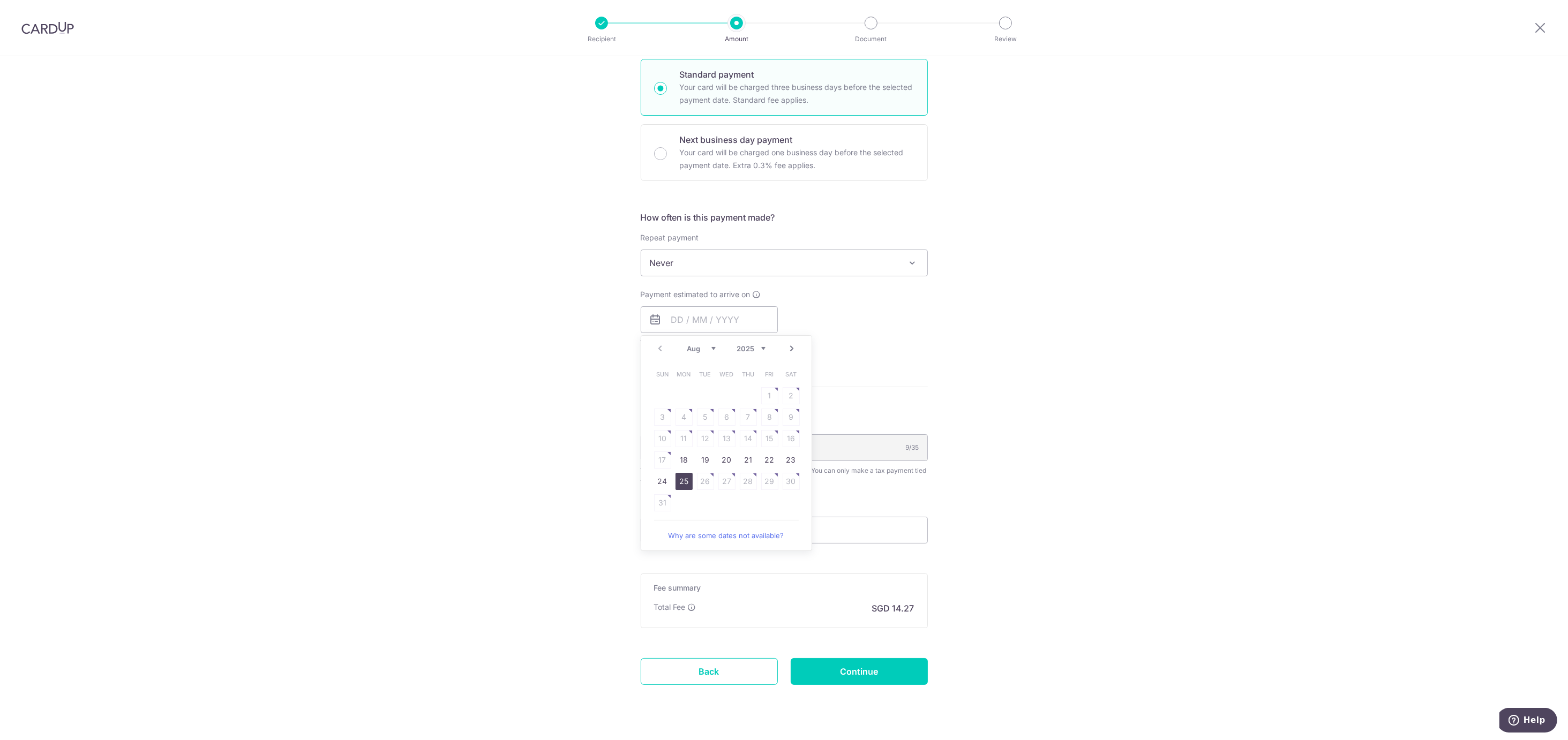
click at [677, 483] on link "25" at bounding box center [684, 481] width 17 height 17
type input "[DATE]"
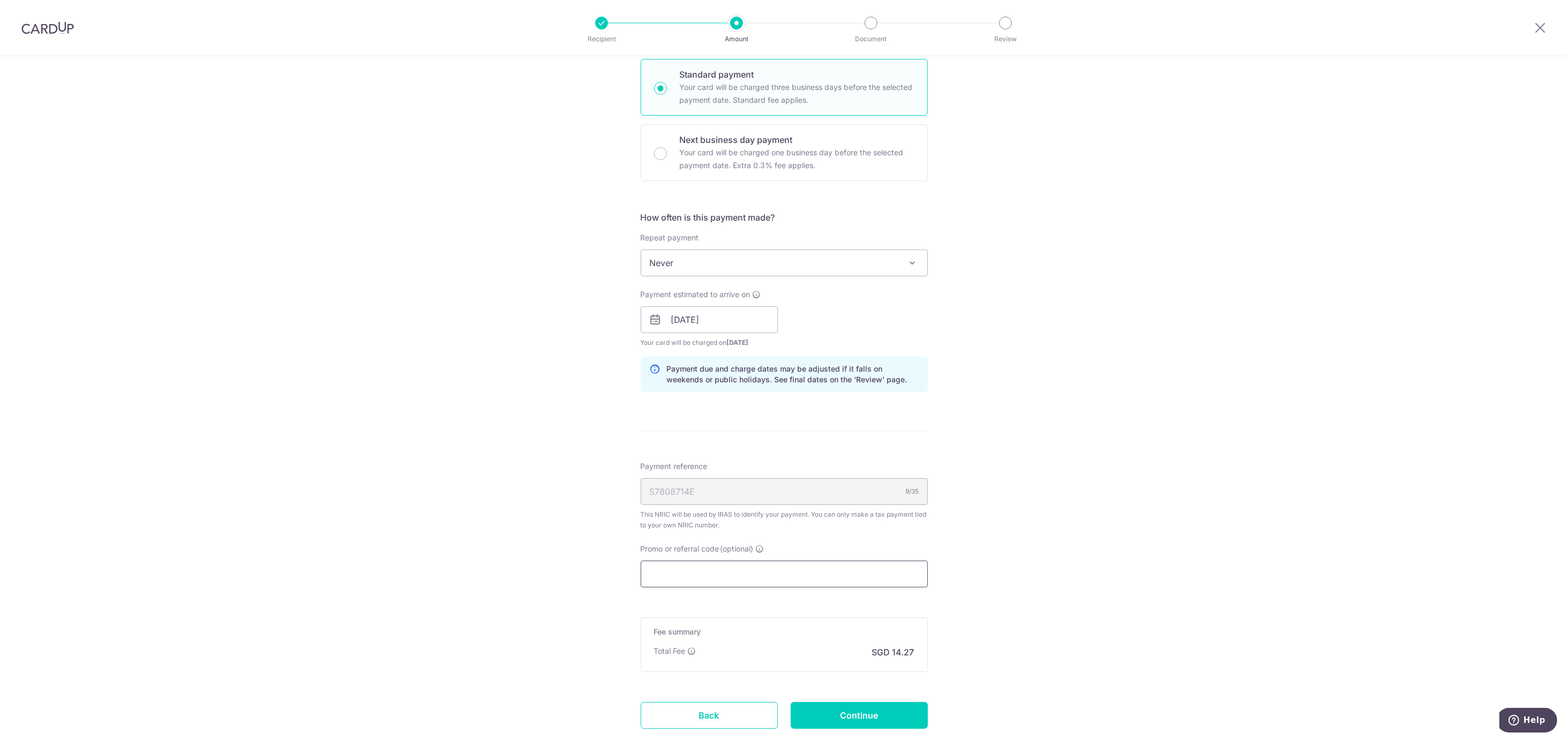
click at [696, 579] on input "Promo or referral code (optional)" at bounding box center [785, 574] width 287 height 27
paste input "VTAX25R"
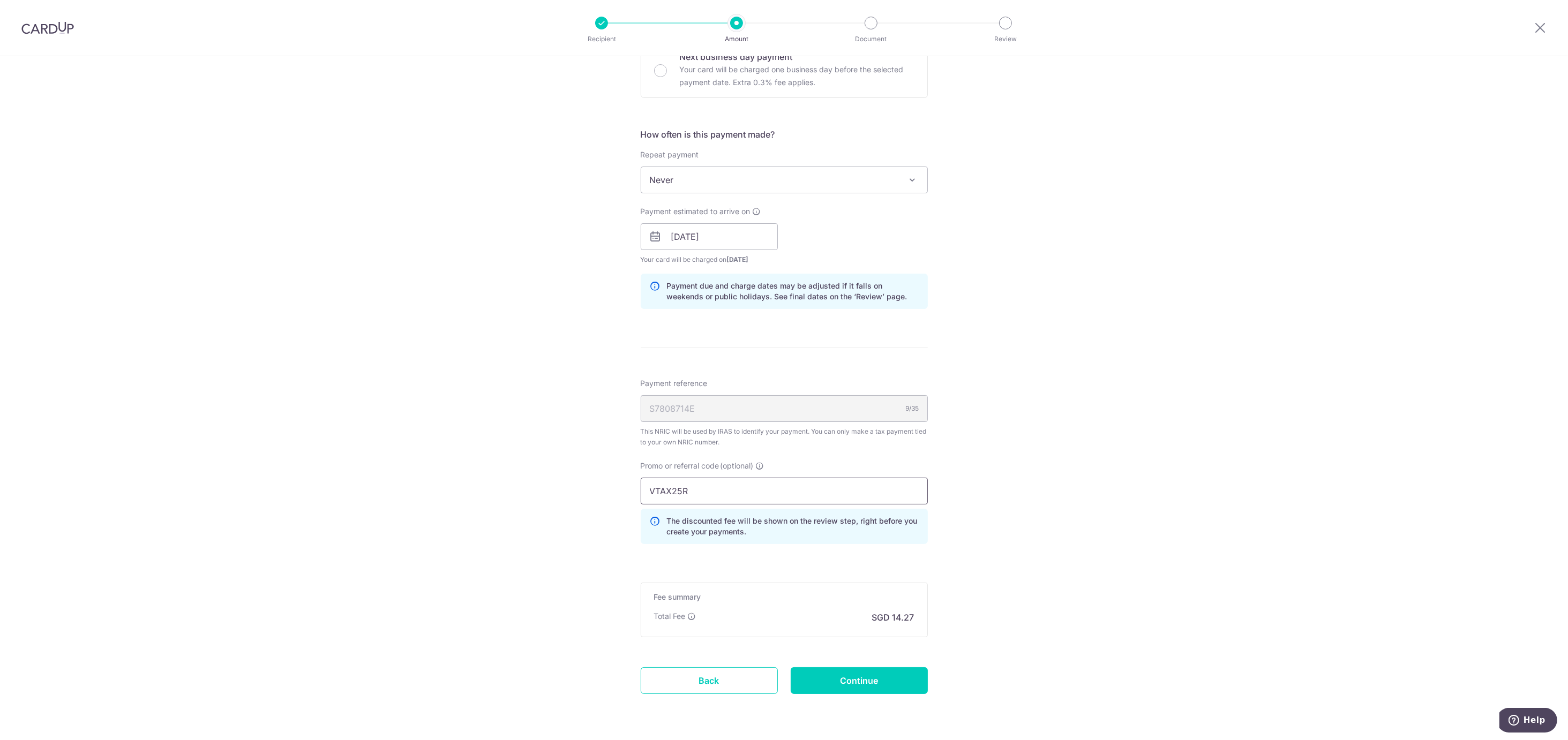
scroll to position [407, 0]
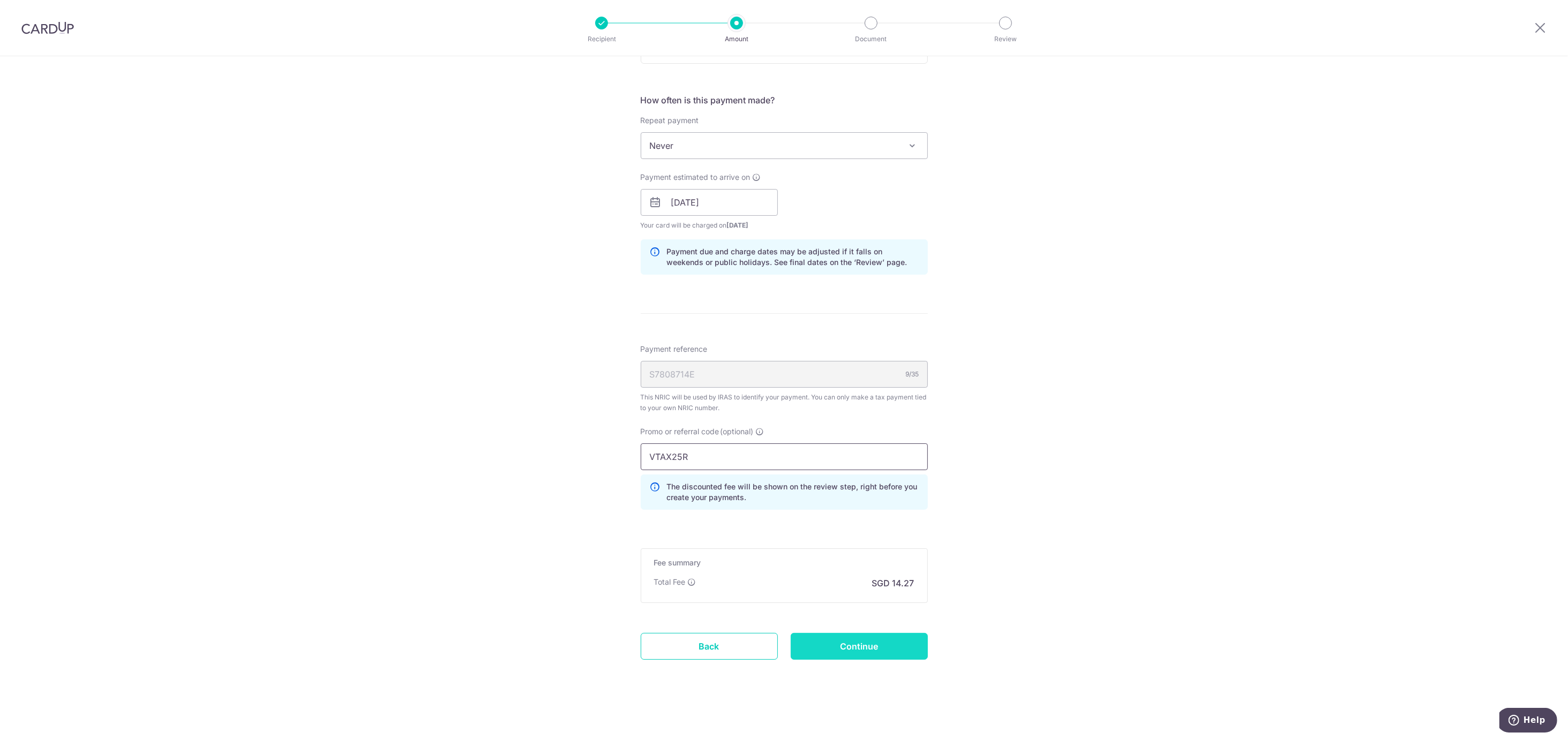
type input "VTAX25R"
click at [898, 638] on input "Continue" at bounding box center [859, 646] width 137 height 27
type input "Create Schedule"
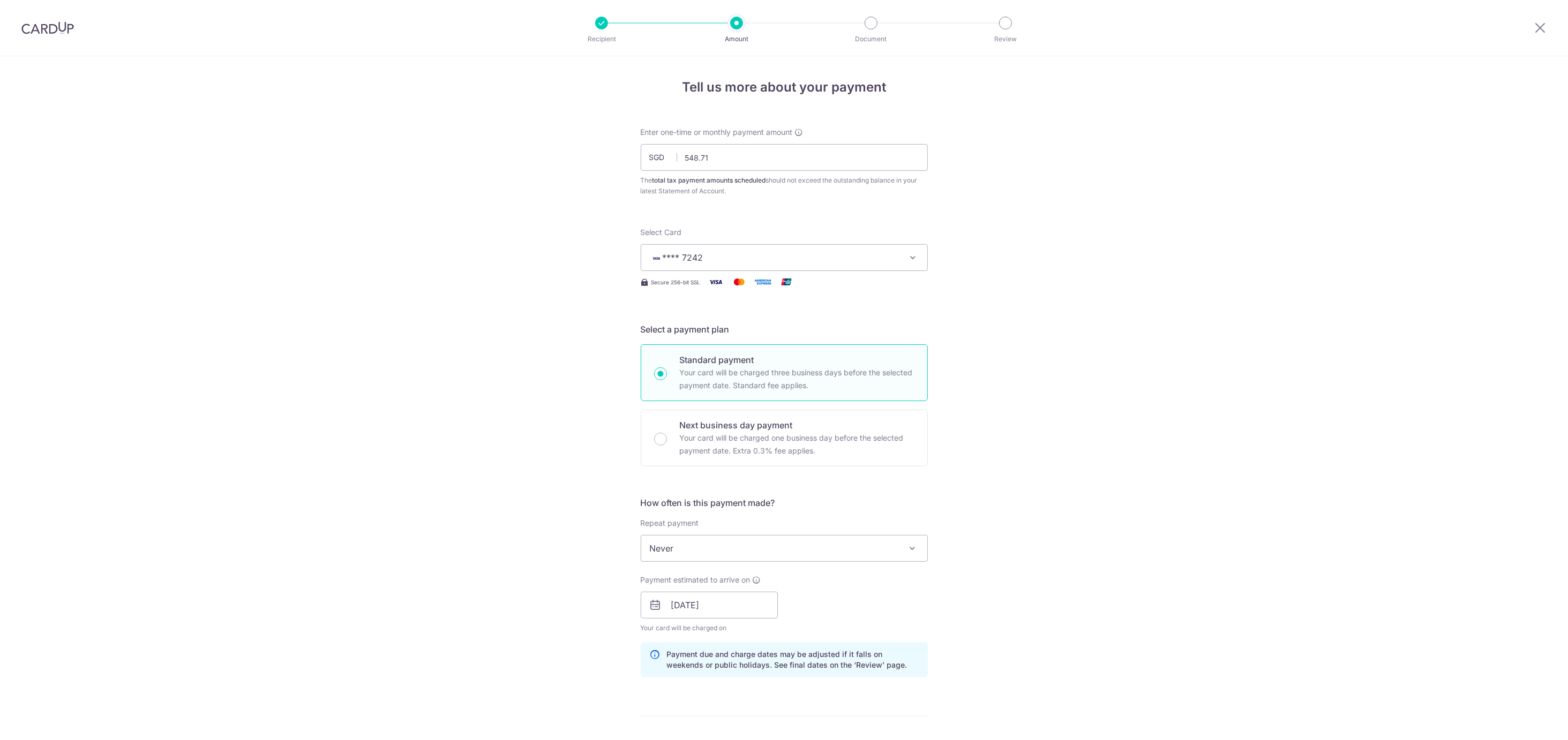
scroll to position [422, 0]
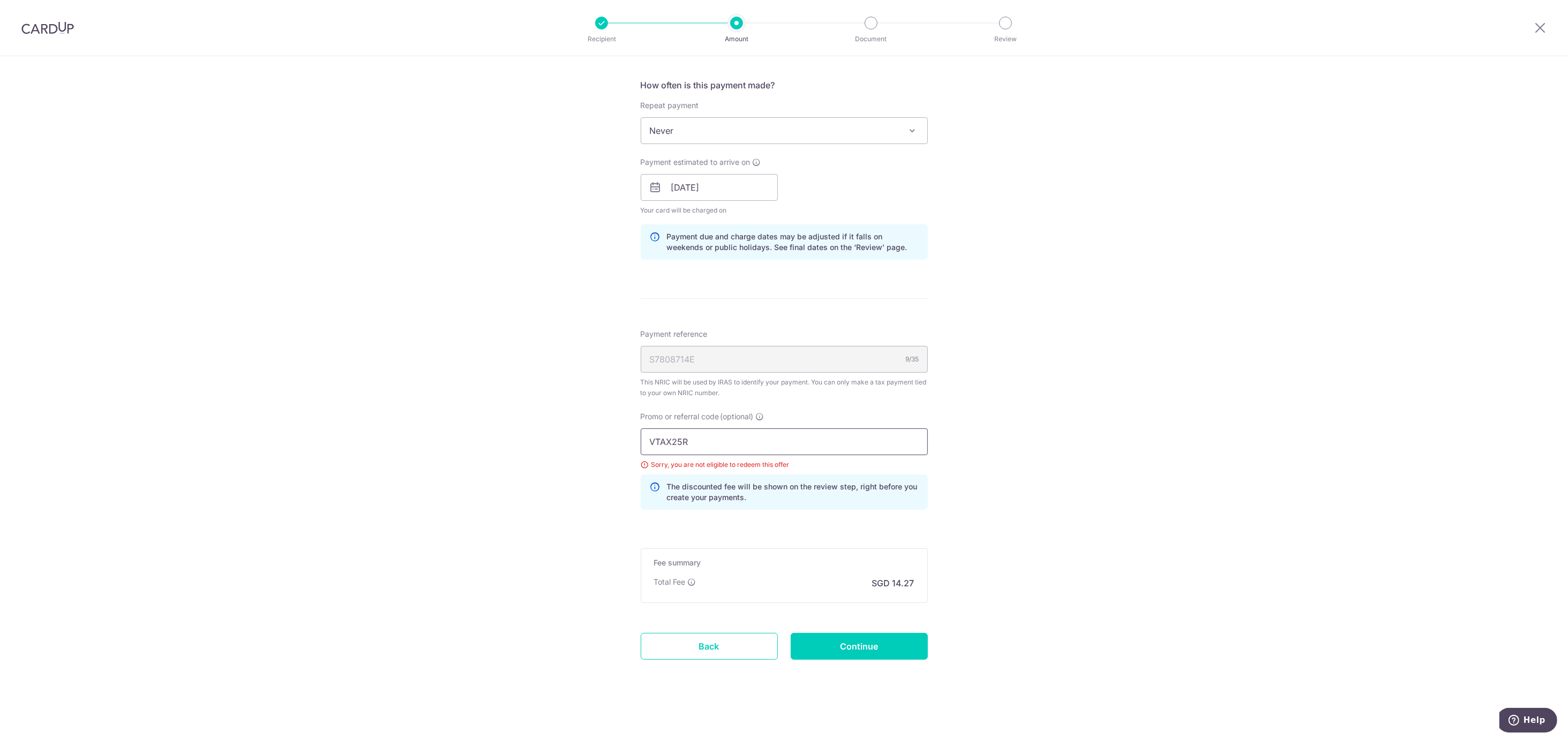
drag, startPoint x: 605, startPoint y: 427, endPoint x: 555, endPoint y: 420, distance: 50.5
click at [555, 420] on div "Tell us more about your payment Enter one-time or monthly payment amount SGD 54…" at bounding box center [784, 189] width 1568 height 1101
paste input "ONE"
type input "VTAX25ONE"
click at [886, 645] on input "Continue" at bounding box center [859, 646] width 137 height 27
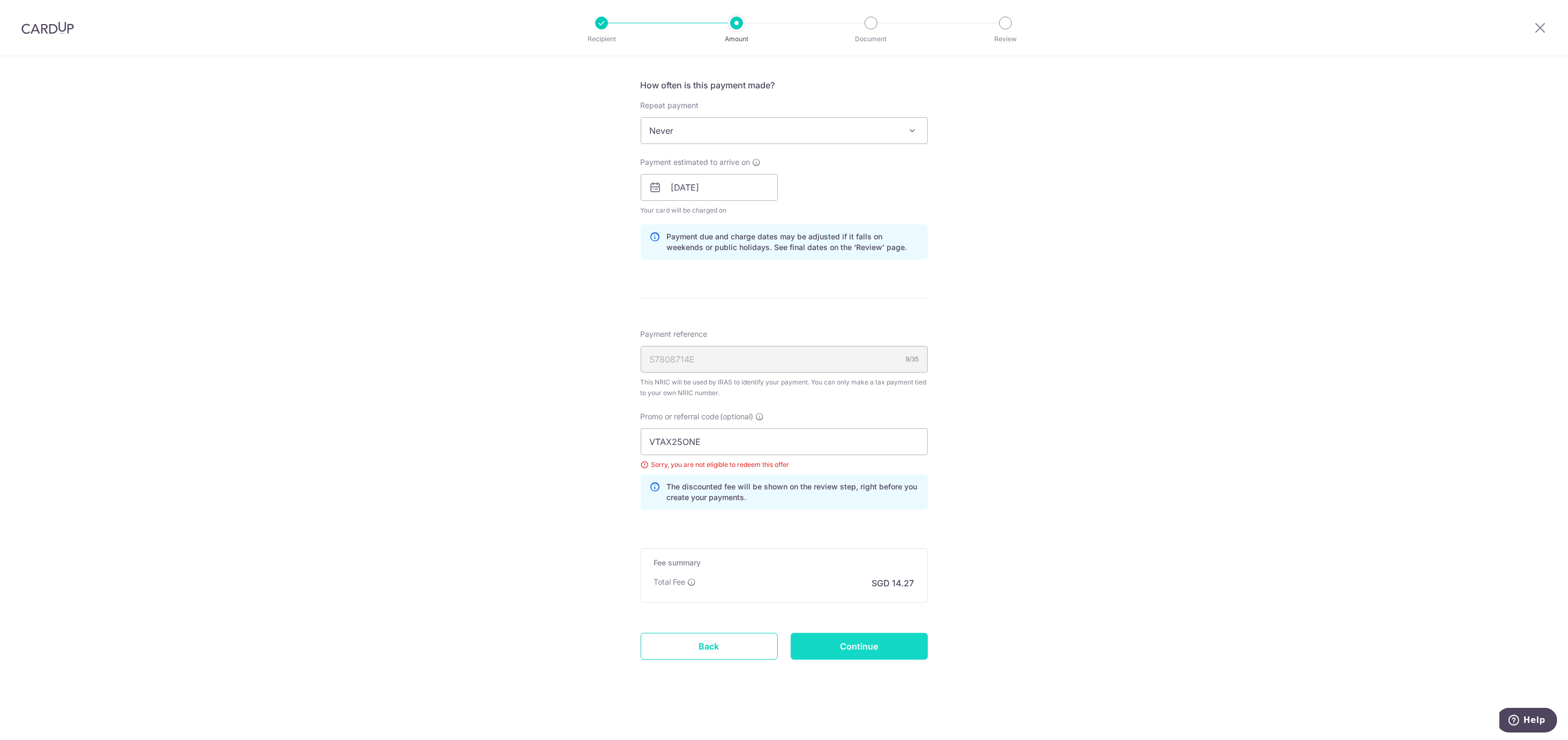
type input "Update Schedule"
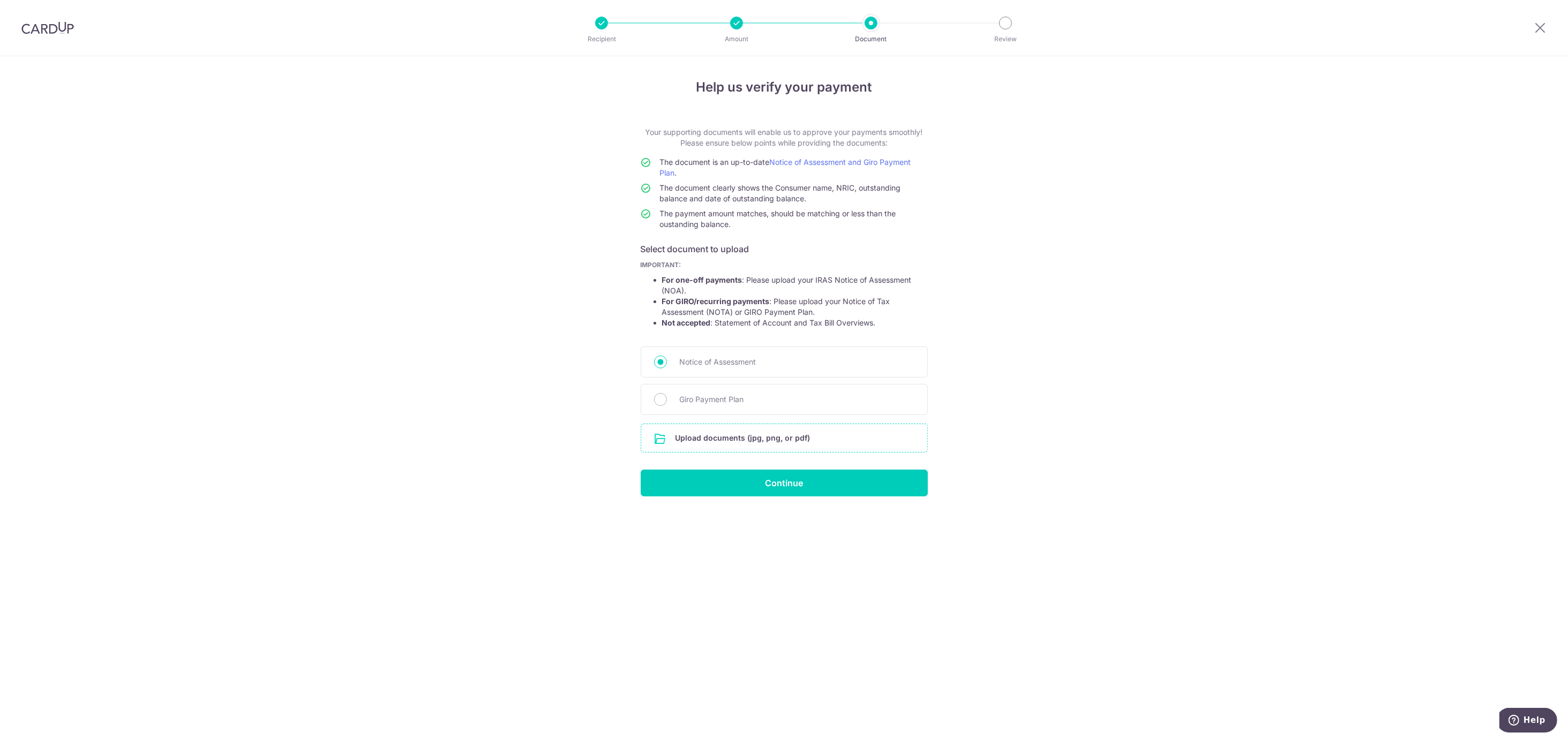
click at [713, 441] on input "file" at bounding box center [784, 438] width 286 height 28
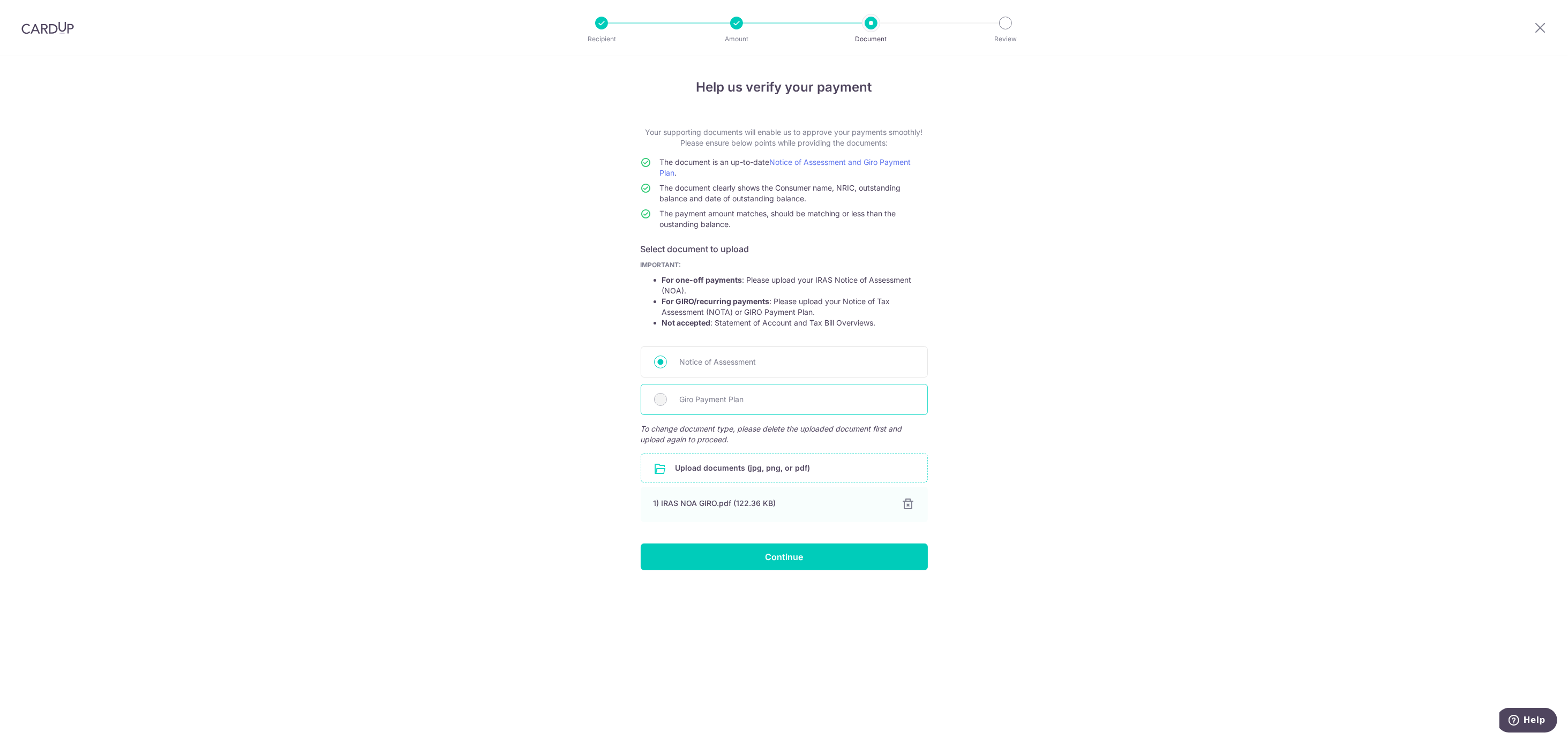
click at [670, 402] on div "Giro Payment Plan" at bounding box center [785, 399] width 287 height 31
click at [667, 399] on div "Giro Payment Plan" at bounding box center [785, 399] width 287 height 31
click at [906, 501] on div at bounding box center [908, 504] width 13 height 13
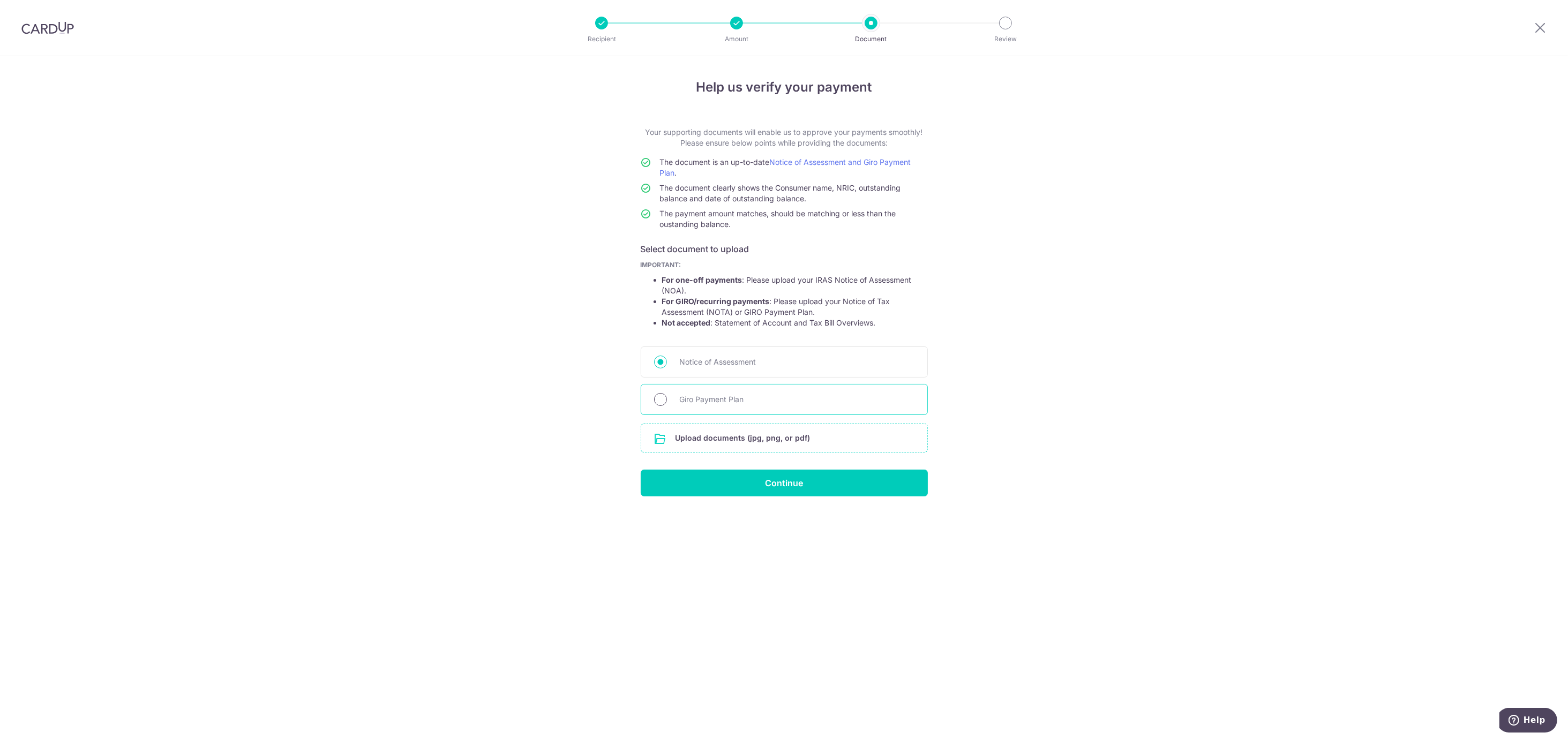
drag, startPoint x: 650, startPoint y: 396, endPoint x: 658, endPoint y: 396, distance: 8.0
click at [658, 396] on div "Giro Payment Plan" at bounding box center [785, 399] width 287 height 31
click at [664, 400] on input "Giro Payment Plan" at bounding box center [660, 399] width 13 height 13
radio input "true"
click at [716, 440] on input "file" at bounding box center [784, 438] width 286 height 28
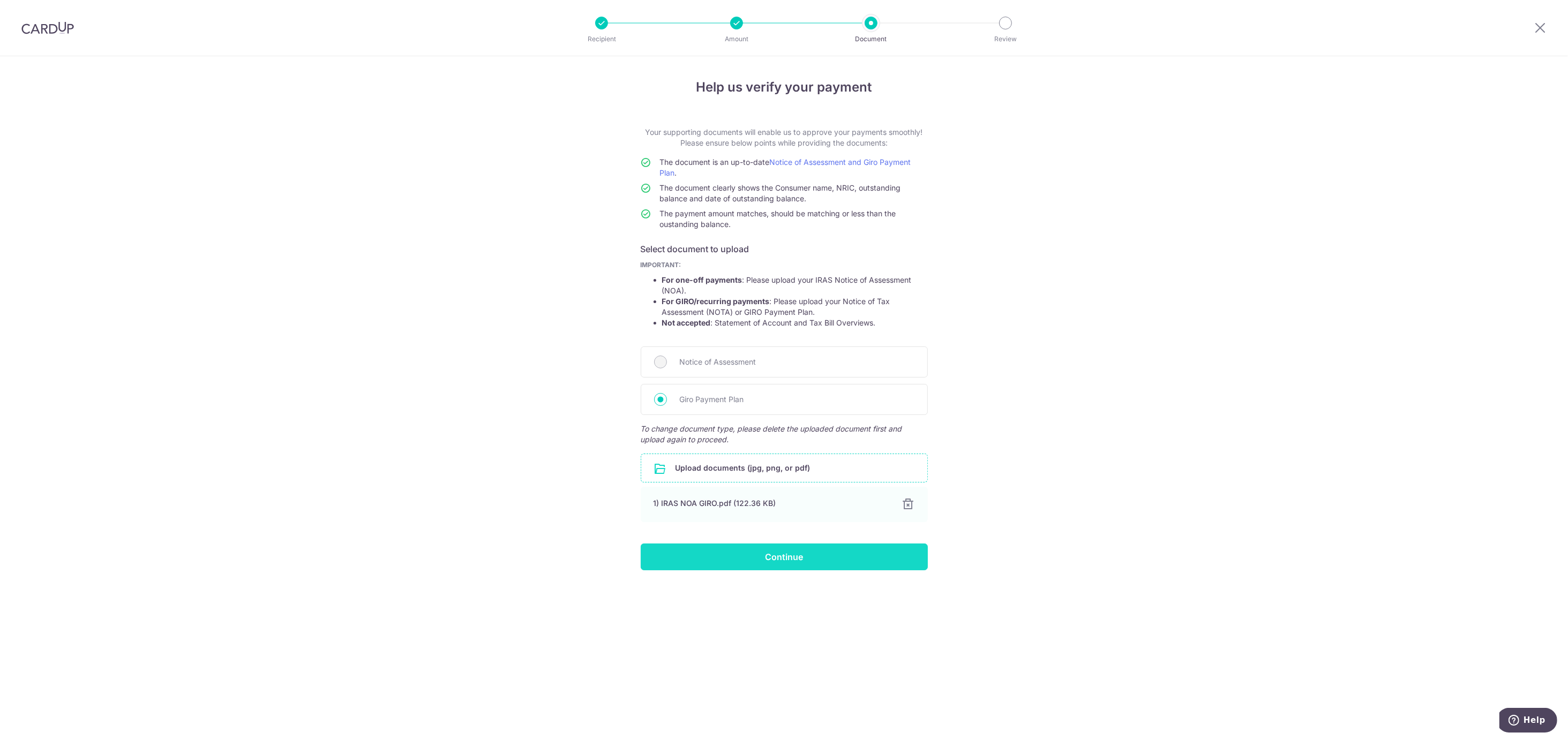
click at [748, 554] on input "Continue" at bounding box center [785, 557] width 287 height 27
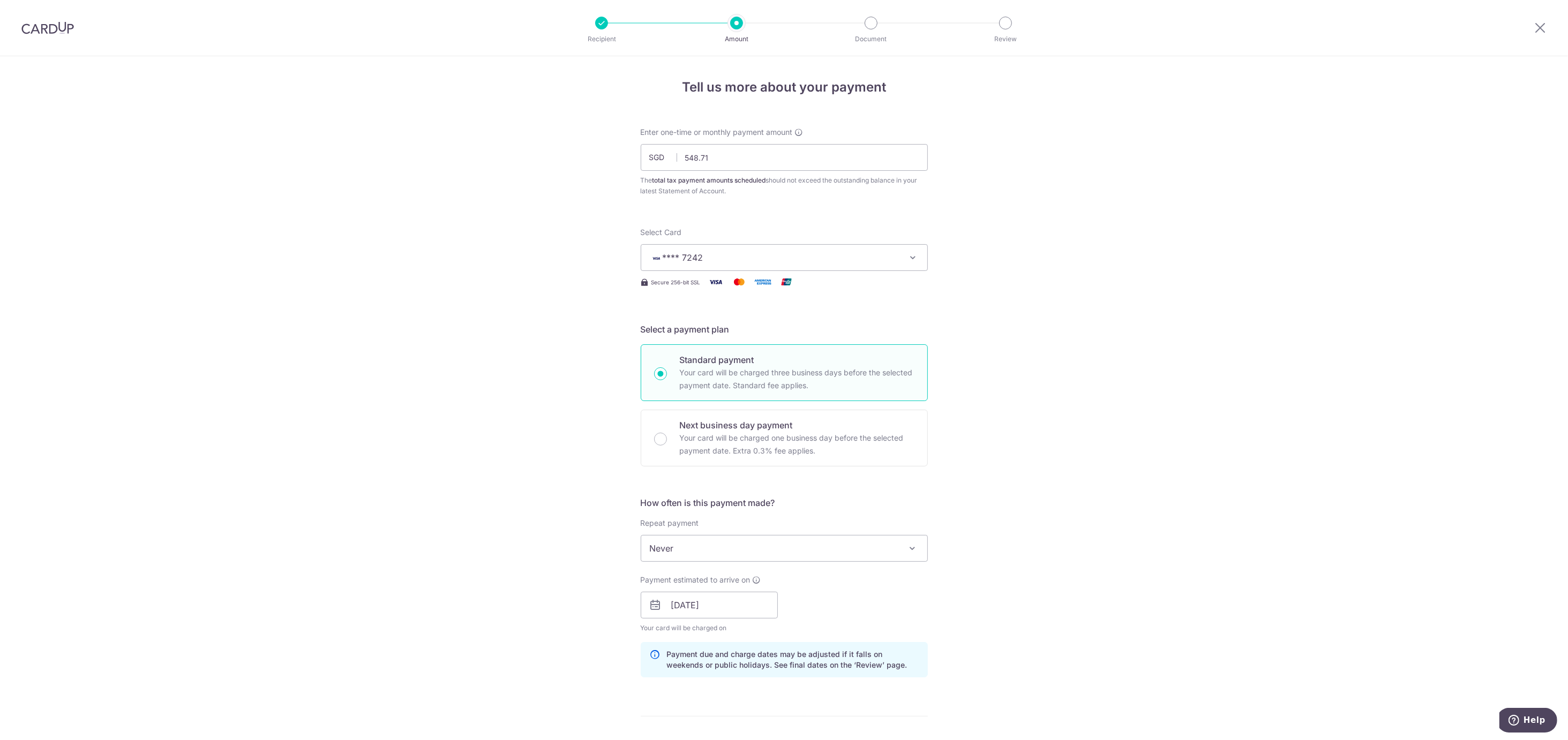
click at [713, 546] on span "Never" at bounding box center [784, 548] width 286 height 26
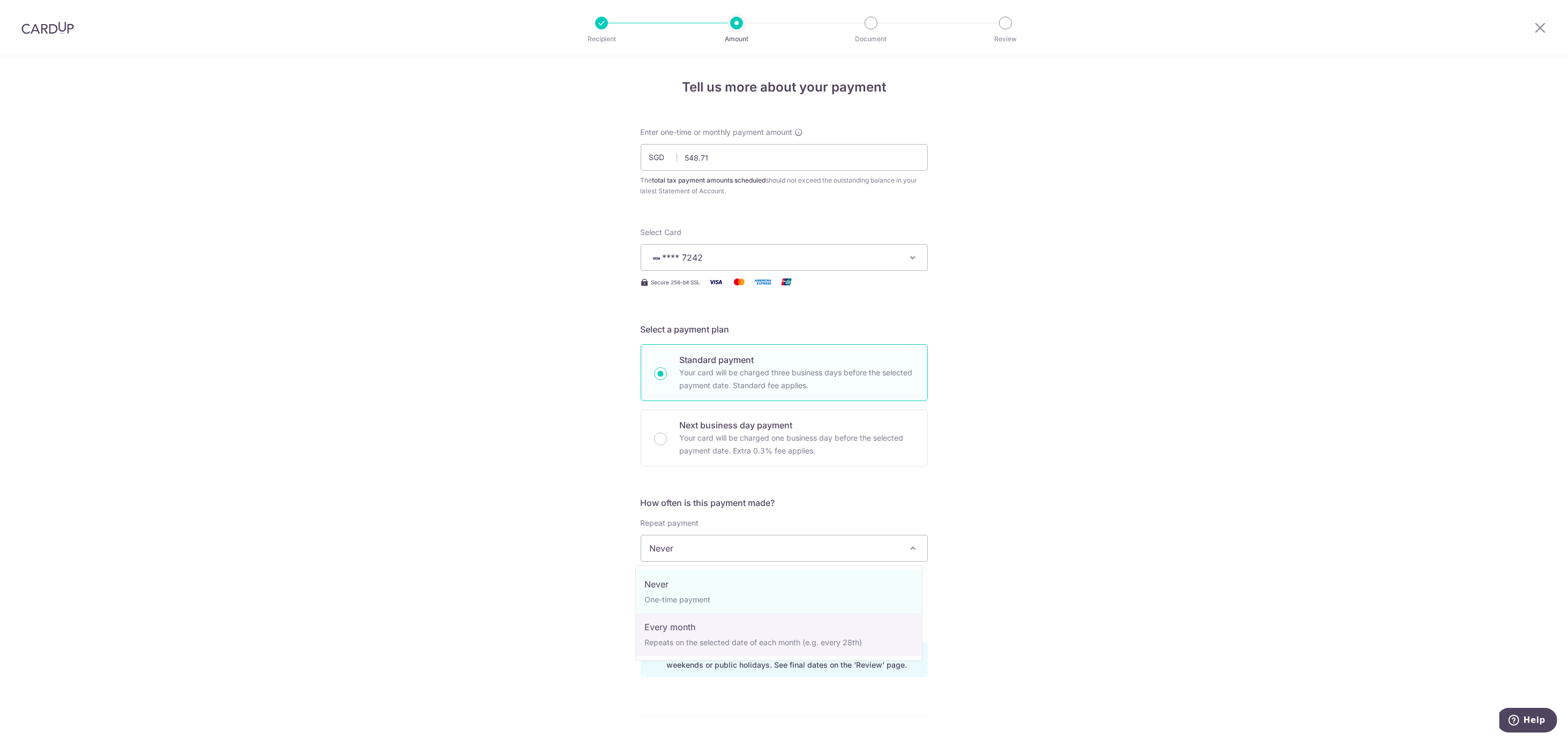
select select "3"
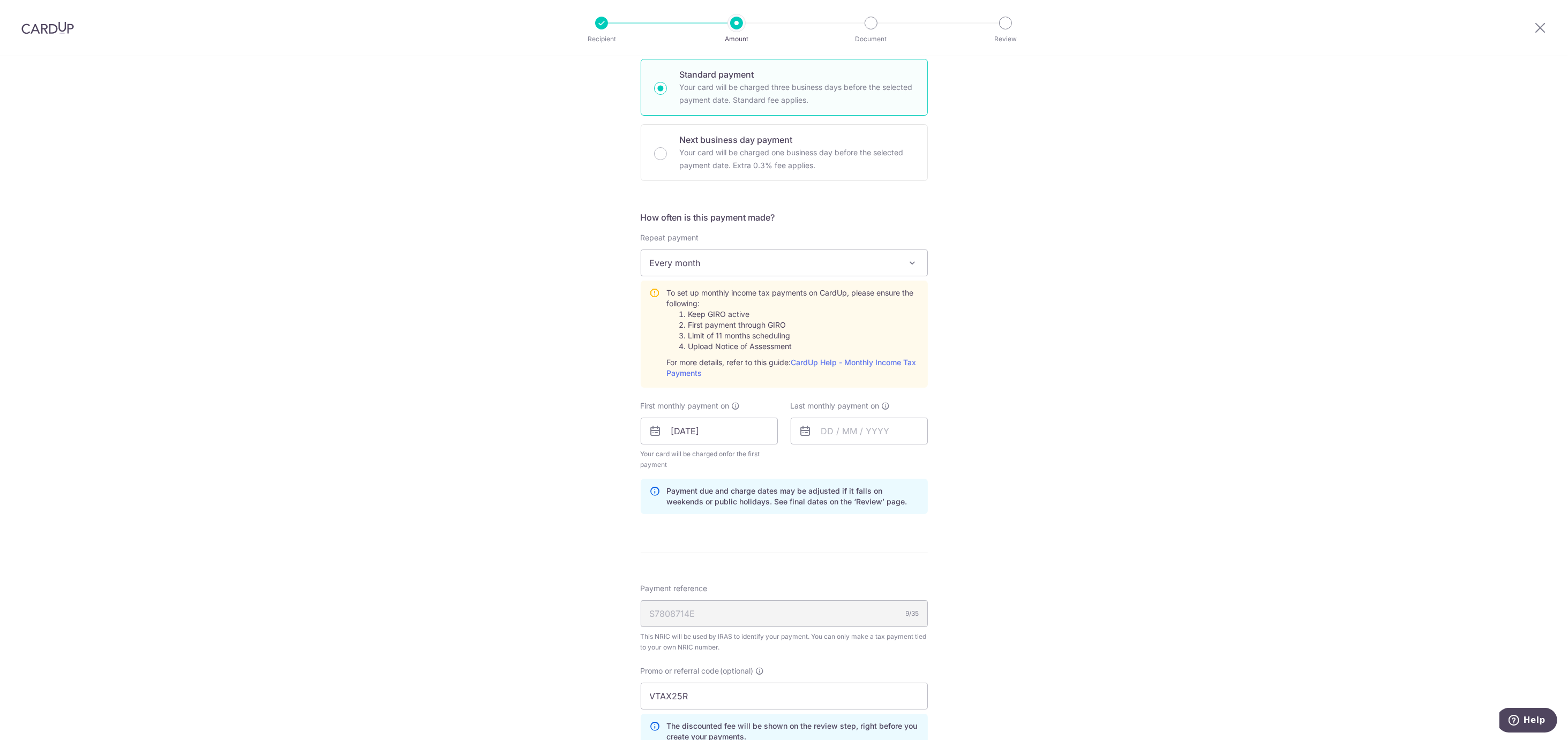
scroll to position [529, 0]
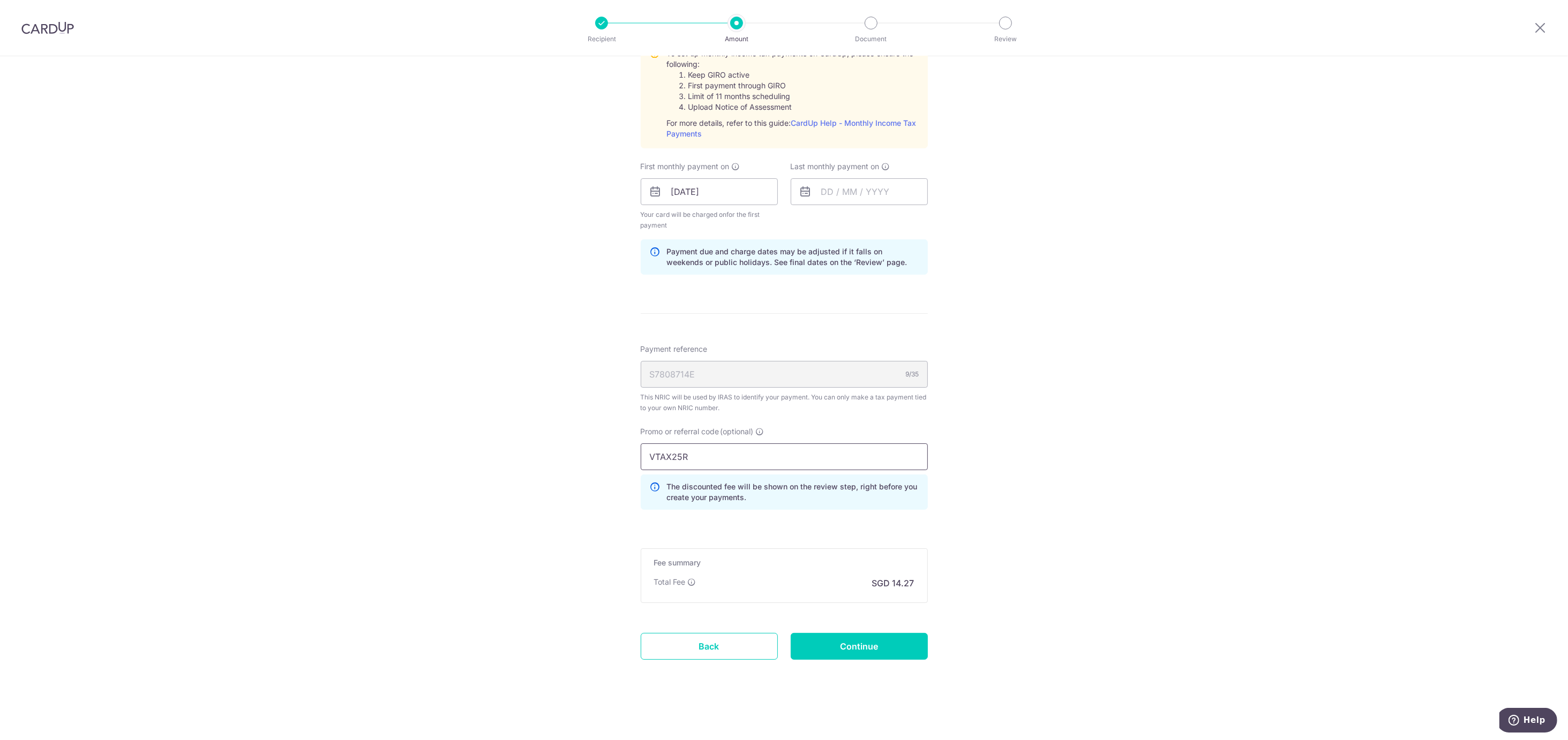
drag, startPoint x: 670, startPoint y: 449, endPoint x: 597, endPoint y: 449, distance: 73.0
click at [597, 449] on div "Tell us more about your payment Enter one-time or monthly payment amount SGD 54…" at bounding box center [784, 136] width 1568 height 1209
click at [863, 183] on input "text" at bounding box center [859, 192] width 137 height 27
click at [936, 214] on link "Next" at bounding box center [942, 220] width 13 height 13
click at [839, 218] on select "Aug Sep Oct Nov Dec" at bounding box center [852, 221] width 29 height 9
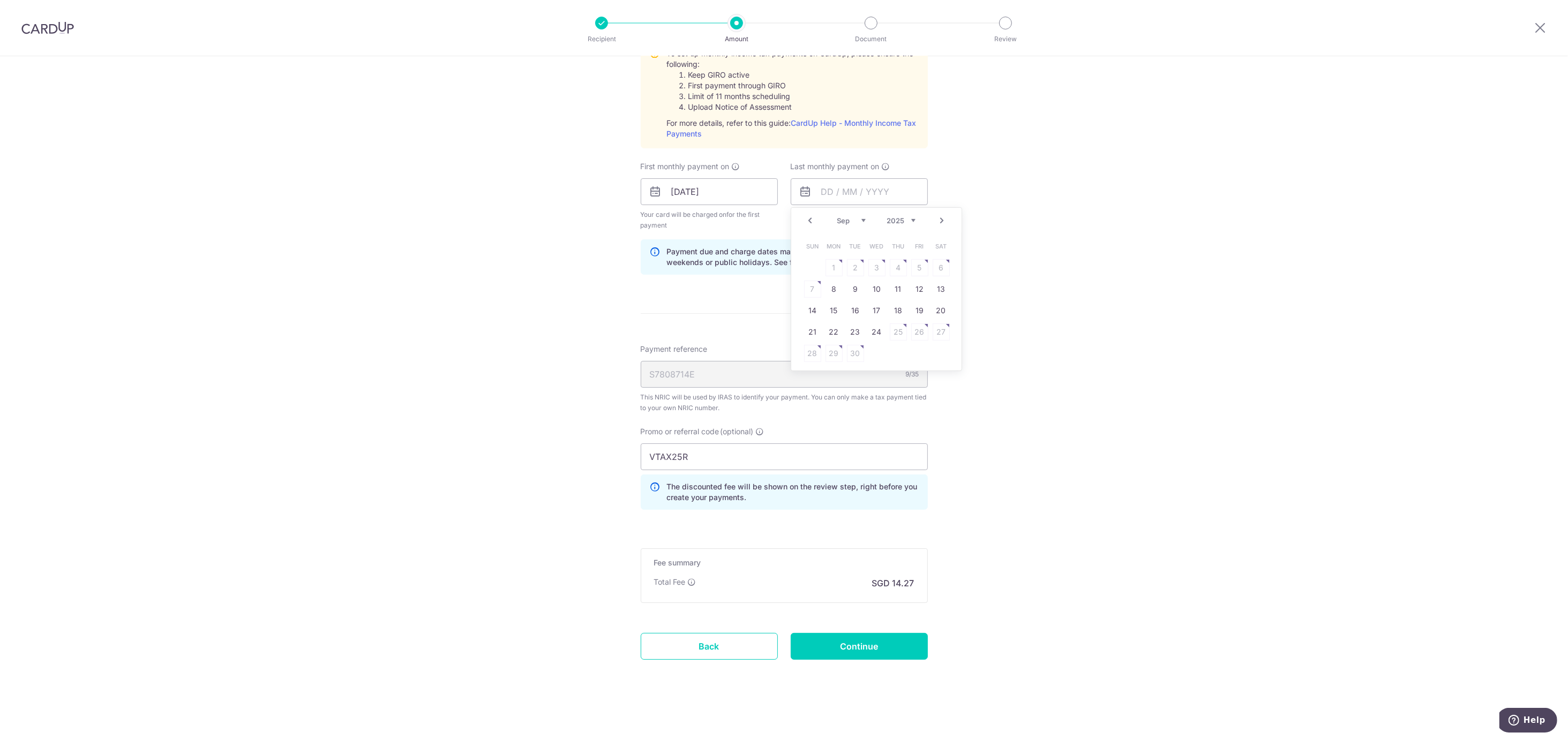
click at [903, 208] on div "Prev Next Aug Sep Oct Nov Dec 2025 2026" at bounding box center [877, 220] width 170 height 26
click at [900, 217] on select "2025 2026" at bounding box center [901, 221] width 29 height 9
click at [839, 212] on div "Prev Next Jan Feb Mar Apr May Jun Jul Aug Sep 2025 2026" at bounding box center [877, 220] width 170 height 26
click at [831, 214] on div "Prev Next Jan Feb Mar Apr May Jun Jul Aug Sep 2025 2026" at bounding box center [877, 220] width 170 height 26
click at [853, 217] on select "Jan Feb Mar Apr May Jun Jul Aug Sep" at bounding box center [852, 221] width 29 height 9
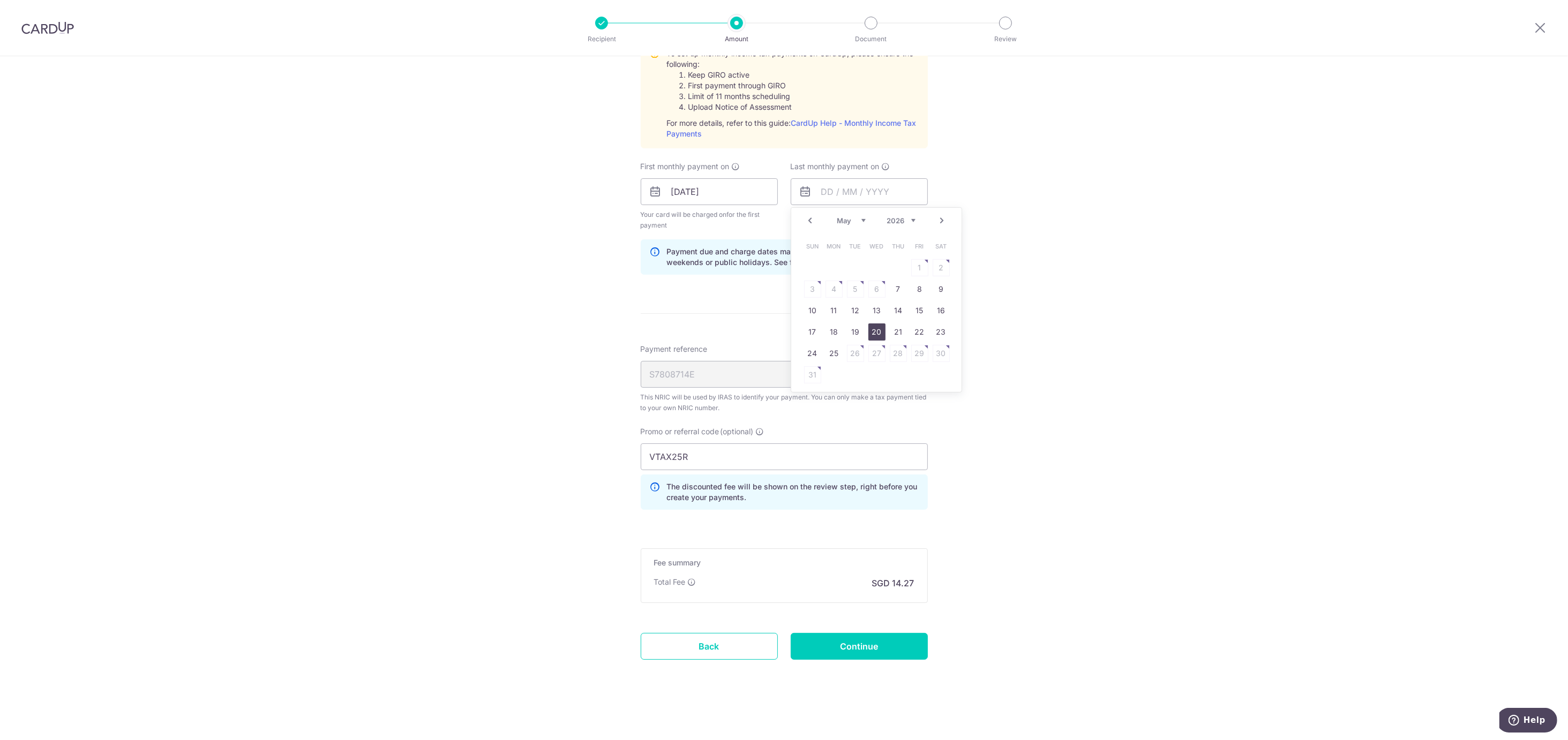
click at [875, 328] on link "20" at bounding box center [877, 332] width 17 height 17
type input "20/05/2026"
click at [900, 660] on form "Enter one-time or monthly payment amount SGD 548.71 548.71 The total tax paymen…" at bounding box center [785, 145] width 287 height 1087
click at [895, 647] on input "Continue" at bounding box center [859, 646] width 137 height 27
type input "Update Schedule"
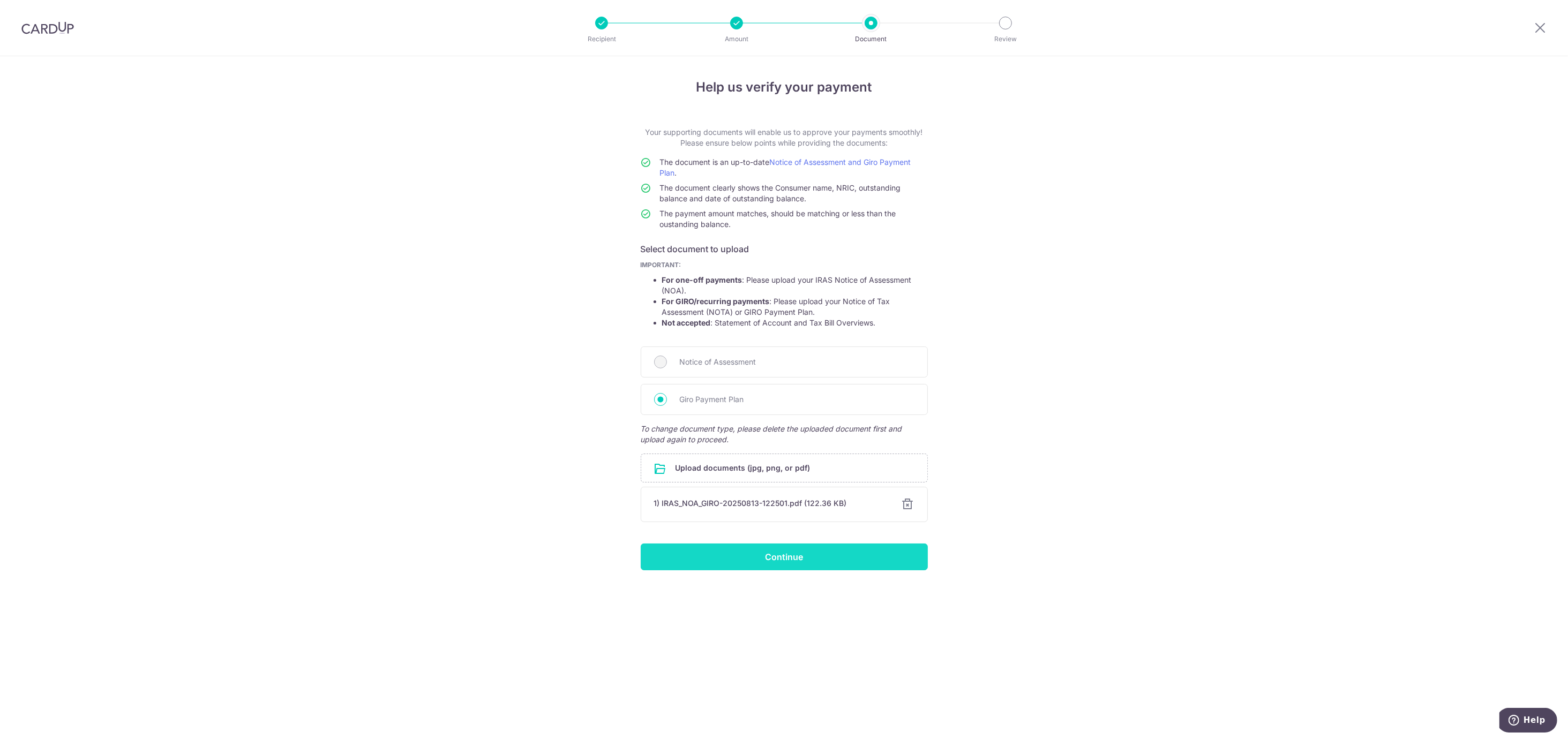
click at [795, 565] on input "Continue" at bounding box center [785, 557] width 287 height 27
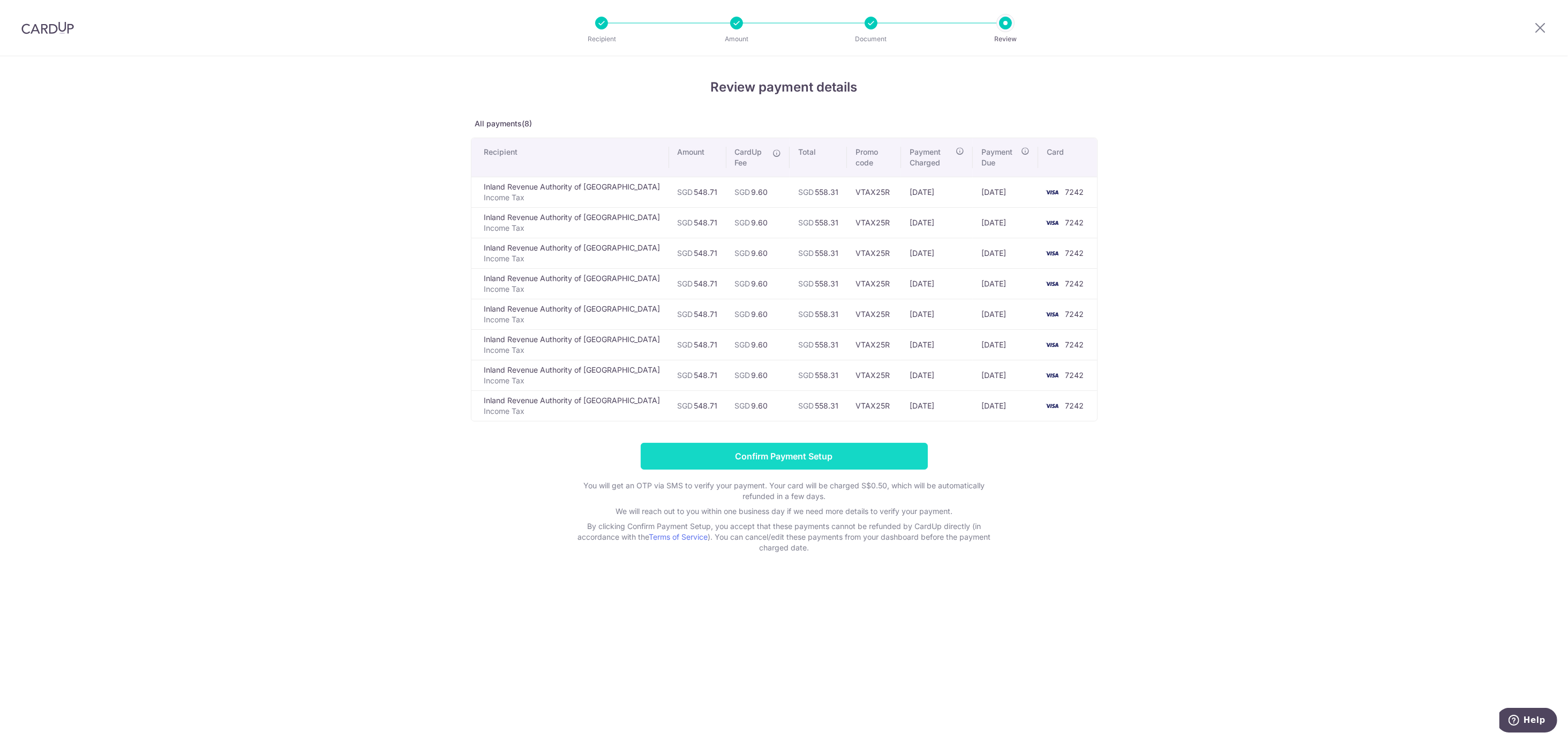
click at [794, 453] on input "Confirm Payment Setup" at bounding box center [785, 456] width 287 height 27
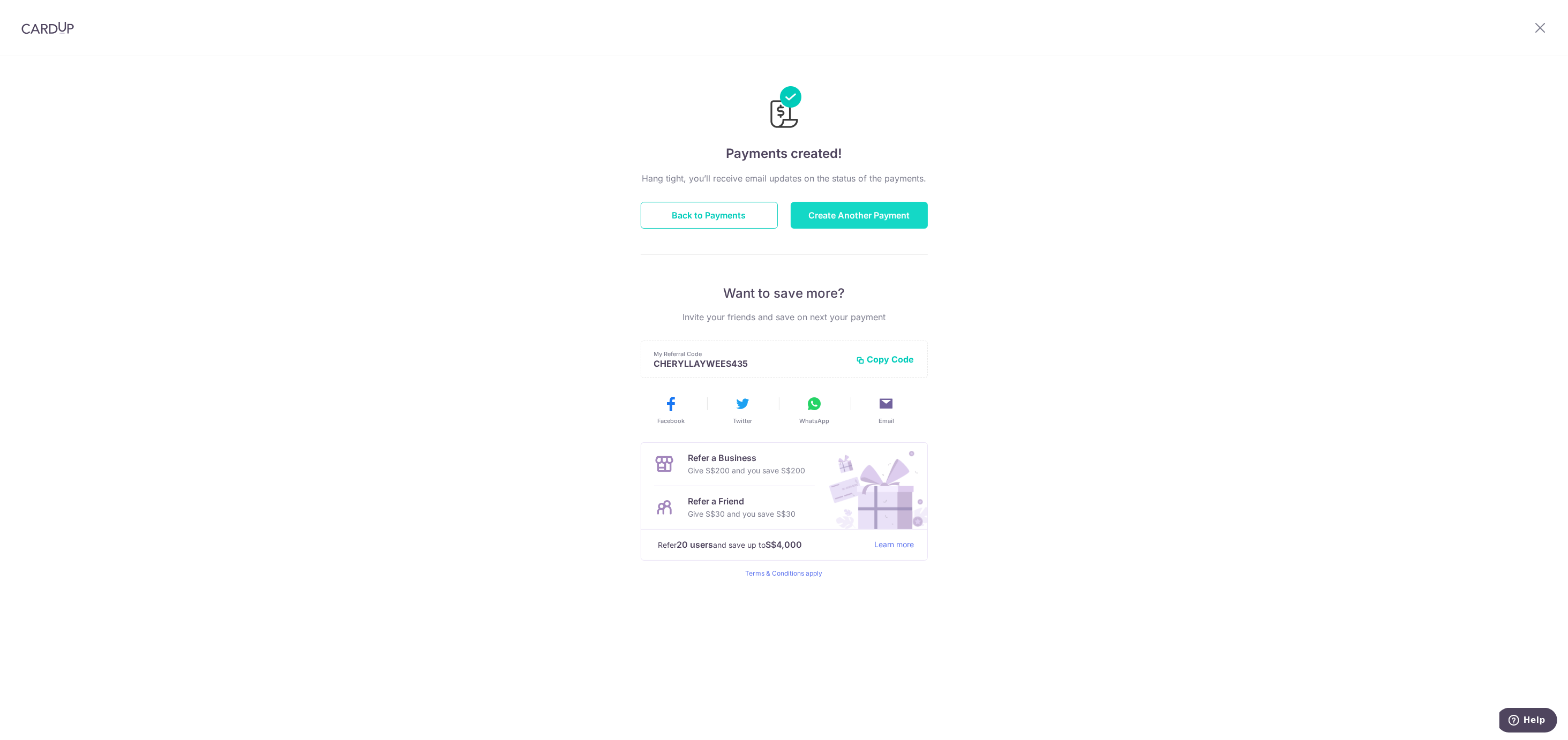
click at [850, 214] on button "Create Another Payment" at bounding box center [859, 215] width 137 height 27
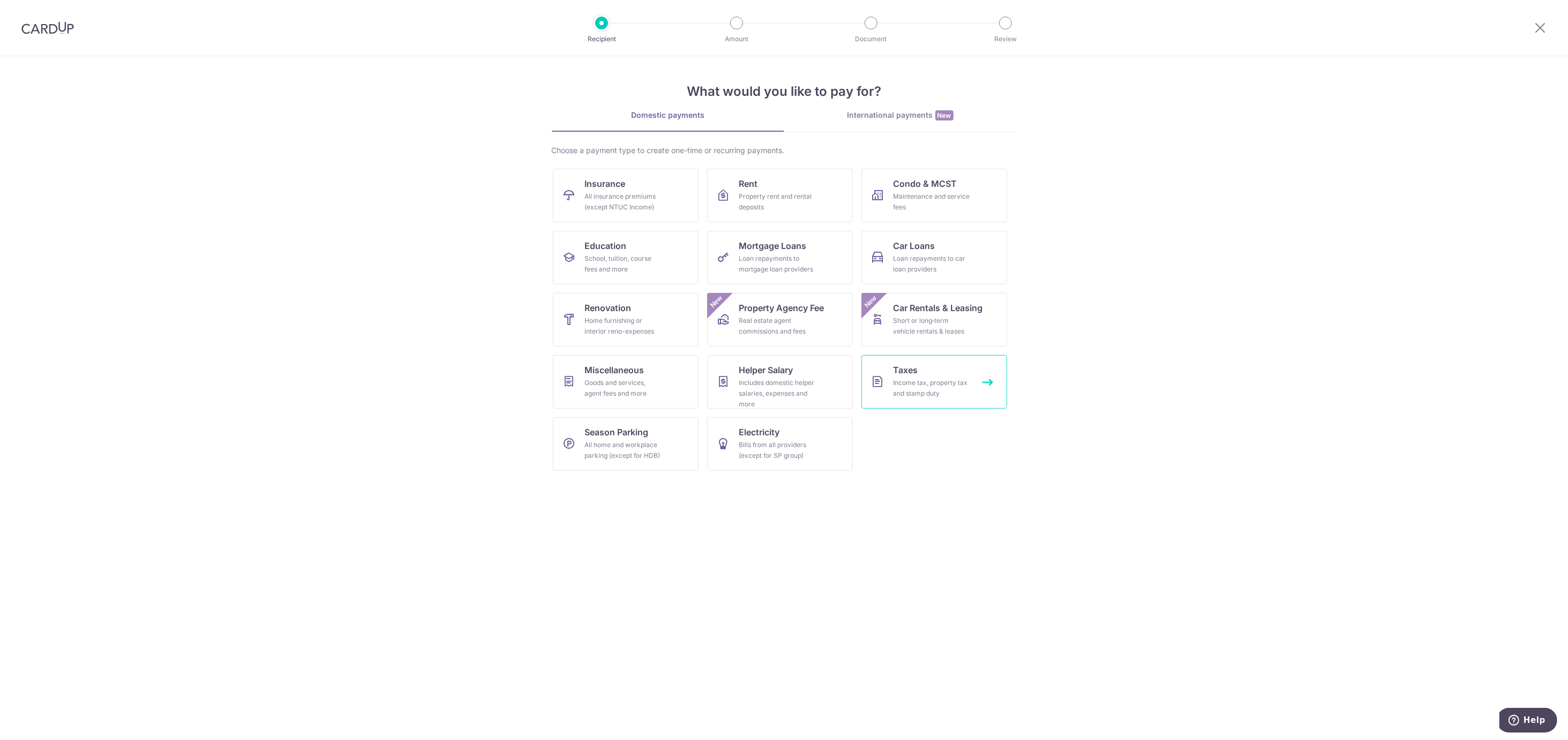
click at [920, 386] on div "Income tax, property tax and stamp duty" at bounding box center [932, 388] width 77 height 21
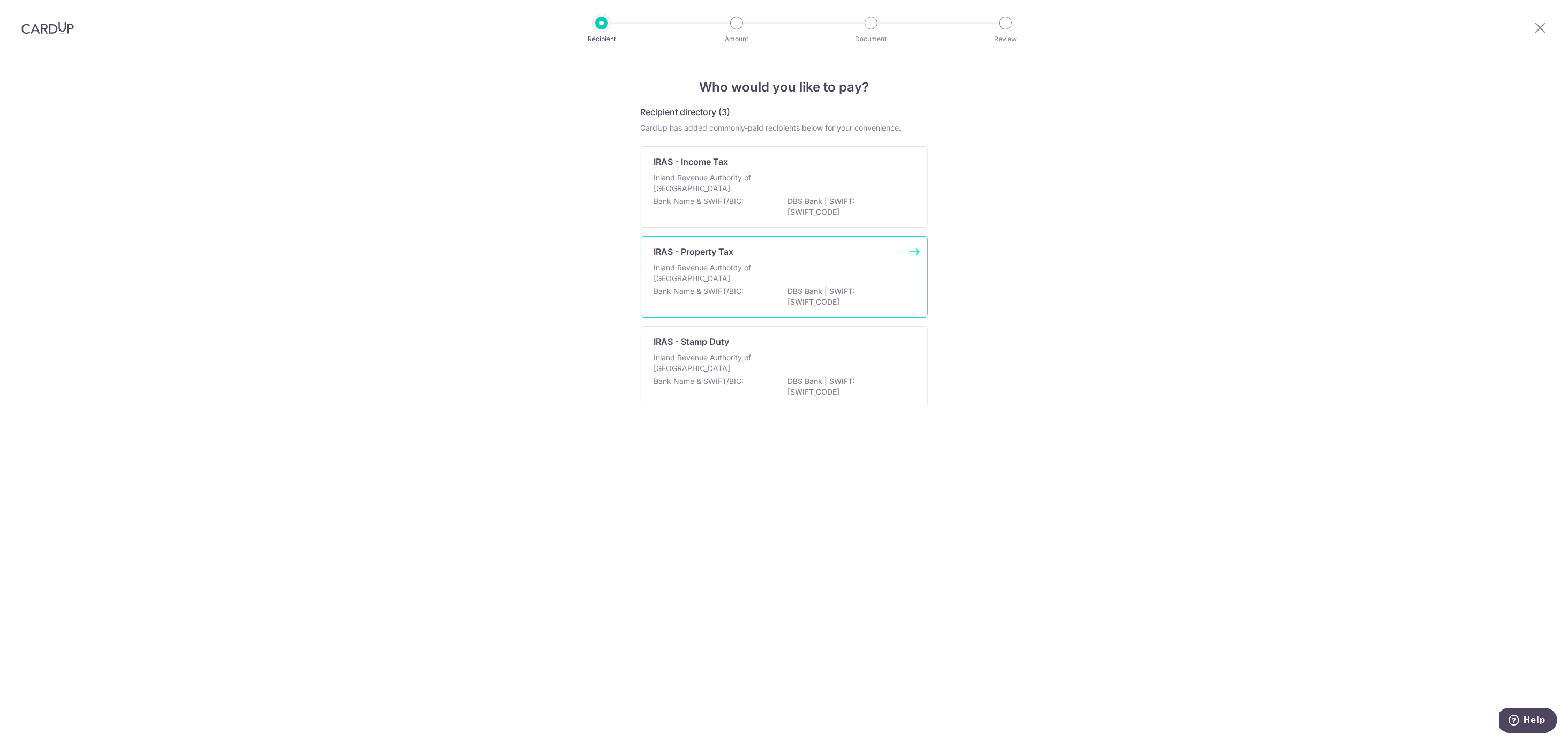
click at [762, 279] on p "Inland Revenue Authority of [GEOGRAPHIC_DATA]" at bounding box center [711, 273] width 114 height 21
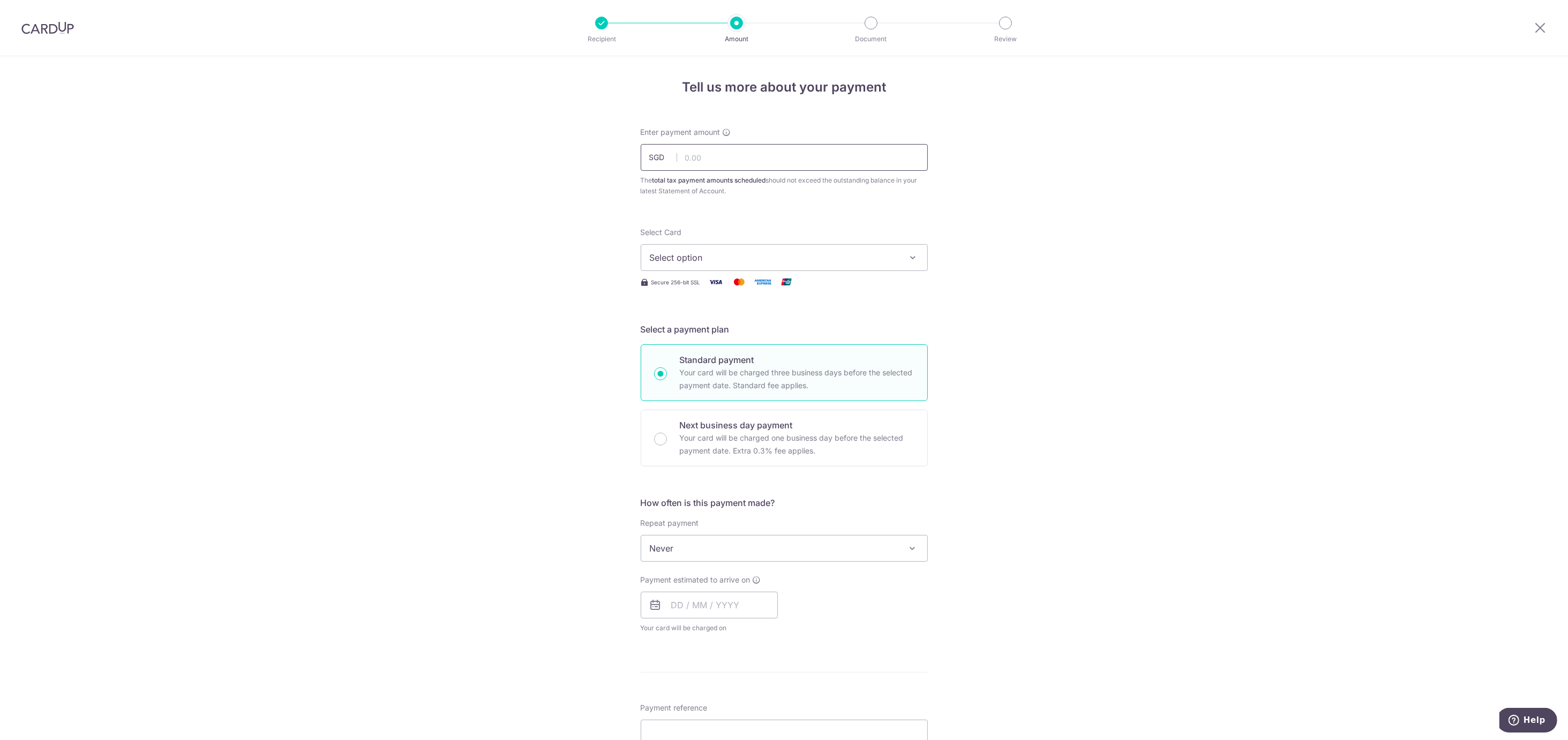
click at [697, 155] on input "text" at bounding box center [785, 158] width 287 height 27
type input "380.00"
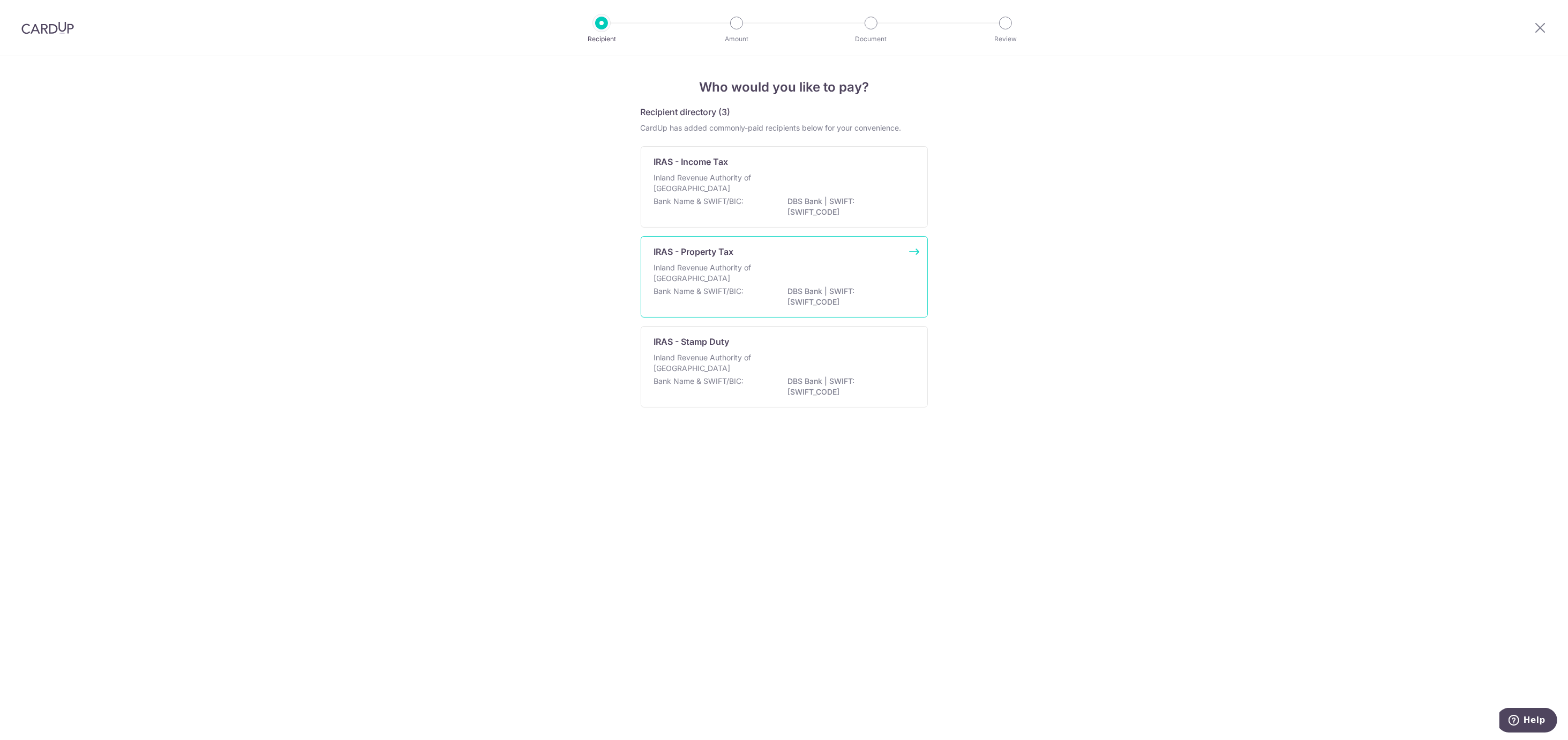
click at [811, 294] on p "DBS Bank | SWIFT: DBSSSGSGXXX" at bounding box center [848, 296] width 120 height 21
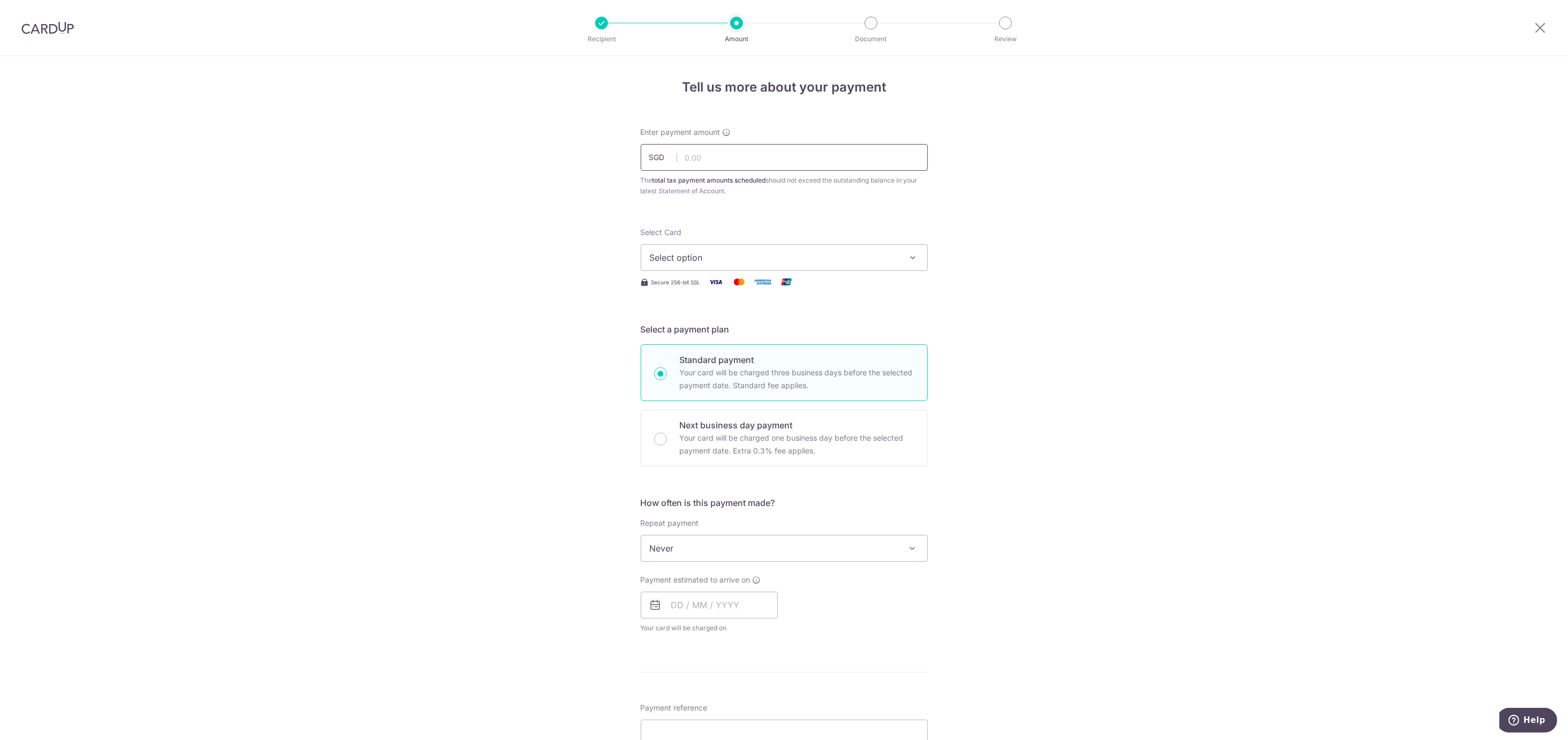
click at [731, 150] on input "text" at bounding box center [785, 158] width 287 height 27
type input "380.00"
click at [549, 224] on div "Tell us more about your payment Enter payment amount SGD 380.00 380.00 The tota…" at bounding box center [784, 553] width 1568 height 994
click at [717, 258] on span "Select option" at bounding box center [775, 257] width 250 height 13
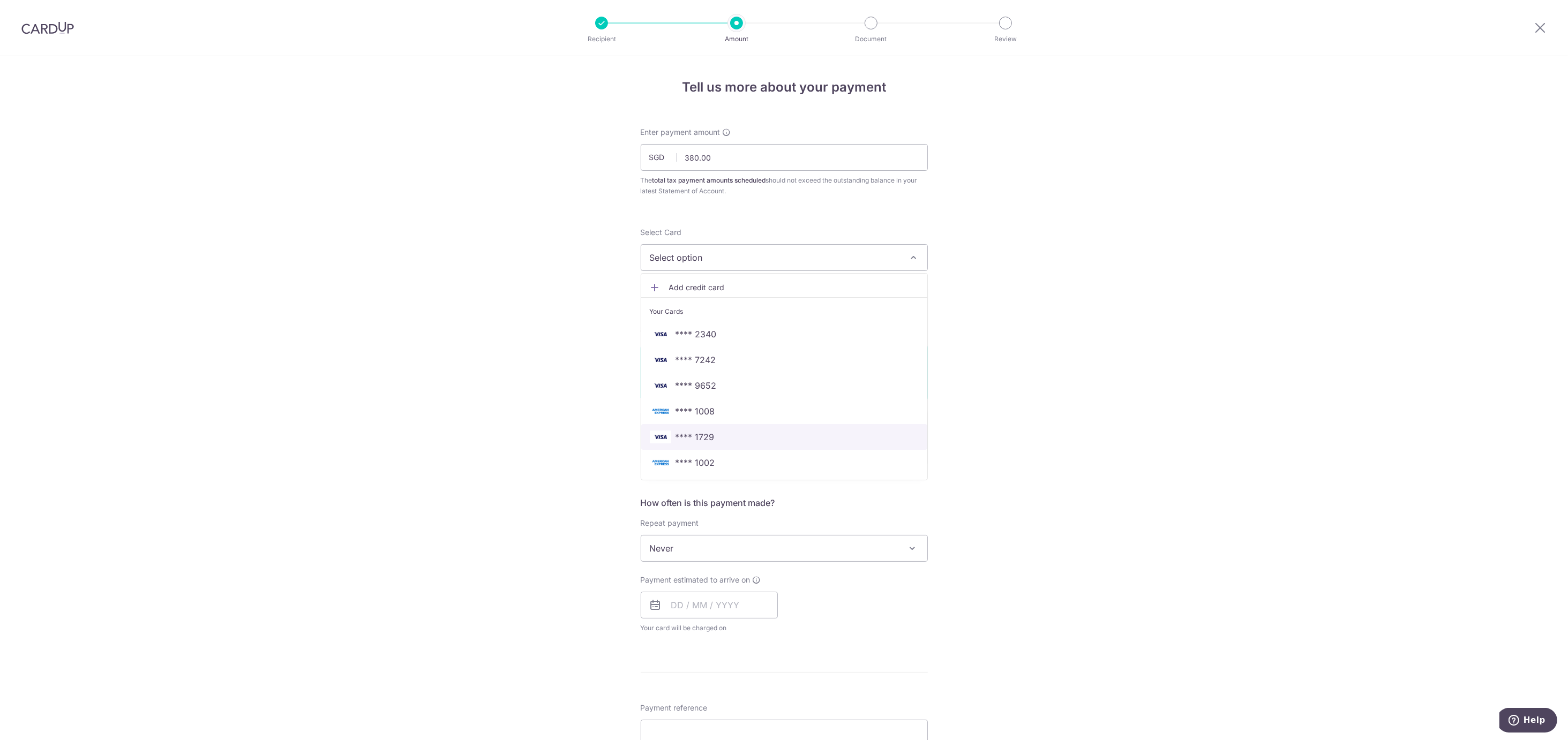
click at [716, 436] on span "**** 1729" at bounding box center [785, 437] width 269 height 13
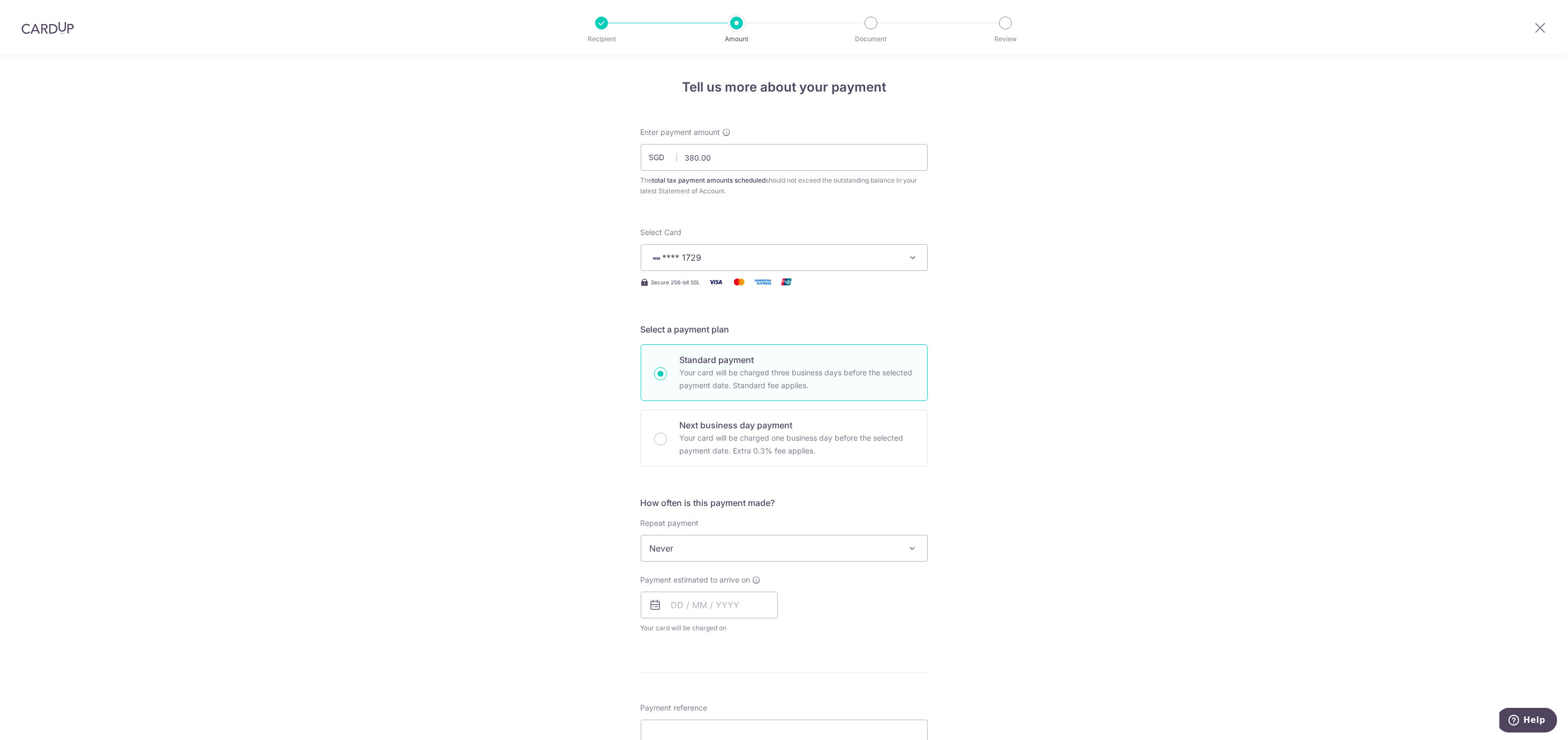
click at [681, 543] on span "Never" at bounding box center [784, 548] width 286 height 26
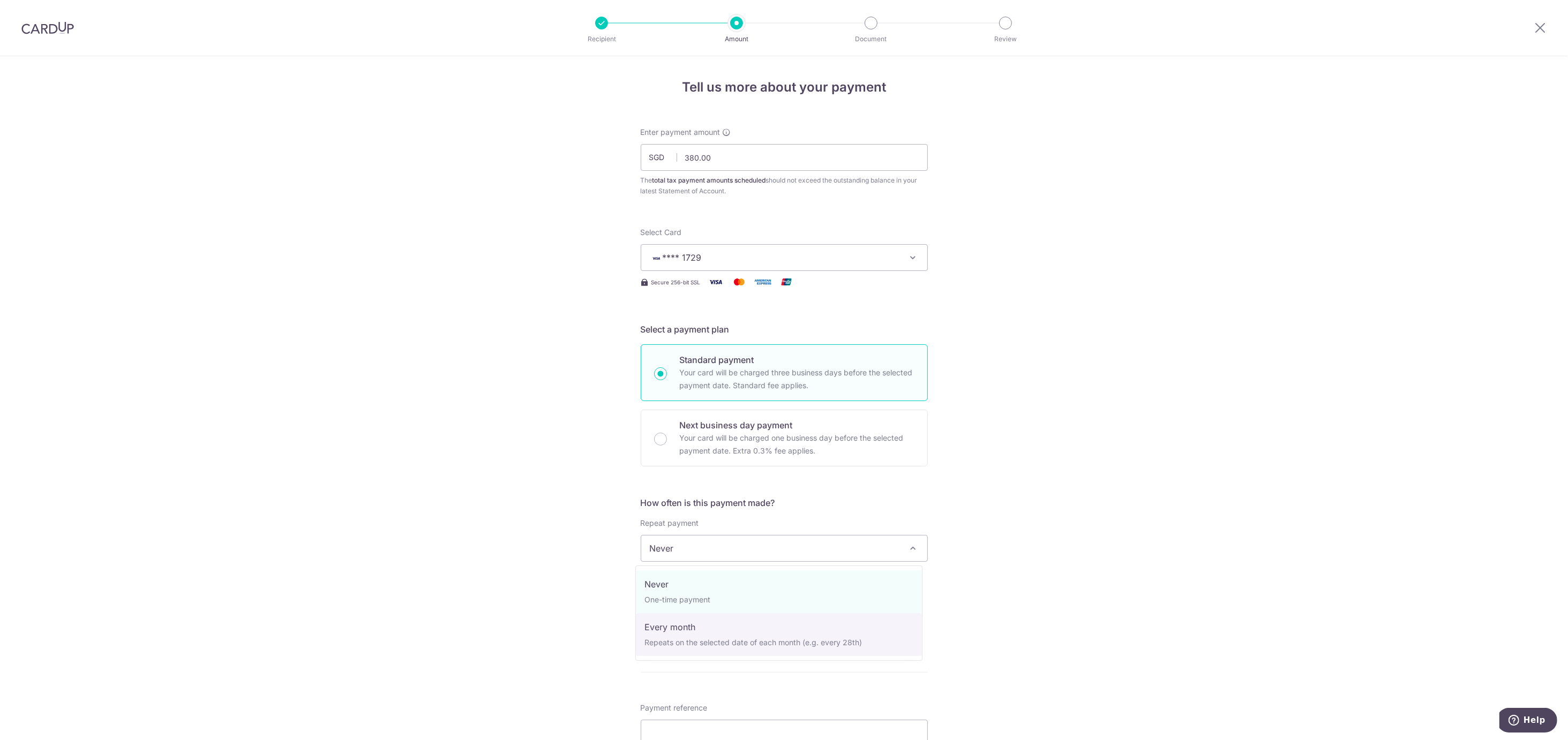
select select "3"
click at [673, 607] on input "text" at bounding box center [709, 605] width 137 height 27
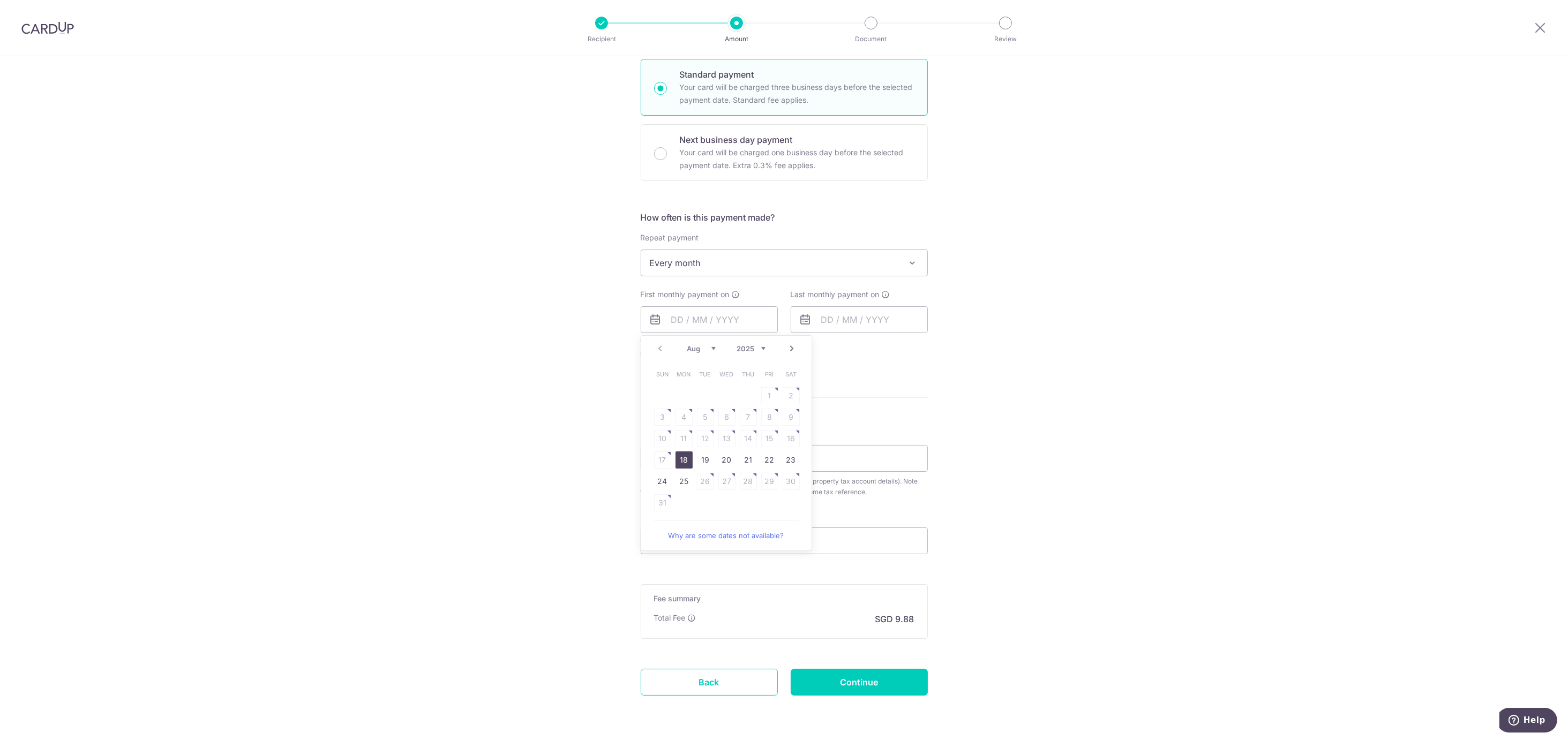
click at [680, 460] on link "18" at bounding box center [684, 460] width 17 height 17
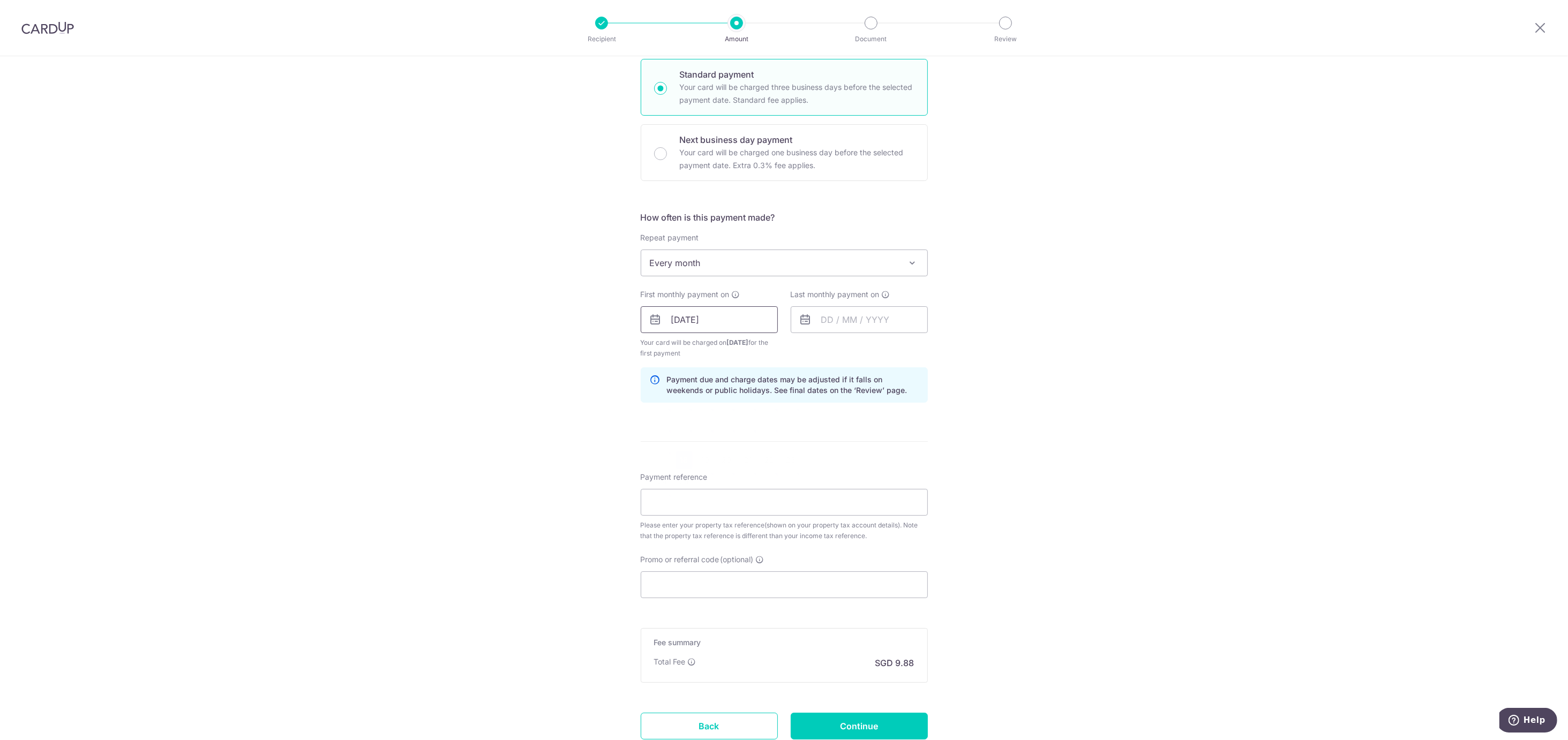
click at [716, 319] on input "18/08/2025" at bounding box center [709, 319] width 137 height 27
click at [726, 458] on link "20" at bounding box center [727, 460] width 17 height 17
click at [713, 324] on input "20/08/2025" at bounding box center [709, 319] width 137 height 27
click at [749, 463] on link "21" at bounding box center [748, 460] width 17 height 17
type input "21/08/2025"
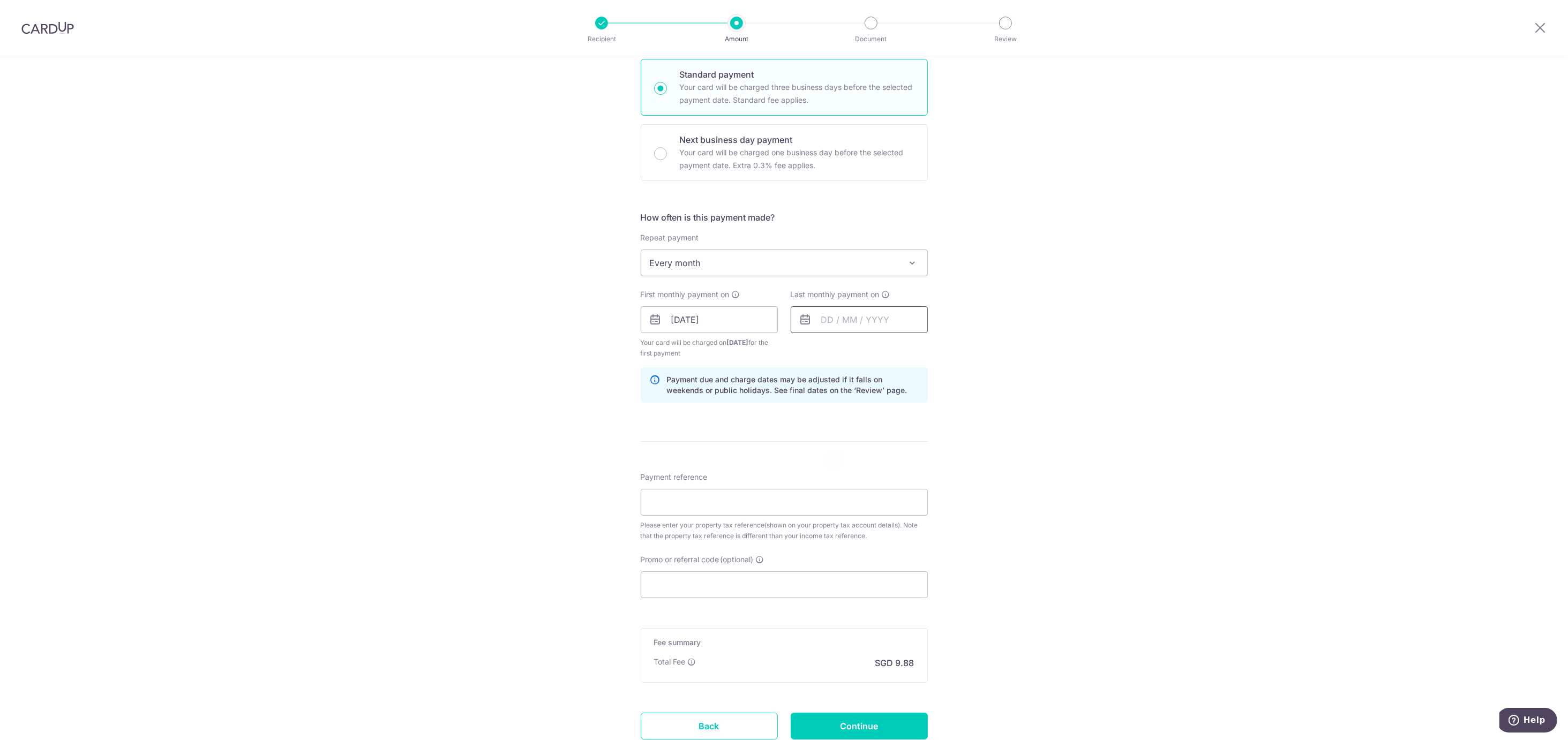
click at [829, 321] on input "text" at bounding box center [859, 319] width 137 height 27
click at [936, 348] on link "Next" at bounding box center [942, 348] width 13 height 13
click at [936, 346] on link "Next" at bounding box center [942, 348] width 13 height 13
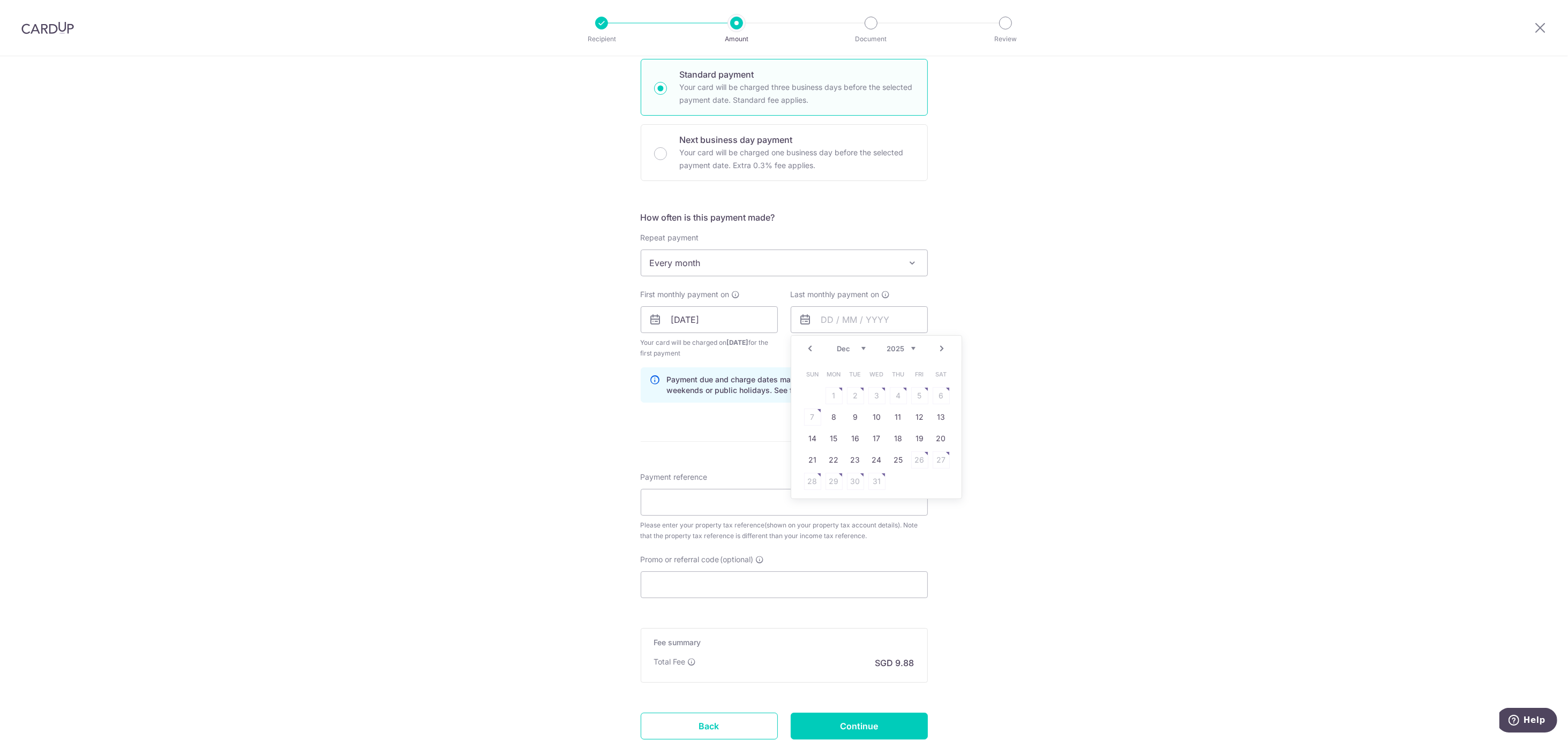
click at [936, 346] on link "Next" at bounding box center [942, 348] width 13 height 13
click at [890, 462] on link "22" at bounding box center [898, 460] width 17 height 17
type input "22/01/2026"
click at [673, 504] on input "Payment reference" at bounding box center [785, 503] width 287 height 27
type input "4481738P"
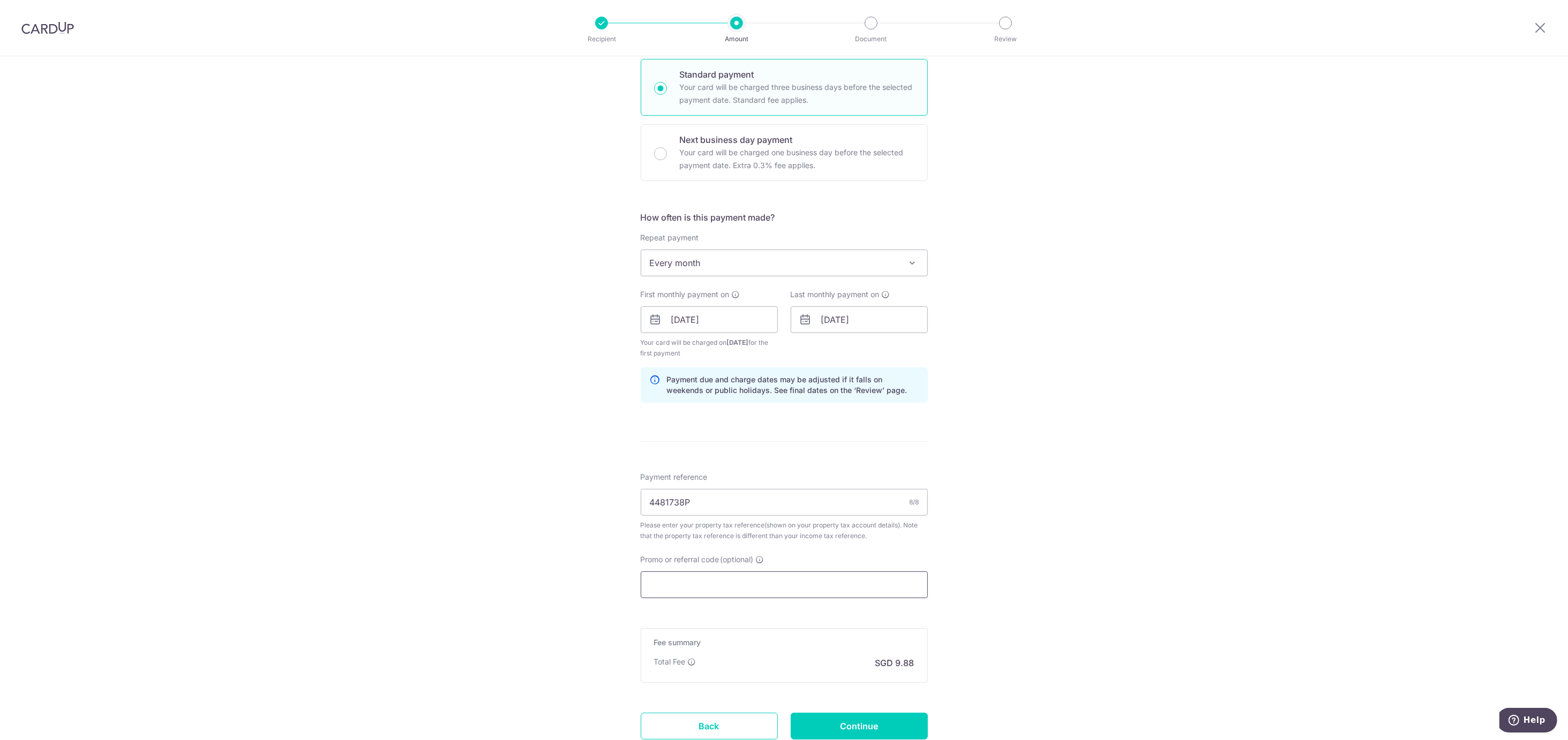
click at [785, 598] on input "Promo or referral code (optional)" at bounding box center [785, 585] width 287 height 27
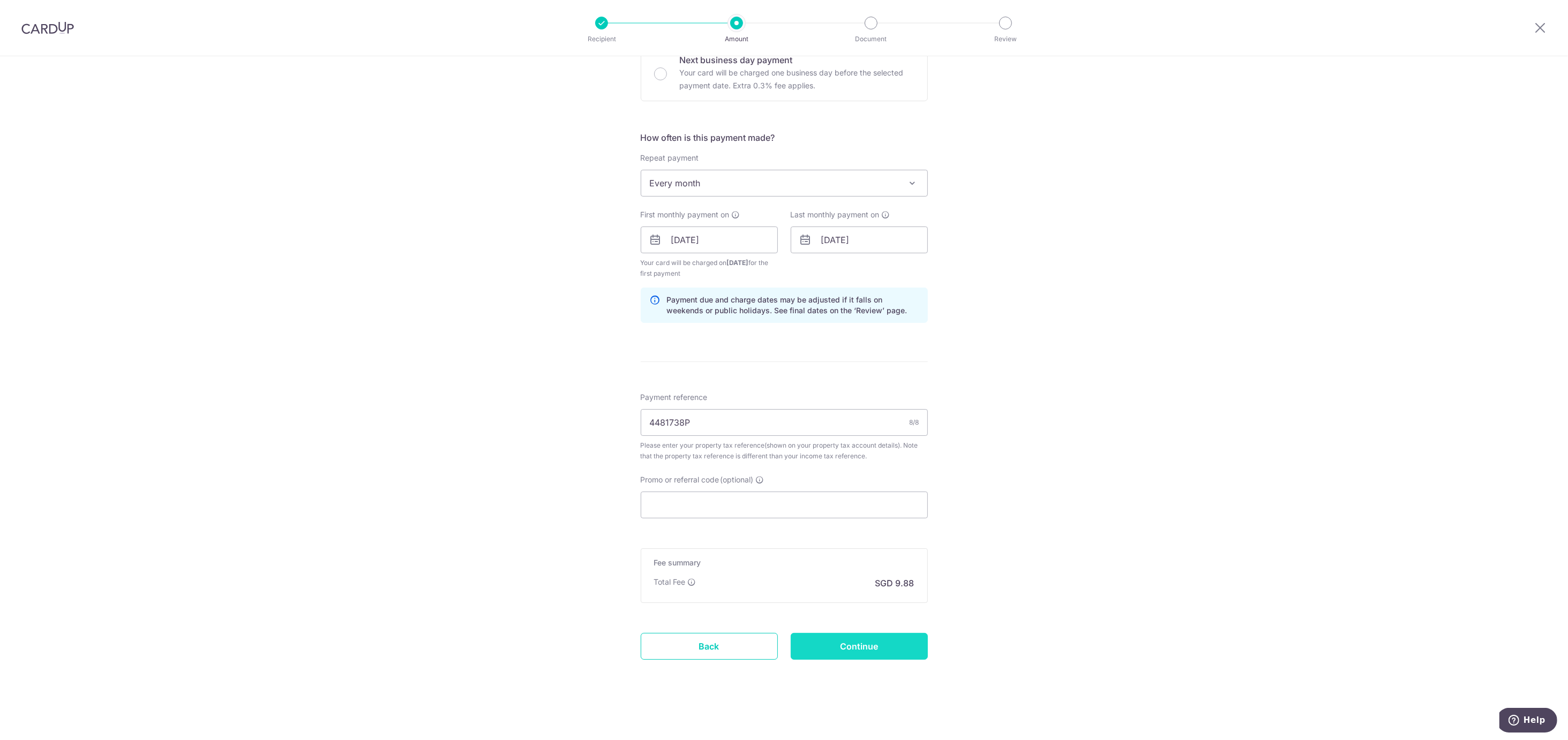
click at [817, 641] on input "Continue" at bounding box center [859, 646] width 137 height 27
type input "Create Schedule"
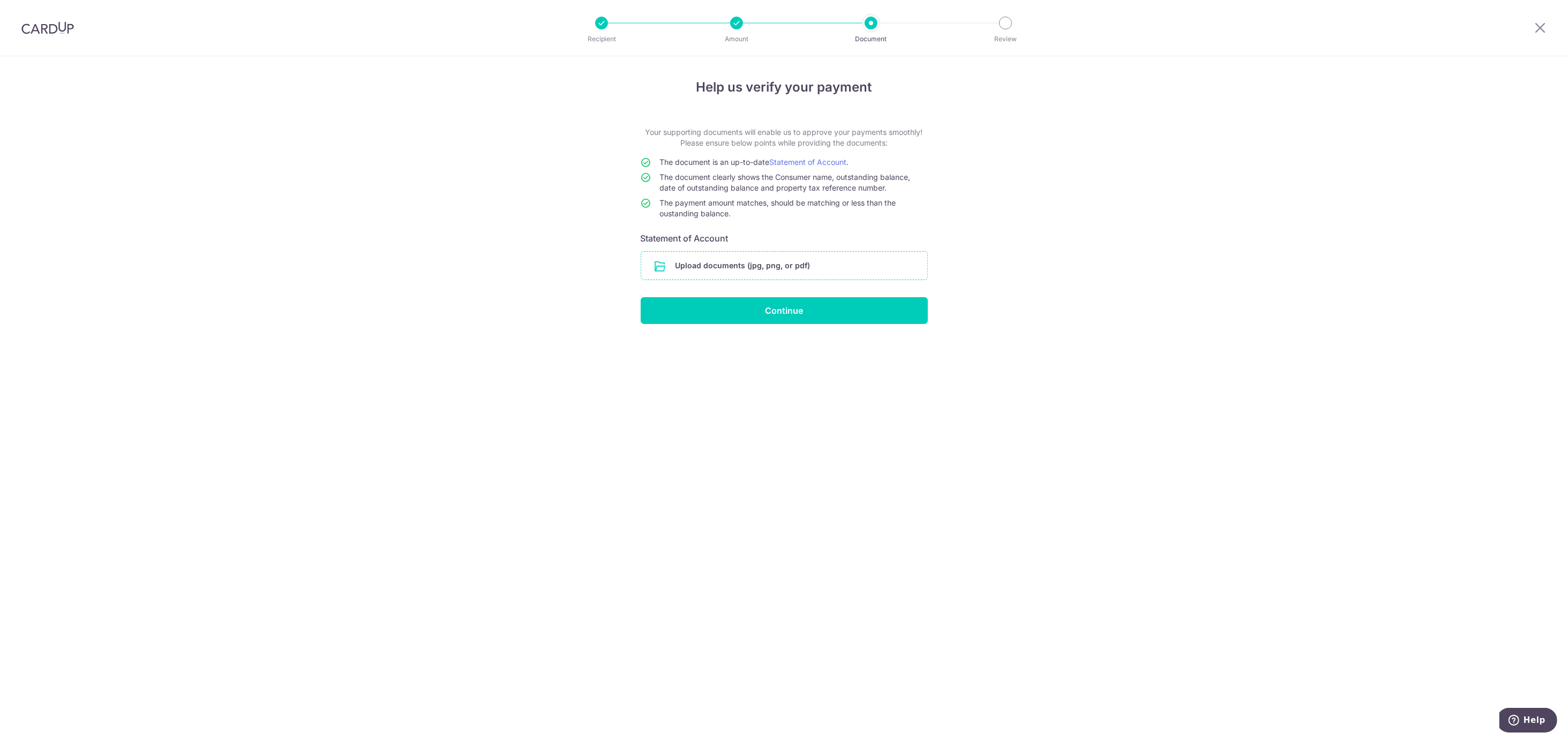
click at [738, 257] on input "file" at bounding box center [784, 266] width 286 height 28
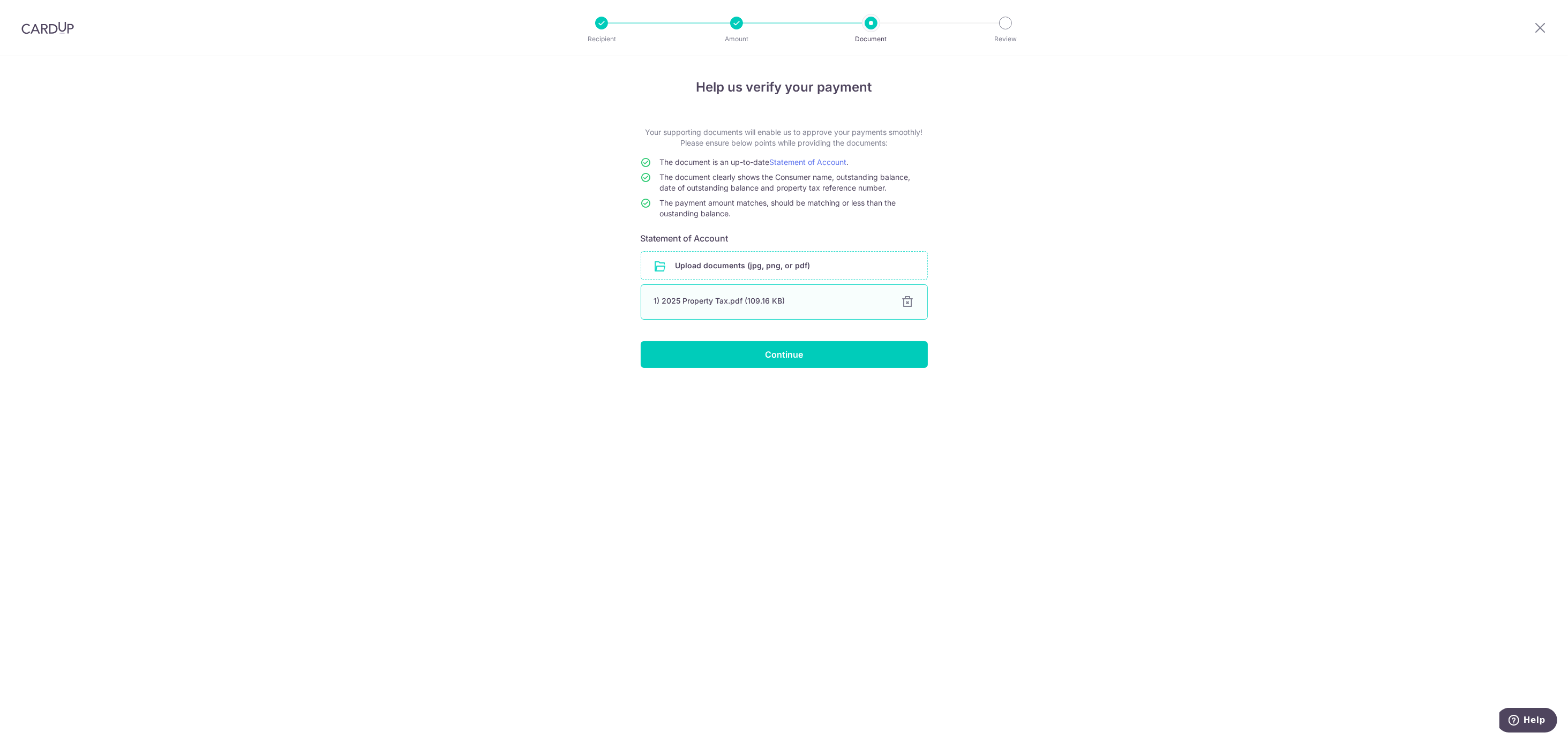
click at [730, 302] on div "1) 2025 Property Tax.pdf (109.16 KB)" at bounding box center [771, 301] width 234 height 11
click at [901, 304] on div at bounding box center [908, 302] width 13 height 13
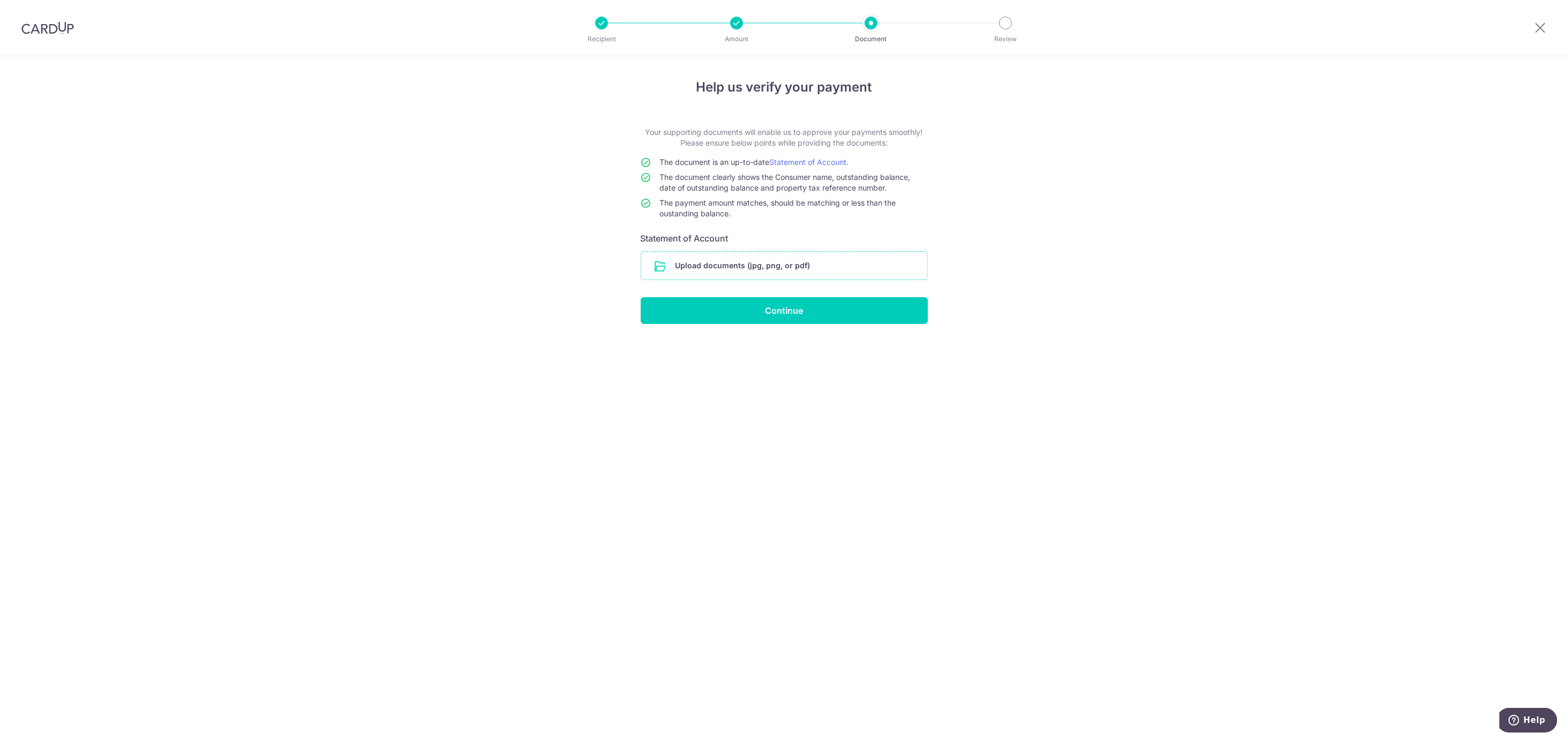
click at [886, 263] on input "file" at bounding box center [784, 266] width 286 height 28
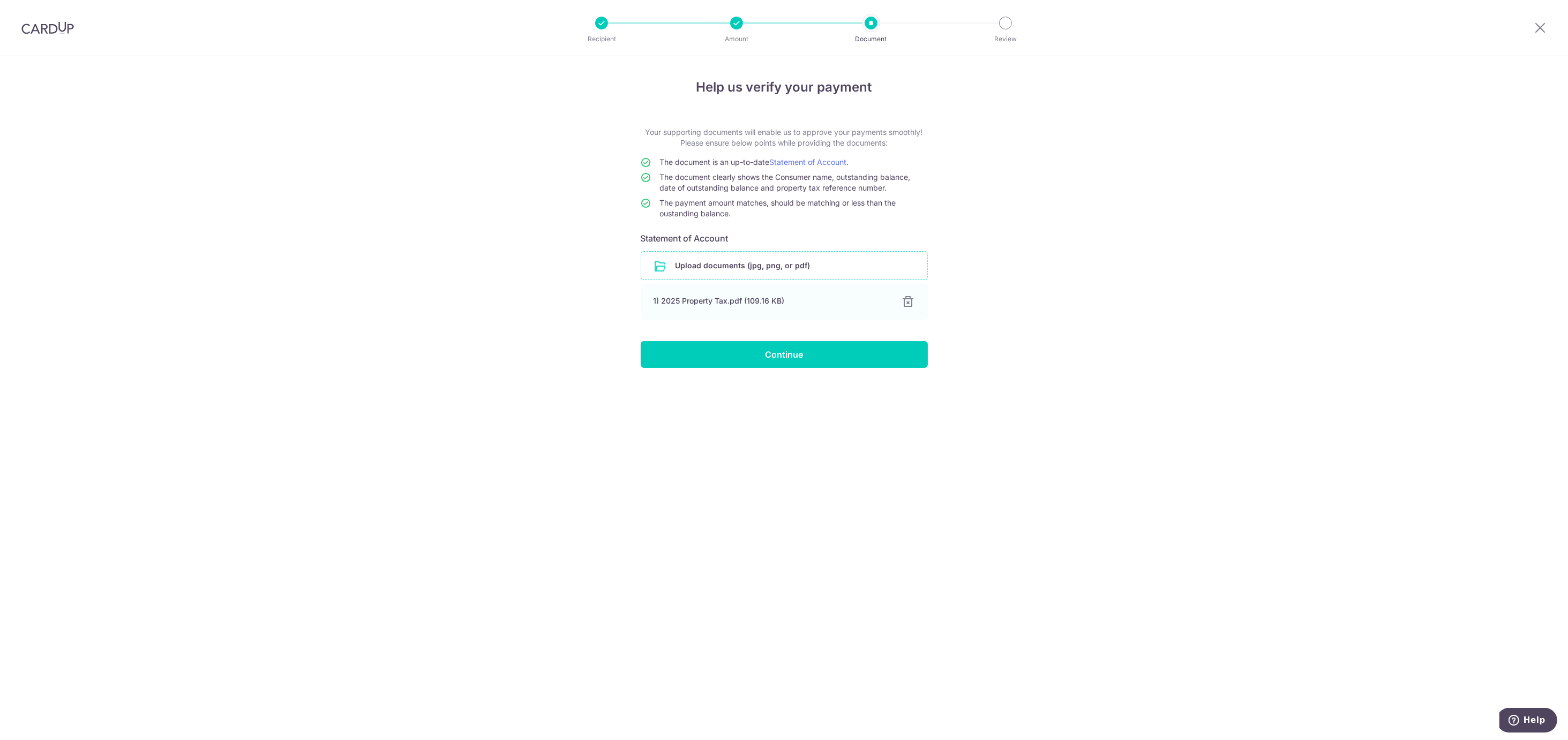
click at [791, 254] on input "file" at bounding box center [784, 266] width 286 height 28
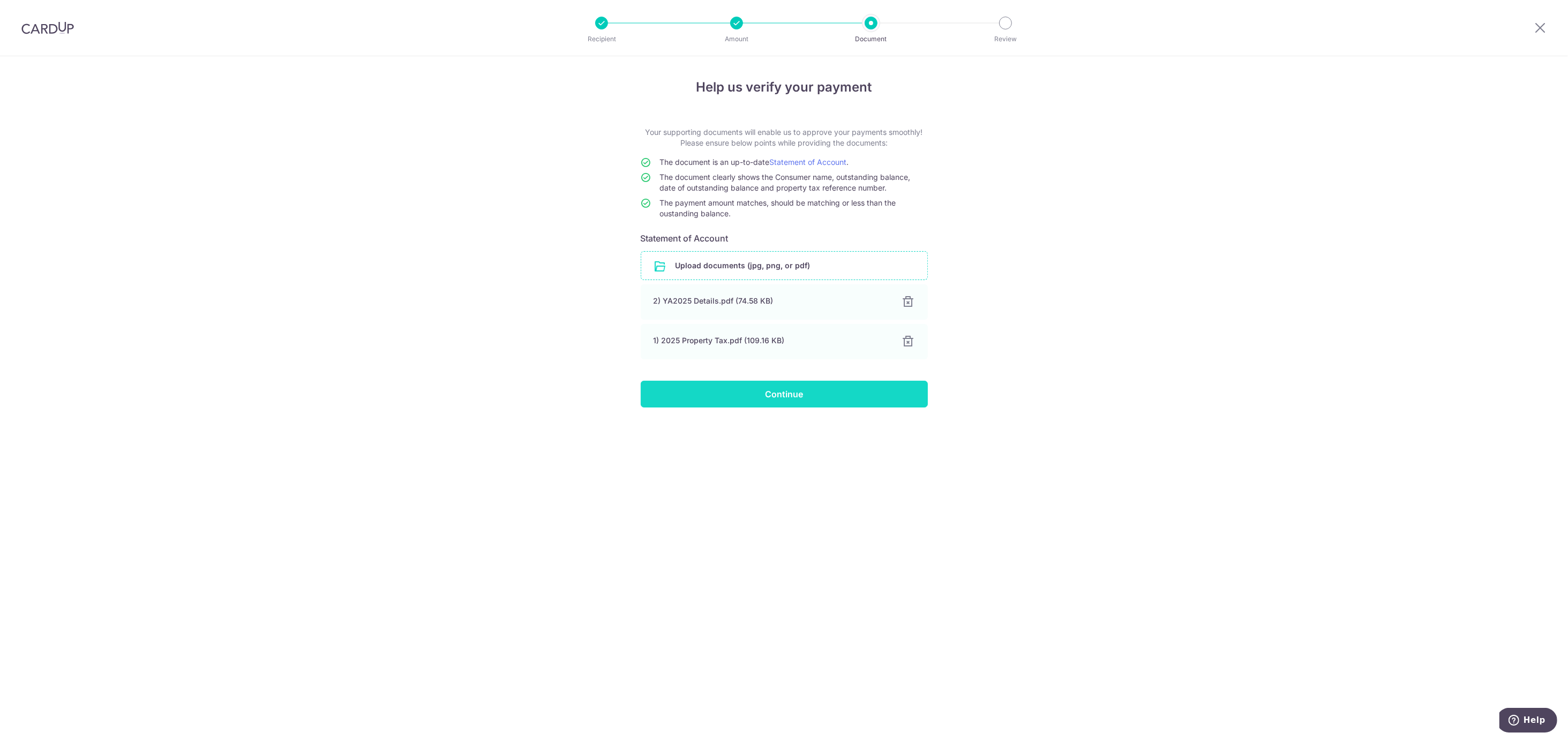
click at [816, 388] on input "Continue" at bounding box center [785, 394] width 287 height 27
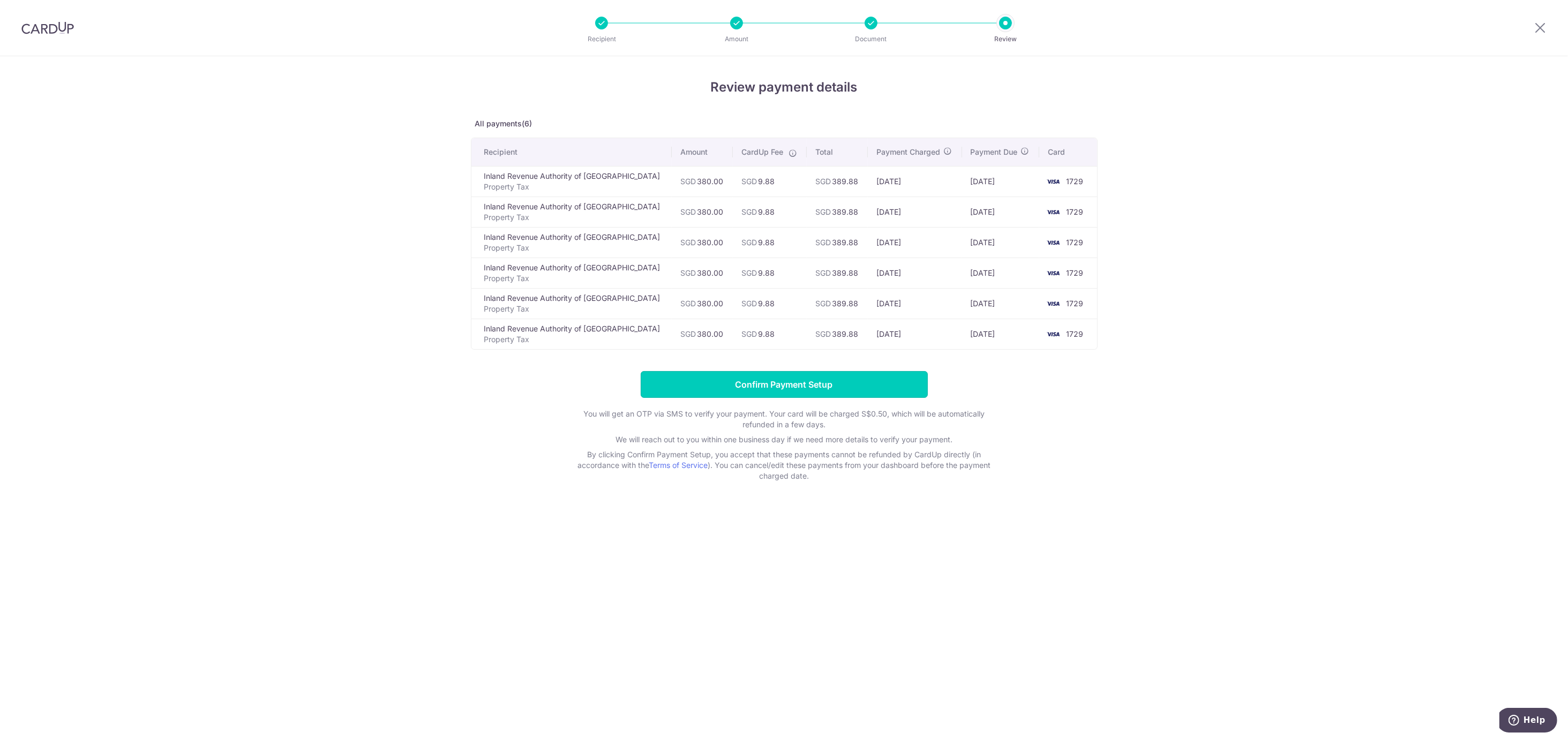
click at [816, 388] on input "Confirm Payment Setup" at bounding box center [785, 385] width 287 height 27
